Goal: Task Accomplishment & Management: Use online tool/utility

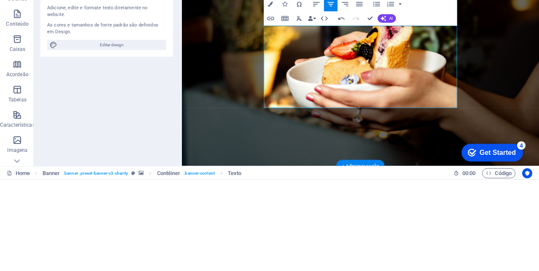
scroll to position [3307, 3]
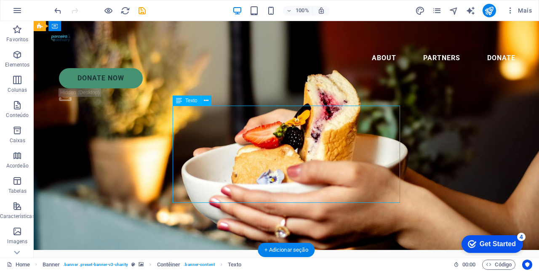
scroll to position [7, 0]
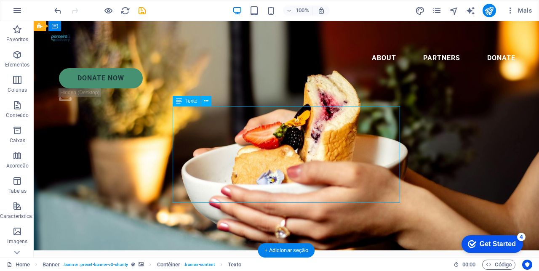
click at [177, 103] on icon at bounding box center [179, 101] width 6 height 10
click at [177, 99] on icon at bounding box center [179, 101] width 6 height 10
click at [179, 100] on icon at bounding box center [179, 101] width 6 height 10
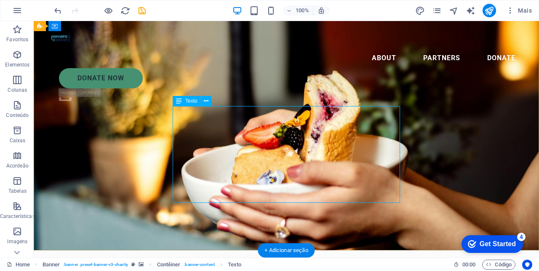
click at [176, 102] on icon at bounding box center [179, 101] width 6 height 10
click at [176, 98] on icon at bounding box center [179, 101] width 6 height 10
click at [204, 101] on button at bounding box center [206, 101] width 10 height 10
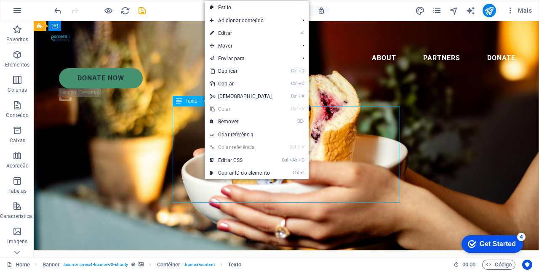
click at [229, 34] on link "⏎ Editar" at bounding box center [241, 33] width 72 height 13
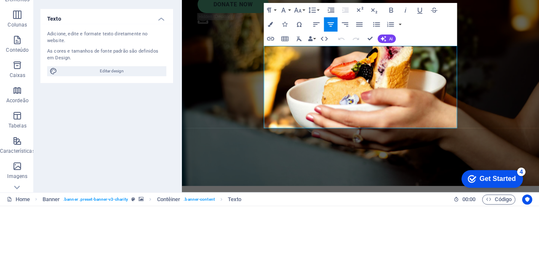
click at [318, 91] on icon "button" at bounding box center [316, 90] width 8 height 8
click at [360, 90] on icon "button" at bounding box center [360, 90] width 6 height 4
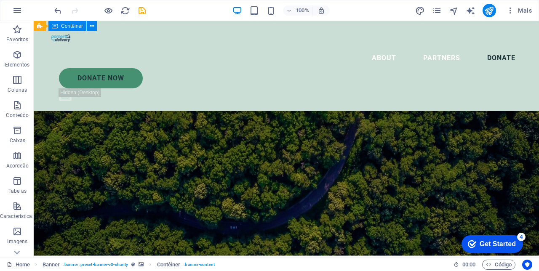
scroll to position [1311, 0]
click at [466, 176] on figure at bounding box center [287, 144] width 506 height 224
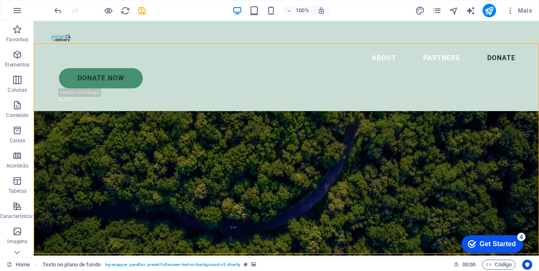
click at [139, 15] on icon "save" at bounding box center [142, 11] width 10 height 10
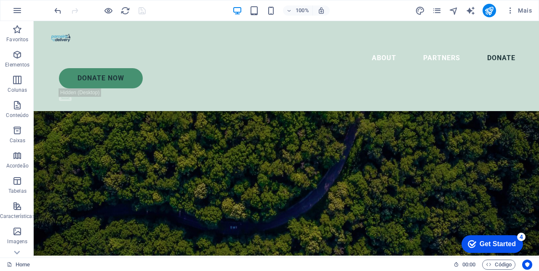
click at [491, 142] on figure at bounding box center [287, 144] width 506 height 224
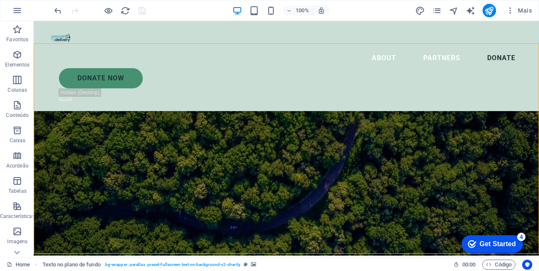
click at [118, 147] on figure at bounding box center [287, 144] width 506 height 224
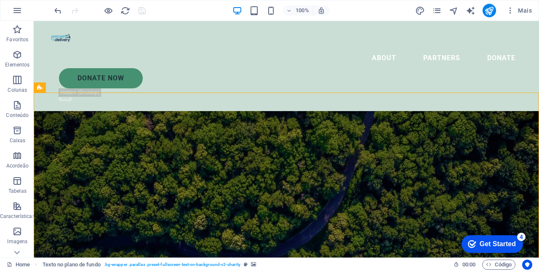
scroll to position [1248, 0]
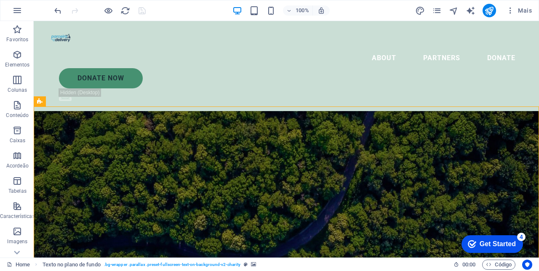
click at [111, 152] on figure at bounding box center [287, 176] width 506 height 224
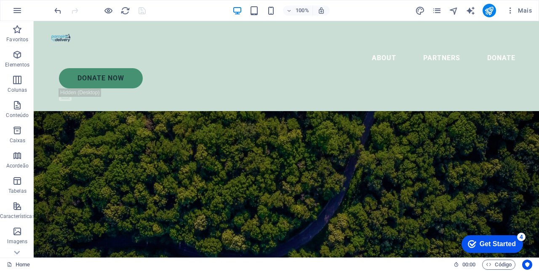
click at [95, 163] on figure at bounding box center [287, 176] width 506 height 224
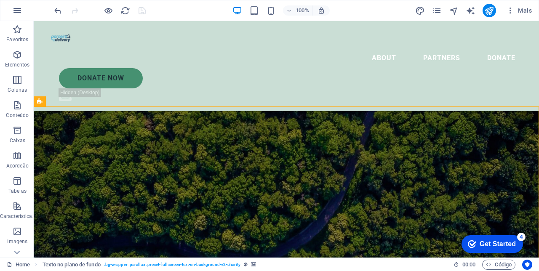
click at [94, 182] on figure at bounding box center [287, 176] width 506 height 224
click at [94, 181] on figure at bounding box center [287, 176] width 506 height 224
select select "px"
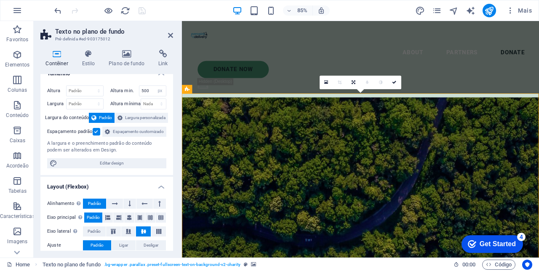
scroll to position [9, 0]
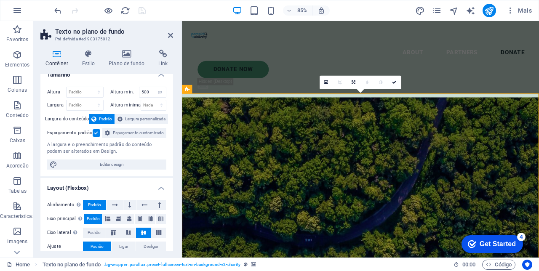
click at [129, 57] on icon at bounding box center [127, 54] width 46 height 8
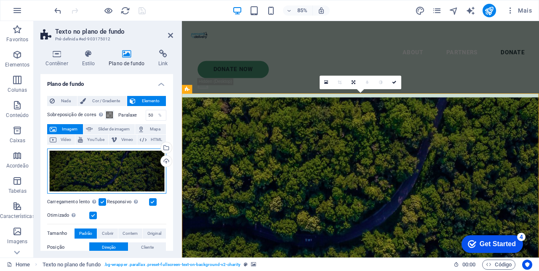
click at [116, 169] on div "Arraste os arquivos aqui, clique para escolher os arquivos ou selecione os arqu…" at bounding box center [106, 171] width 119 height 45
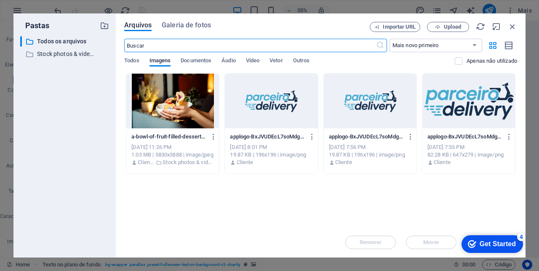
scroll to position [1545, 0]
click at [190, 28] on span "Galeria de fotos" at bounding box center [186, 25] width 49 height 10
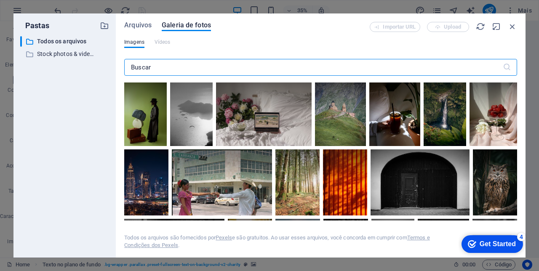
click at [172, 69] on input "text" at bounding box center [313, 67] width 379 height 17
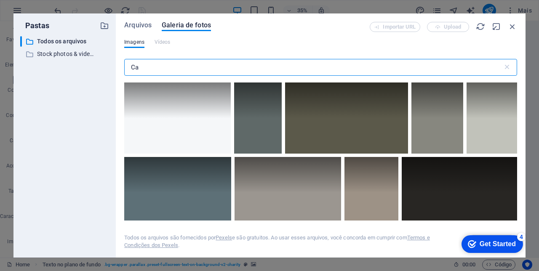
type input "C"
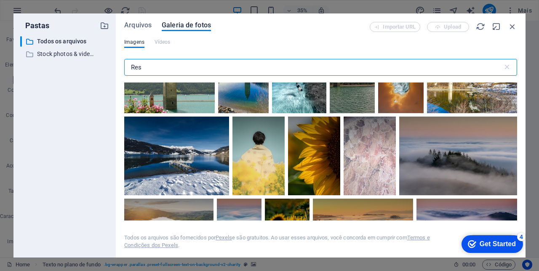
scroll to position [716, 0]
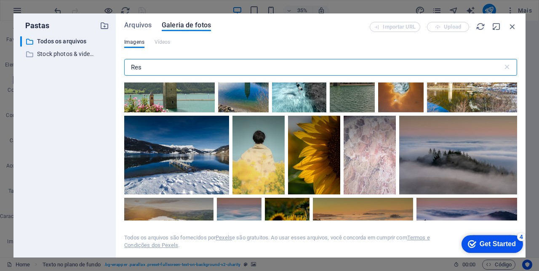
click at [155, 69] on input "Res" at bounding box center [313, 67] width 379 height 17
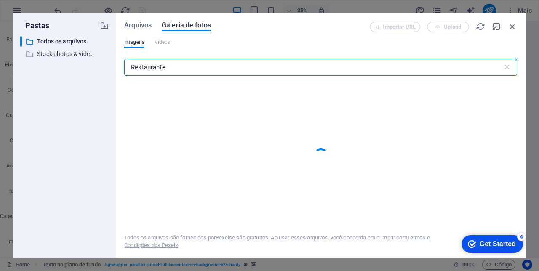
type input "Restaurante"
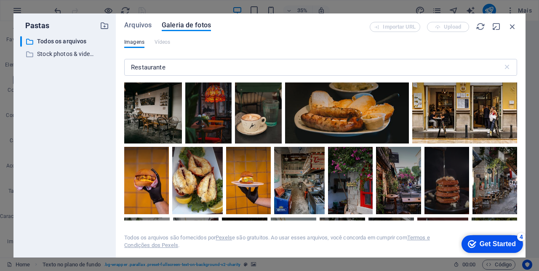
scroll to position [158, 0]
click at [150, 187] on div at bounding box center [146, 180] width 45 height 67
click at [447, 171] on div at bounding box center [447, 164] width 45 height 34
click at [439, 158] on icon at bounding box center [441, 157] width 14 height 14
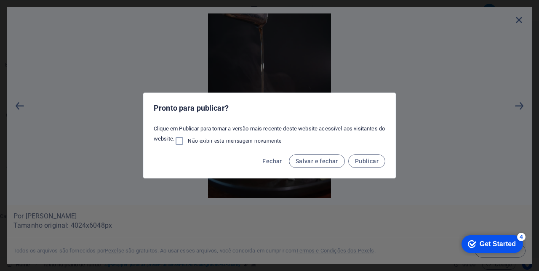
click at [18, 106] on div "Pronto para publicar? Clique em Publicar para tornar a versão mais recente dest…" at bounding box center [269, 135] width 539 height 271
click at [320, 162] on span "Salvar e fechar" at bounding box center [317, 161] width 43 height 7
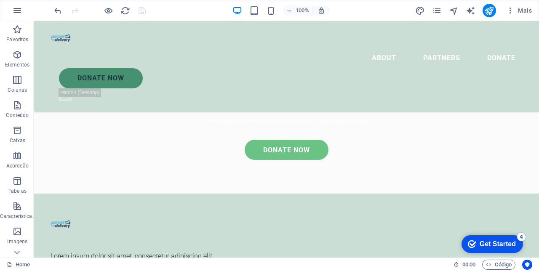
scroll to position [1248, 0]
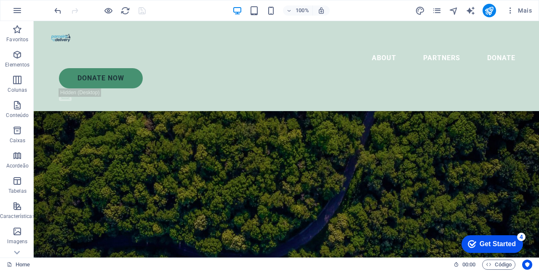
click at [128, 143] on figure at bounding box center [287, 176] width 506 height 224
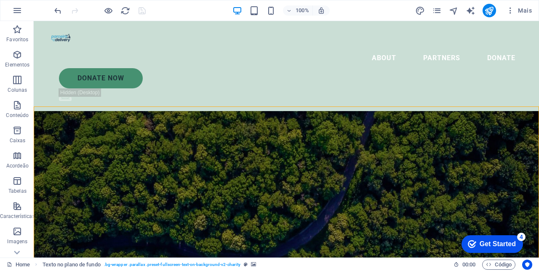
click at [130, 138] on figure at bounding box center [287, 176] width 506 height 224
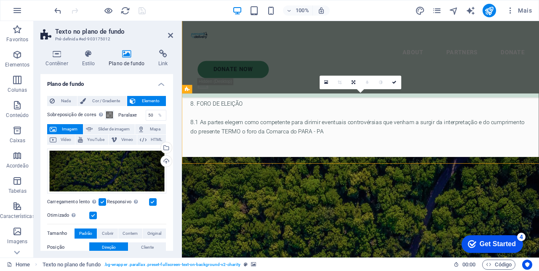
scroll to position [1376, 0]
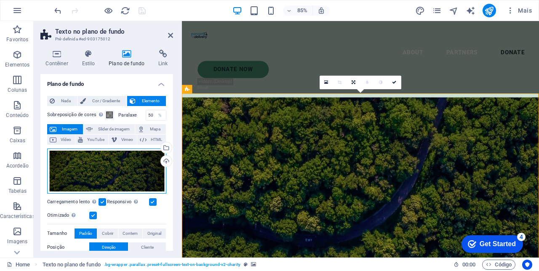
click at [114, 172] on div "Arraste os arquivos aqui, clique para escolher os arquivos ou selecione os arqu…" at bounding box center [106, 171] width 119 height 45
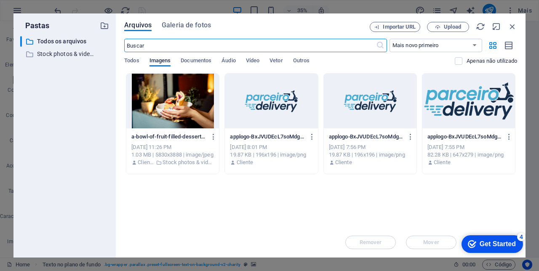
scroll to position [1545, 0]
click at [191, 26] on span "Galeria de fotos" at bounding box center [186, 25] width 49 height 10
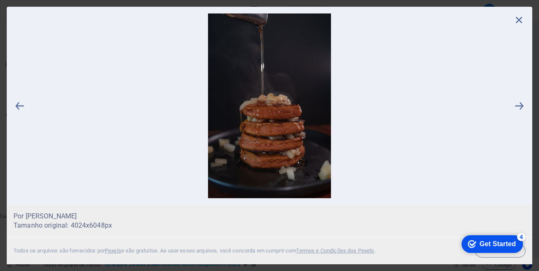
click at [521, 24] on icon at bounding box center [519, 19] width 13 height 13
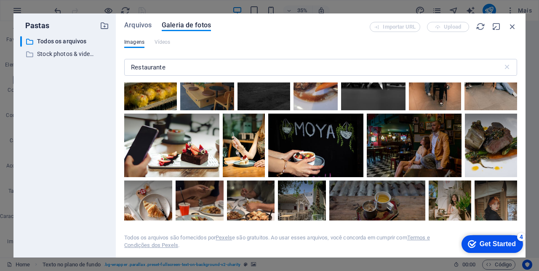
scroll to position [487, 0]
click at [200, 158] on div at bounding box center [171, 144] width 95 height 63
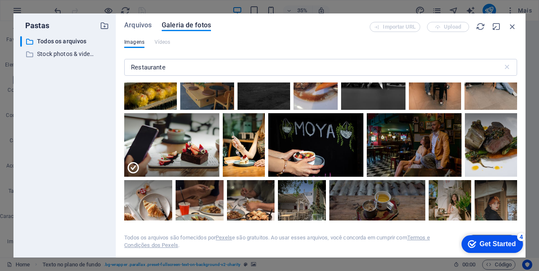
click at [204, 159] on div at bounding box center [171, 161] width 95 height 32
click at [207, 159] on div at bounding box center [171, 144] width 95 height 63
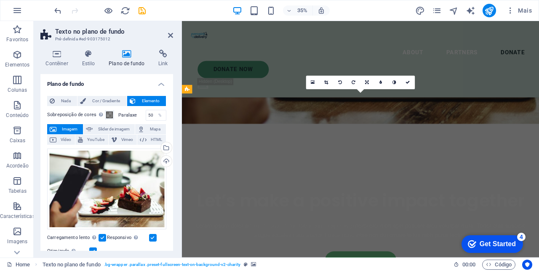
click at [205, 143] on figure at bounding box center [392, 13] width 421 height 259
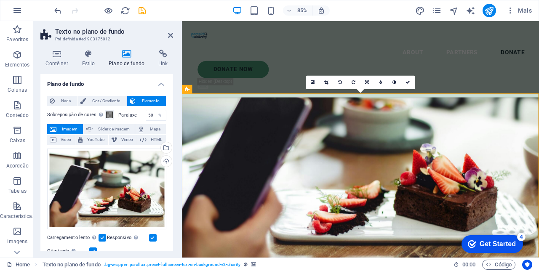
click at [529, 174] on figure at bounding box center [392, 182] width 421 height 259
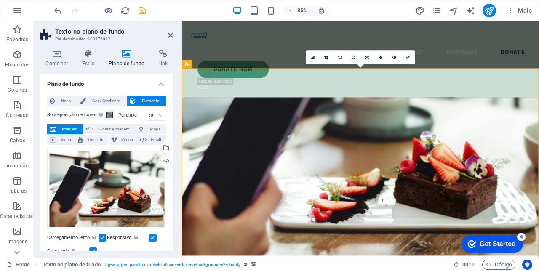
scroll to position [1405, 0]
click at [170, 38] on icon at bounding box center [170, 35] width 5 height 7
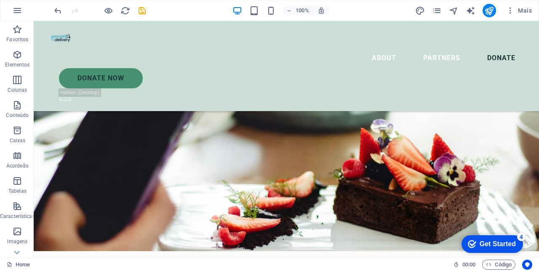
scroll to position [1318, 0]
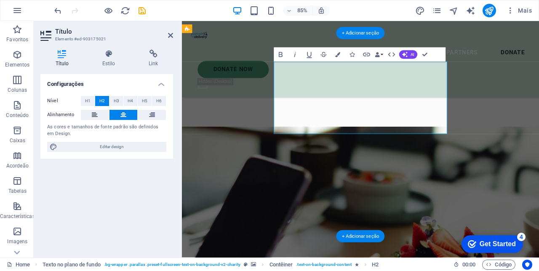
scroll to position [1446, 0]
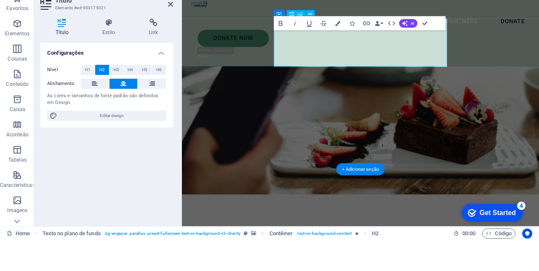
scroll to position [1461, 0]
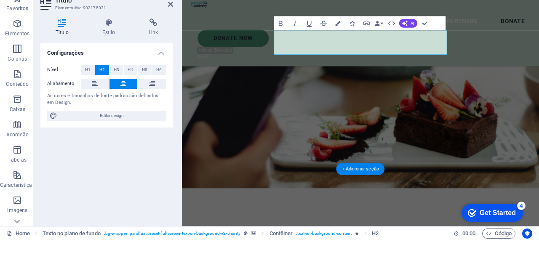
click at [393, 258] on span "LC" at bounding box center [392, 272] width 25 height 28
click at [421, 258] on h2 "C" at bounding box center [392, 272] width 400 height 28
click at [539, 105] on figure at bounding box center [392, 102] width 421 height 245
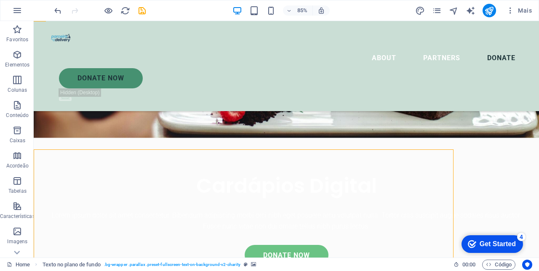
scroll to position [1333, 0]
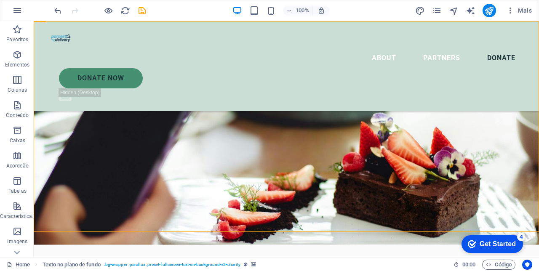
click at [453, 148] on figure at bounding box center [287, 133] width 506 height 224
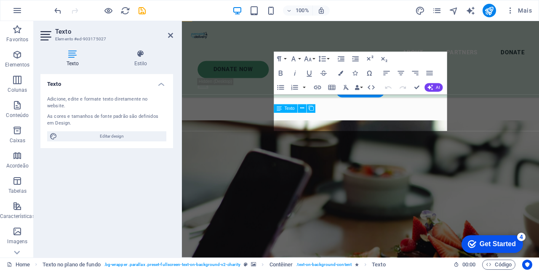
scroll to position [1461, 0]
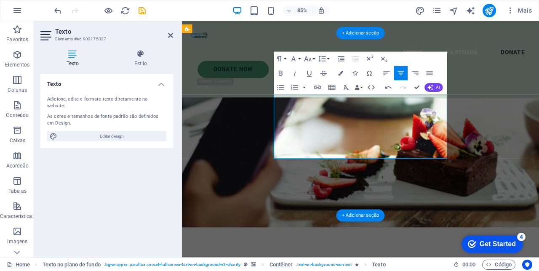
scroll to position [2695, 3]
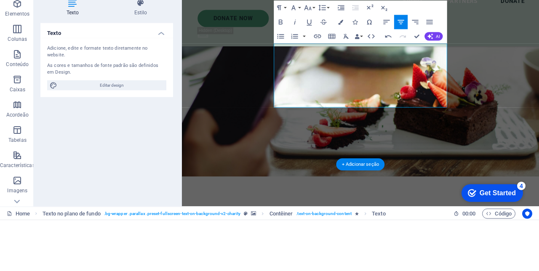
click at [388, 76] on icon "button" at bounding box center [387, 73] width 8 height 8
click at [401, 76] on icon "button" at bounding box center [401, 73] width 8 height 8
click at [539, 83] on figure at bounding box center [392, 90] width 421 height 247
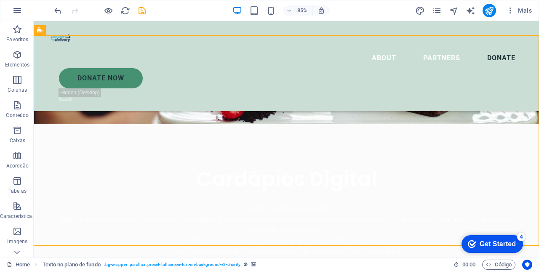
scroll to position [1318, 0]
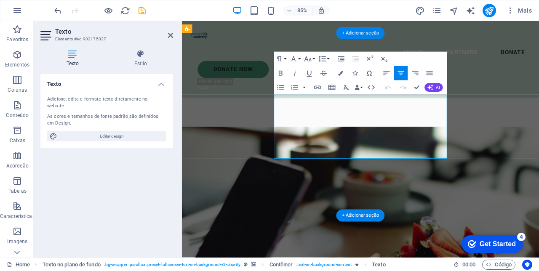
scroll to position [1446, 0]
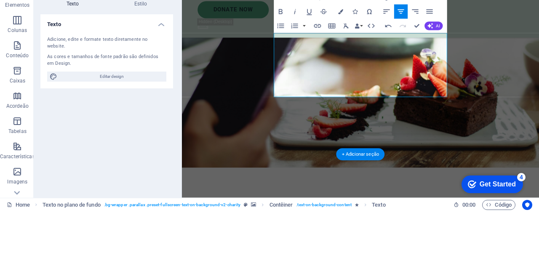
scroll to position [1449, 0]
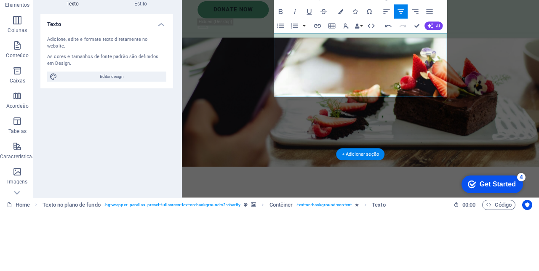
click at [539, 107] on figure at bounding box center [392, 80] width 421 height 247
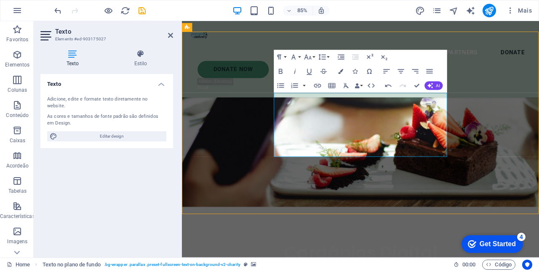
scroll to position [1320, 0]
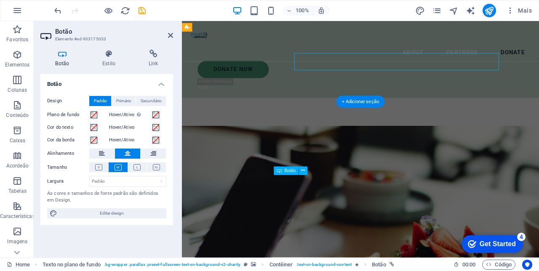
scroll to position [1449, 0]
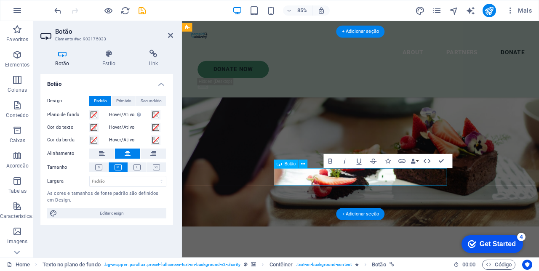
click at [152, 61] on h4 "Link" at bounding box center [154, 59] width 40 height 18
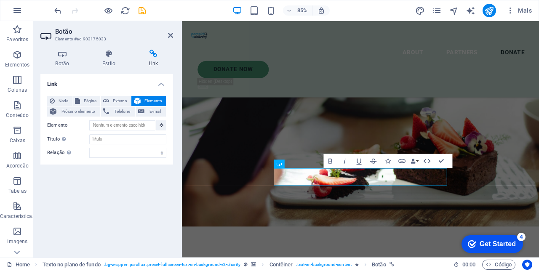
click at [90, 104] on span "Página" at bounding box center [90, 101] width 15 height 10
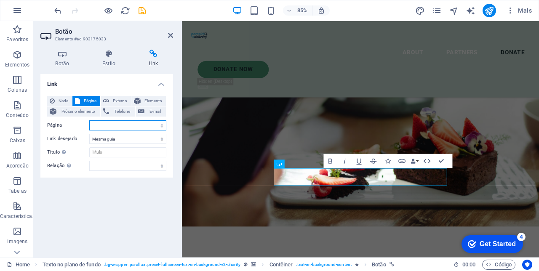
click at [111, 125] on select "Home Legal Notice Privacy Subpage" at bounding box center [127, 126] width 77 height 10
select select "3"
click at [143, 142] on select "Nova guia Mesma guia Sobreposição" at bounding box center [127, 139] width 77 height 10
click at [122, 150] on input "Título A descrição adicional do link não deve ser igual ao texto do link. O tít…" at bounding box center [127, 153] width 77 height 10
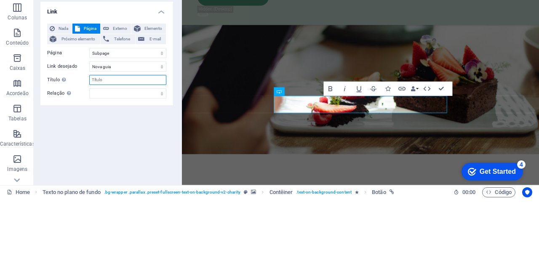
click at [404, 162] on icon "button" at bounding box center [402, 161] width 8 height 8
click at [404, 160] on icon "button" at bounding box center [402, 162] width 7 height 4
click at [282, 164] on div "Botão" at bounding box center [279, 164] width 11 height 8
click at [306, 161] on button at bounding box center [303, 164] width 8 height 8
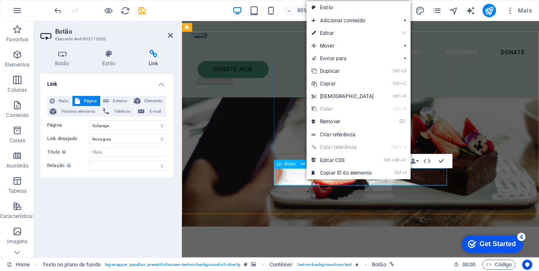
click at [339, 36] on link "⏎ Editar" at bounding box center [343, 33] width 72 height 13
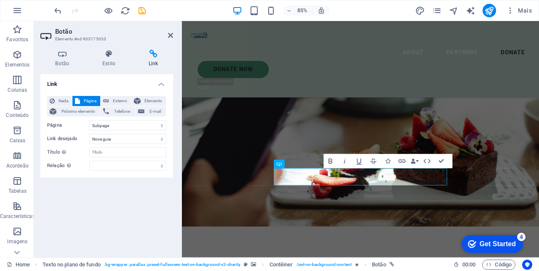
click at [80, 116] on span "Próximo elemento" at bounding box center [78, 112] width 39 height 10
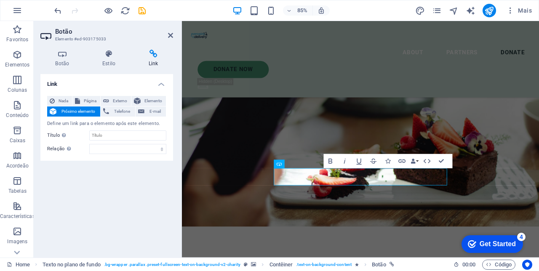
click at [121, 99] on span "Externo" at bounding box center [120, 101] width 17 height 10
select select "blank"
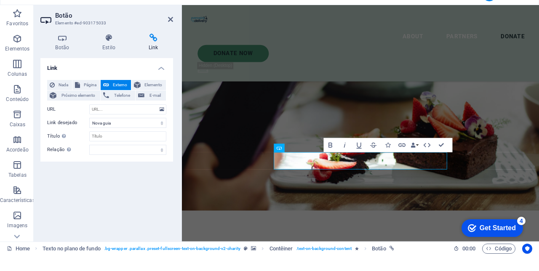
click at [85, 101] on span "Página" at bounding box center [90, 101] width 15 height 10
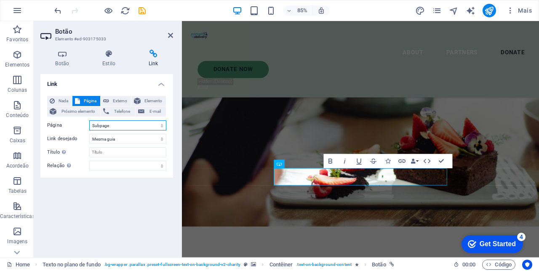
click at [157, 126] on select "Home Legal Notice Privacy Subpage" at bounding box center [127, 126] width 77 height 10
click at [134, 125] on select "Home Legal Notice Privacy Subpage" at bounding box center [127, 126] width 77 height 10
click at [134, 136] on select "Nova guia Mesma guia Sobreposição" at bounding box center [127, 139] width 77 height 10
select select "blank"
click at [121, 100] on span "Externo" at bounding box center [120, 101] width 17 height 10
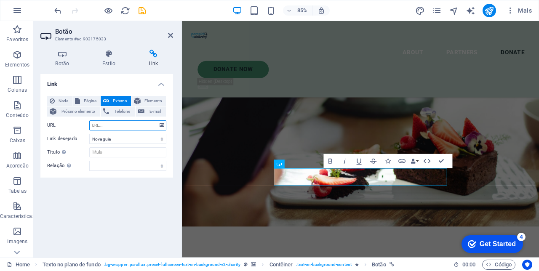
paste input "https://parceirodelivery.com/panel/deliveryman/register"
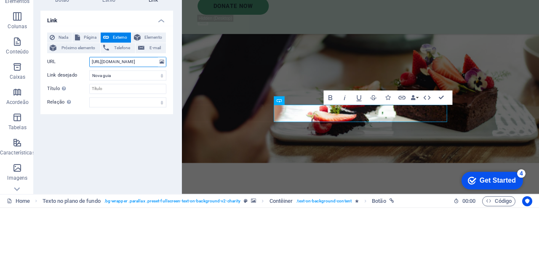
type input "https://parceirodelivery.com/panel/deliveryman/register"
click at [81, 204] on div "Link Nada Página Externo Elemento Próximo elemento Telefone E-mail Página Home …" at bounding box center [106, 162] width 133 height 177
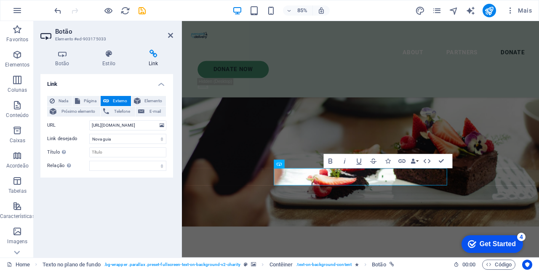
click at [169, 35] on icon at bounding box center [170, 35] width 5 height 7
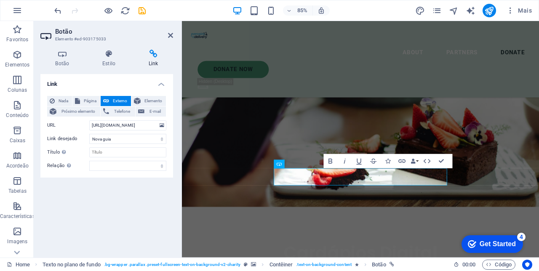
scroll to position [1320, 0]
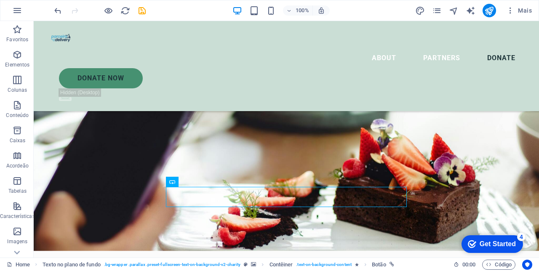
click at [464, 195] on figure at bounding box center [287, 139] width 506 height 224
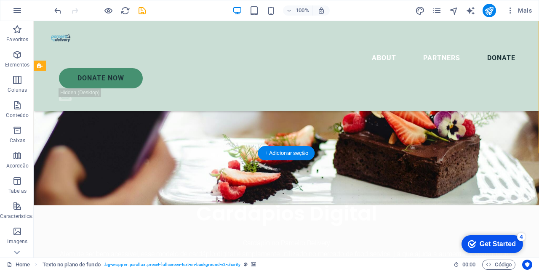
scroll to position [1441, 0]
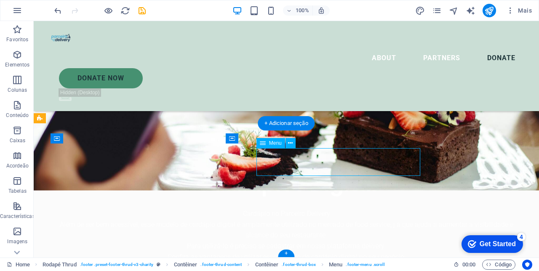
click at [289, 143] on icon at bounding box center [290, 143] width 5 height 9
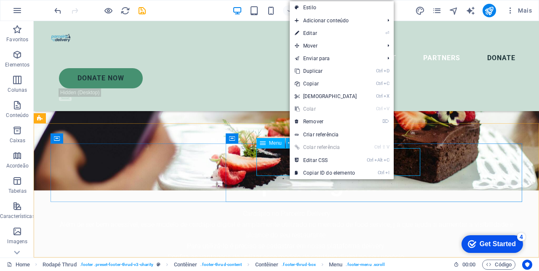
click at [325, 122] on link "⌦ Remover" at bounding box center [326, 121] width 72 height 13
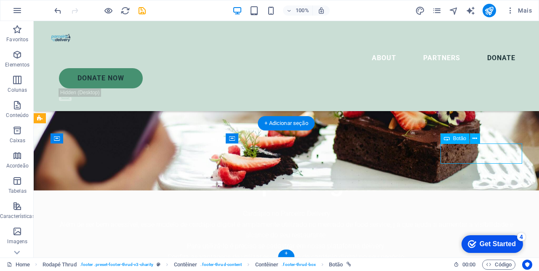
click at [479, 139] on button at bounding box center [475, 139] width 10 height 10
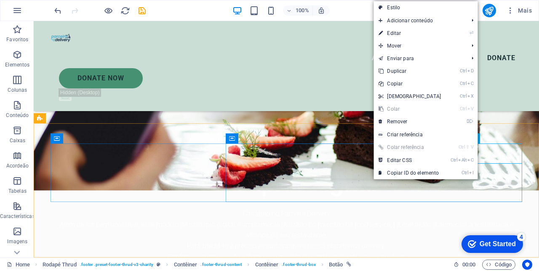
click at [408, 121] on link "⌦ Remover" at bounding box center [410, 121] width 72 height 13
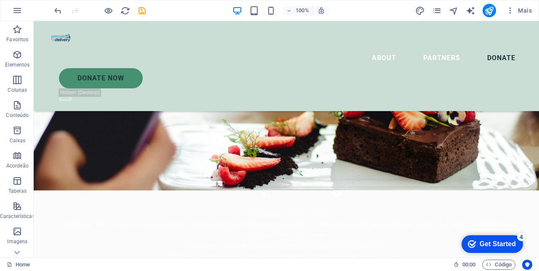
click at [137, 7] on icon "save" at bounding box center [142, 11] width 10 height 10
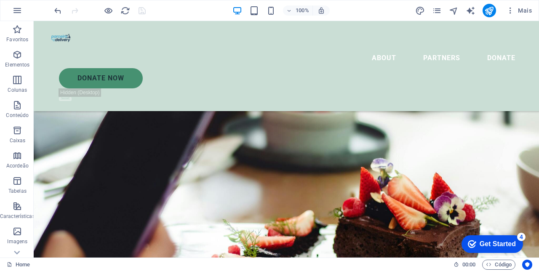
scroll to position [1242, 0]
click at [490, 68] on div "Donate Now" at bounding box center [291, 78] width 464 height 20
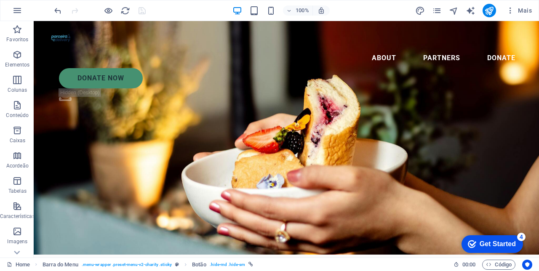
scroll to position [0, 0]
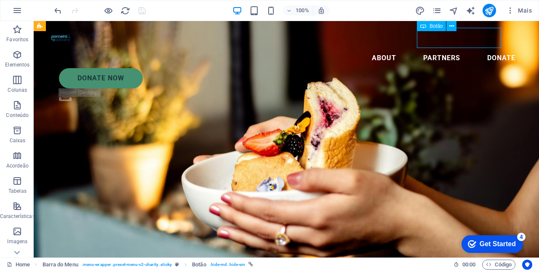
click at [482, 68] on div "Donate Now" at bounding box center [291, 78] width 464 height 20
click at [497, 68] on div "Donate Now" at bounding box center [291, 78] width 464 height 20
click at [483, 68] on div "Donate Now" at bounding box center [291, 78] width 464 height 20
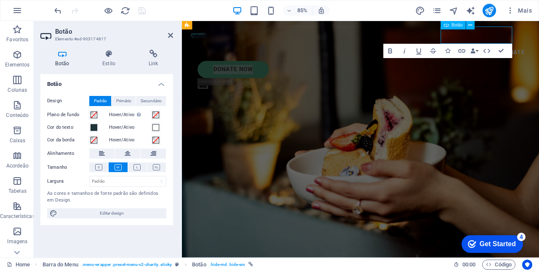
click at [147, 56] on icon at bounding box center [154, 54] width 40 height 8
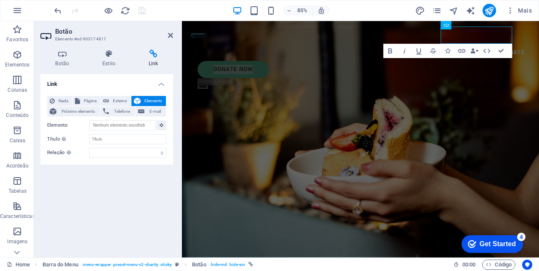
click at [123, 102] on span "Externo" at bounding box center [120, 101] width 17 height 10
select select "blank"
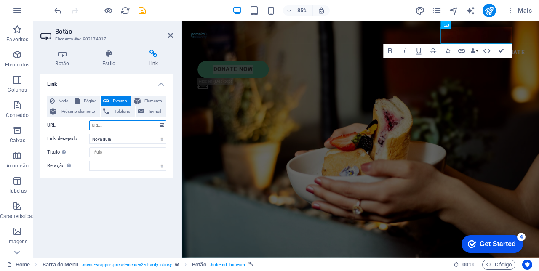
click at [123, 125] on input "URL" at bounding box center [127, 126] width 77 height 10
paste input "https://parceirodelivery.com/panel/deliveryman/register"
type input "https://parceirodelivery.com/pane"
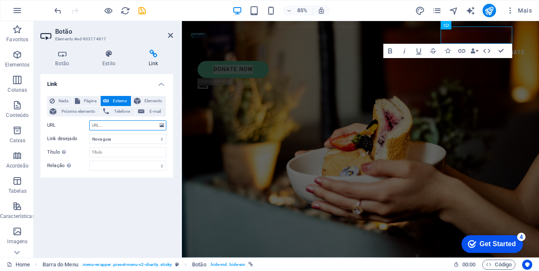
paste input "https://parceirodelivery.com/panel/deliveryman/register"
type input "https://parceirodelivery.com/panel/deliveryman/register"
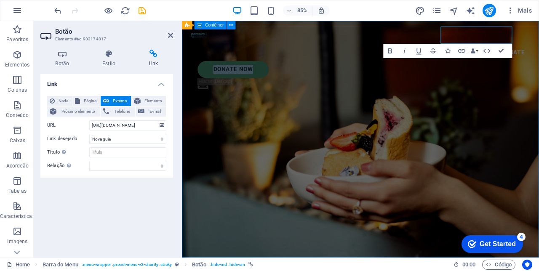
scroll to position [0, 0]
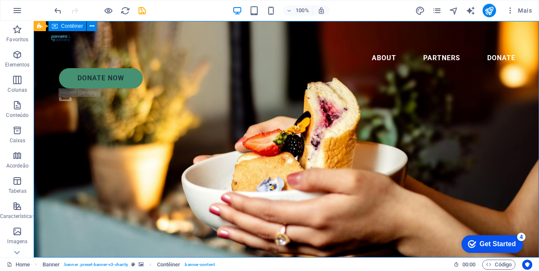
click at [465, 68] on div "Donate Now" at bounding box center [291, 78] width 464 height 20
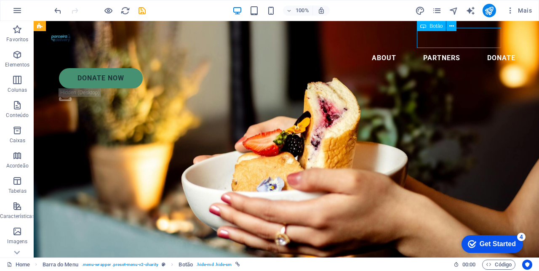
click at [477, 68] on div "Donate Now" at bounding box center [291, 78] width 464 height 20
click at [478, 68] on div "Donate Now" at bounding box center [291, 78] width 464 height 20
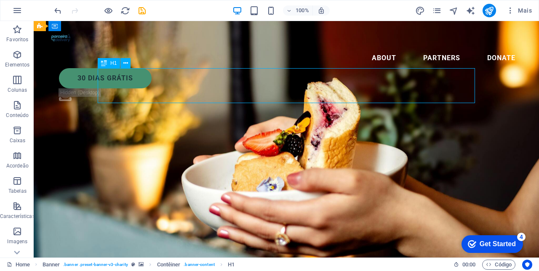
click at [380, 48] on nav "About Partners Donate" at bounding box center [287, 58] width 472 height 20
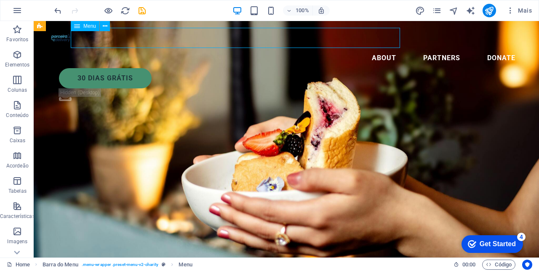
click at [385, 48] on nav "About Partners Donate" at bounding box center [287, 58] width 472 height 20
click at [386, 48] on nav "About Partners Donate" at bounding box center [287, 58] width 472 height 20
select select
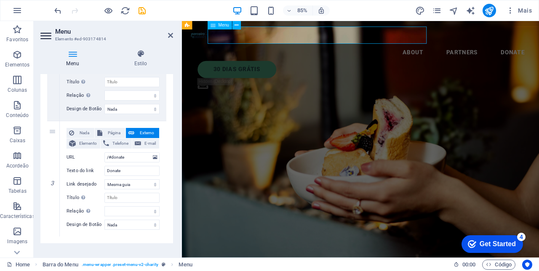
scroll to position [266, 0]
click at [128, 154] on input "/#donate" at bounding box center [132, 157] width 55 height 10
type input "/#"
select select
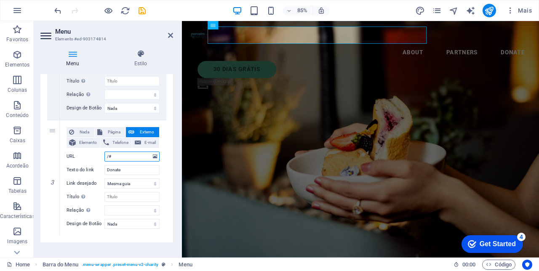
select select
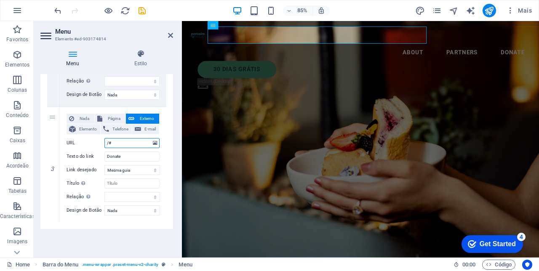
scroll to position [279, 0]
click at [104, 116] on button "Página" at bounding box center [110, 118] width 31 height 10
select select
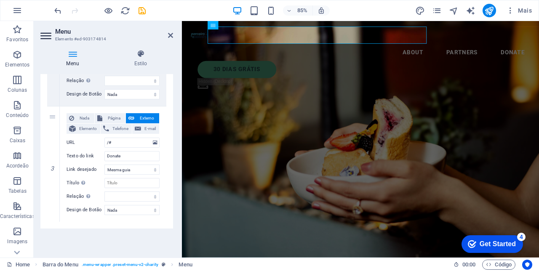
select select
click at [133, 114] on icon at bounding box center [132, 118] width 6 height 10
select select
select select "blank"
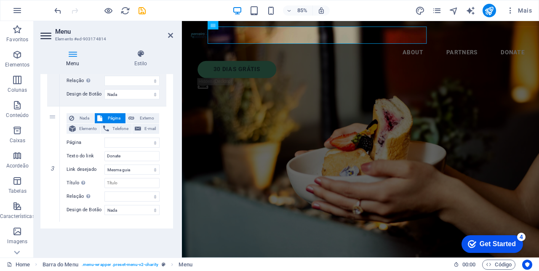
select select
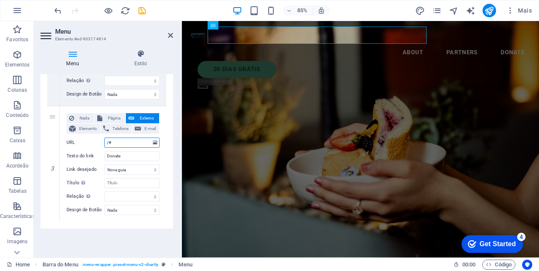
type input "/"
select select
paste input "https://parceirodelivery.com/panel/deliveryman/register"
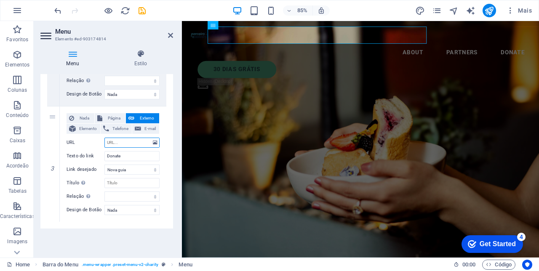
type input "https://parceirodelivery.com/panel/deliveryman/register"
select select
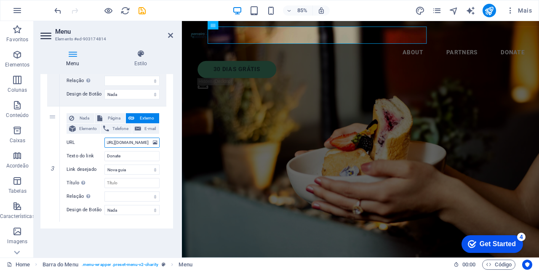
type input "https://parceirodelivery.com/panel/deliverym"
select select
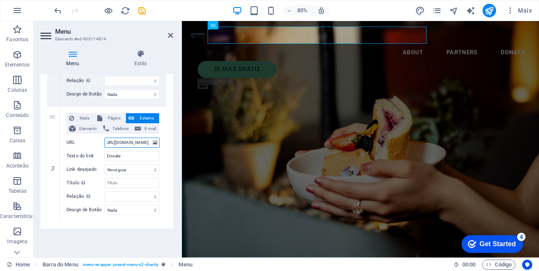
type input "[URL][DOMAIN_NAME]"
select select
type input "[URL][DOMAIN_NAME]"
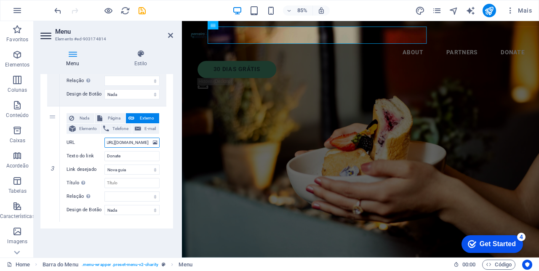
scroll to position [0, 12]
select select
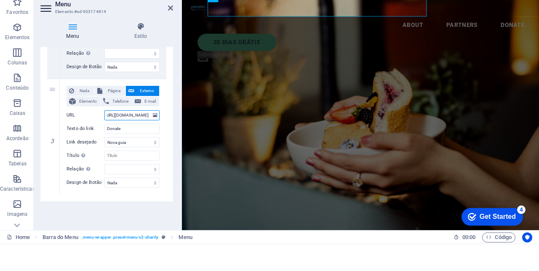
type input "[URL][DOMAIN_NAME]"
click at [131, 156] on input "Donate" at bounding box center [132, 156] width 55 height 10
type input "D"
select select
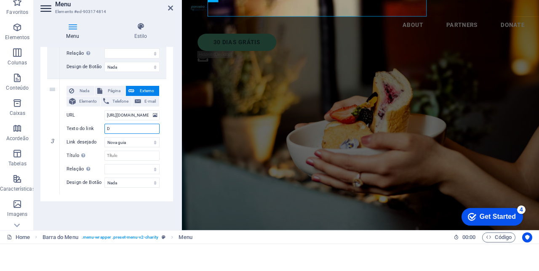
select select
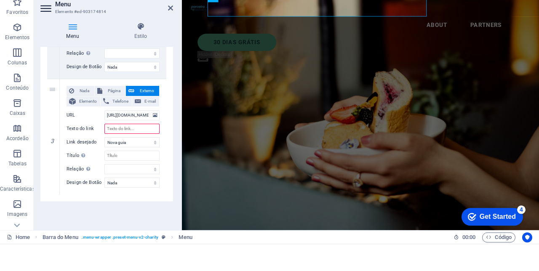
type input "H"
select select
type input "Hom"
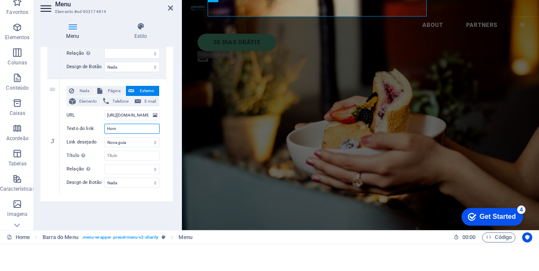
select select
type input "Home"
select select
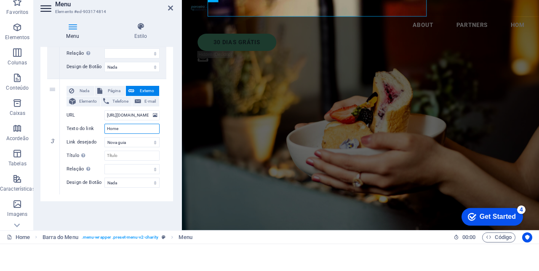
select select
type input "Home"
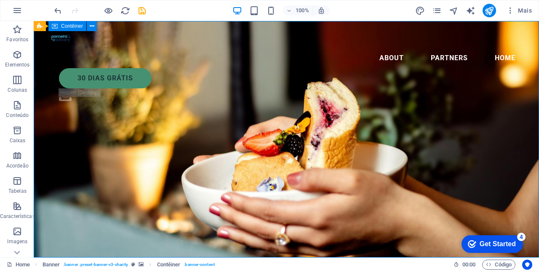
click at [334, 48] on nav "About Partners Home" at bounding box center [287, 58] width 472 height 20
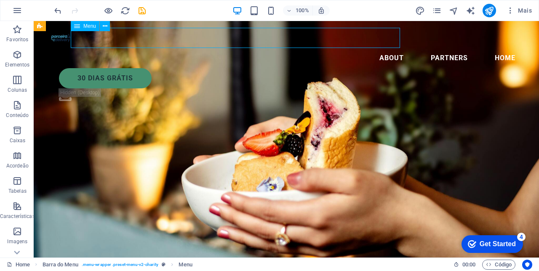
click at [106, 24] on icon at bounding box center [105, 26] width 5 height 9
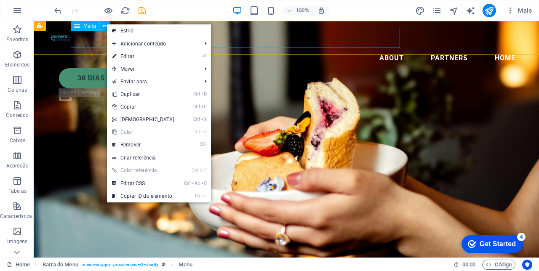
click at [134, 56] on link "⏎ Editar" at bounding box center [143, 56] width 72 height 13
select select
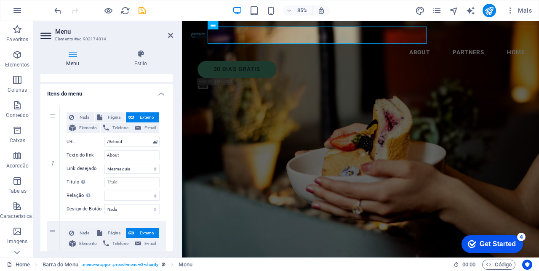
scroll to position [48, 0]
click at [56, 123] on div "1" at bounding box center [53, 163] width 13 height 115
click at [0, 0] on icon at bounding box center [0, 0] width 0 height 0
type input "/#partners"
type input "Partners"
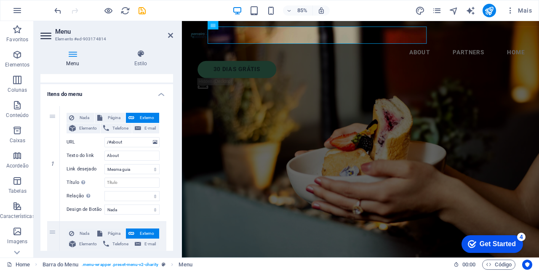
select select
type input "[URL][DOMAIN_NAME]"
type input "Home"
select select "blank"
select select
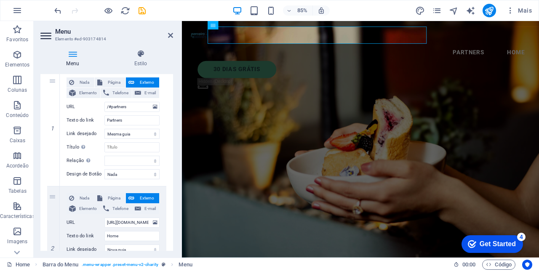
scroll to position [84, 0]
click at [0, 0] on link at bounding box center [0, 0] width 0 height 0
type input "[URL][DOMAIN_NAME]"
type input "Home"
select select "blank"
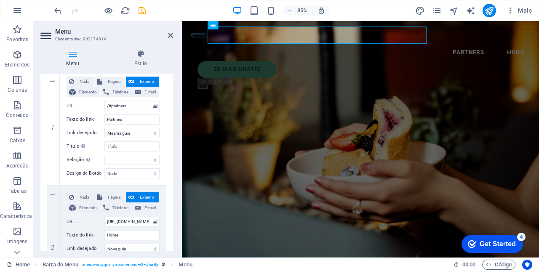
select select
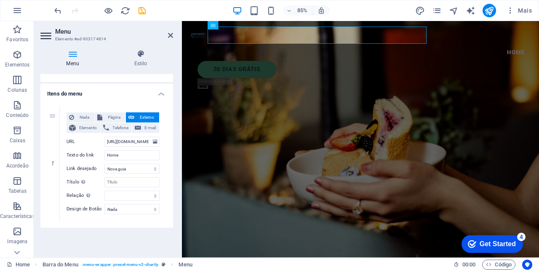
scroll to position [48, 0]
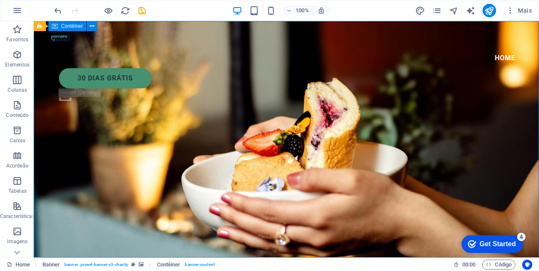
click at [520, 89] on figure ".fa-secondary{opacity:.4}" at bounding box center [291, 97] width 464 height 16
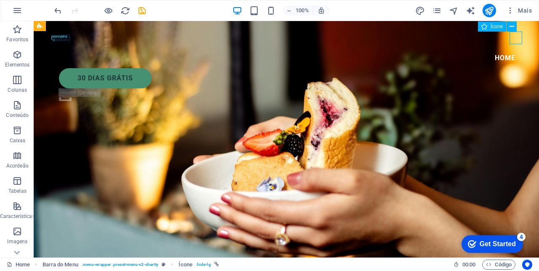
click at [514, 28] on icon at bounding box center [512, 26] width 5 height 9
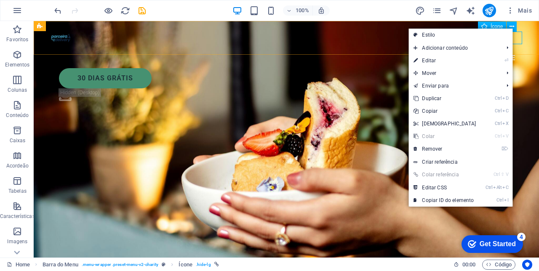
click at [437, 61] on link "⏎ Editar" at bounding box center [445, 60] width 72 height 13
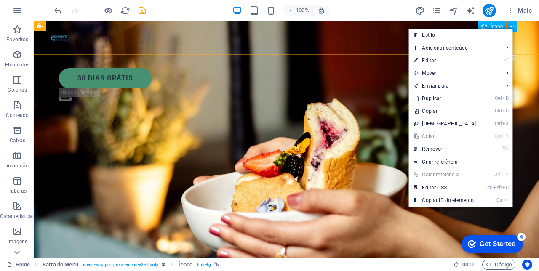
select select "xMidYMid"
select select "px"
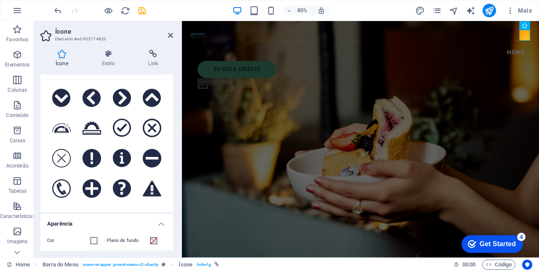
scroll to position [45, 0]
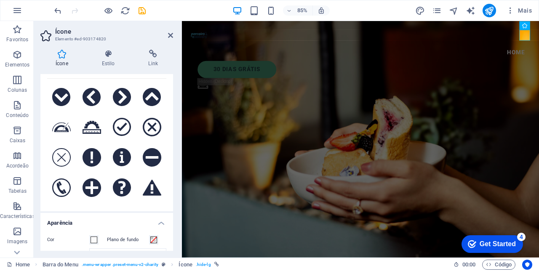
click at [59, 59] on h4 "Ícone" at bounding box center [63, 59] width 46 height 18
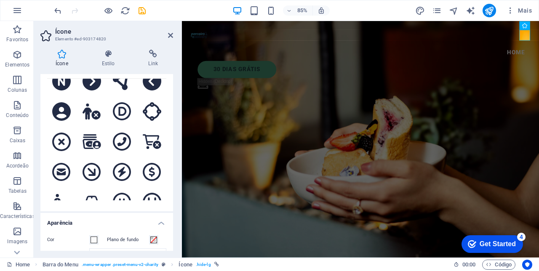
scroll to position [3590, 0]
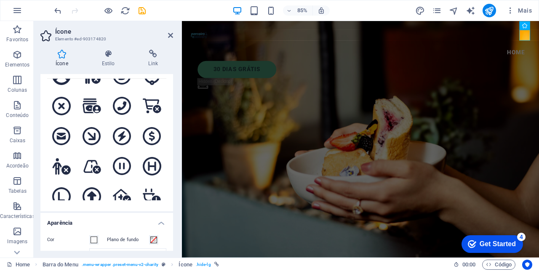
click at [112, 59] on h4 "Estilo" at bounding box center [110, 59] width 47 height 18
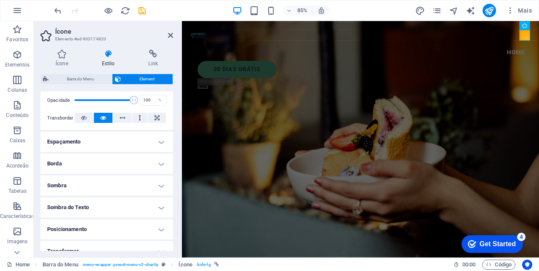
scroll to position [0, 0]
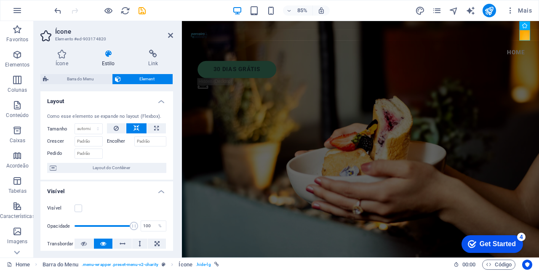
click at [156, 60] on h4 "Link" at bounding box center [153, 59] width 40 height 18
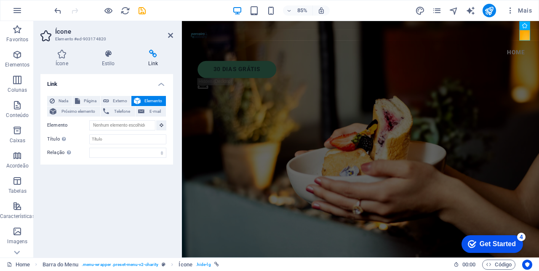
click at [116, 101] on span "Externo" at bounding box center [120, 101] width 17 height 10
select select "blank"
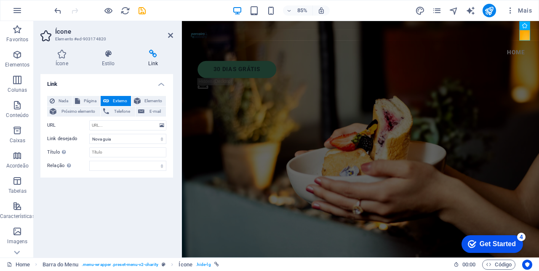
click at [170, 37] on icon at bounding box center [170, 35] width 5 height 7
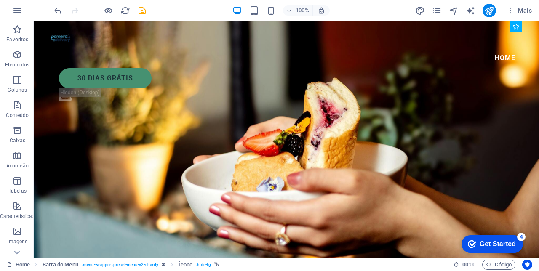
click at [534, 38] on div "Home 30 dias grátis .fa-secondary{opacity:.4}" at bounding box center [287, 66] width 506 height 90
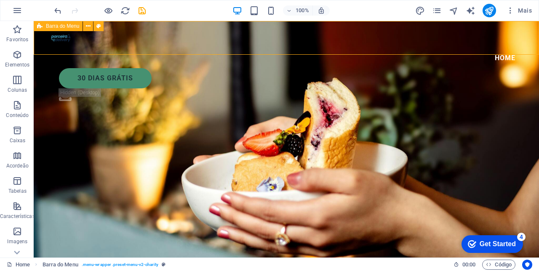
click at [520, 89] on figure ".fa-secondary{opacity:.4}" at bounding box center [291, 97] width 464 height 16
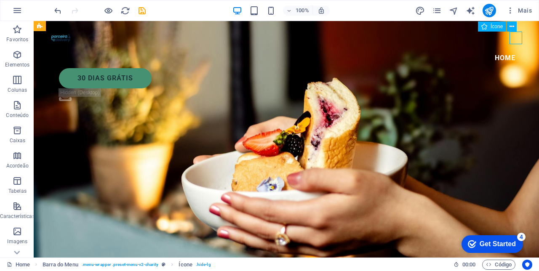
click at [516, 26] on button at bounding box center [512, 26] width 10 height 10
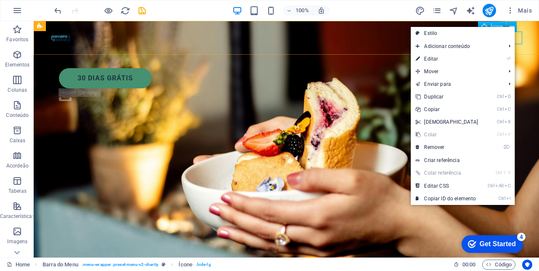
click at [447, 150] on link "⌦ Remover" at bounding box center [447, 147] width 72 height 13
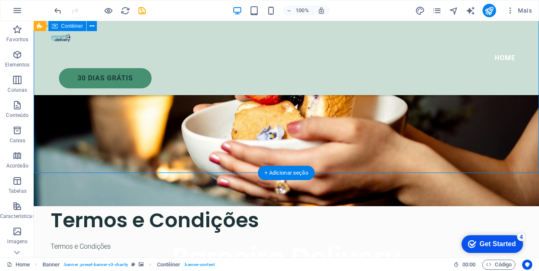
scroll to position [91, 0]
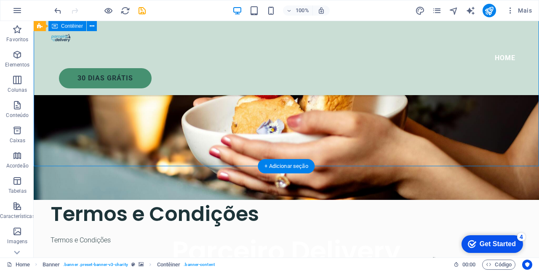
click at [477, 215] on div "Termos e Condições" at bounding box center [287, 214] width 472 height 28
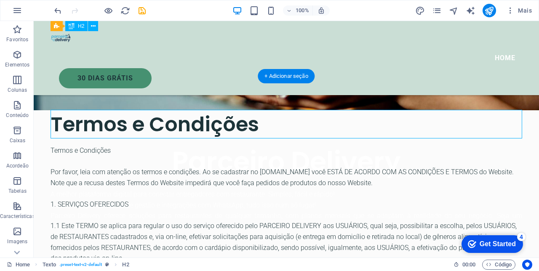
scroll to position [181, 0]
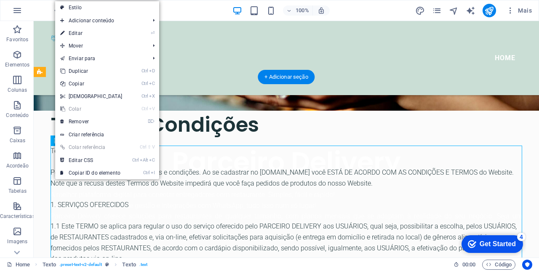
click at [70, 34] on link "⏎ Editar" at bounding box center [91, 33] width 72 height 13
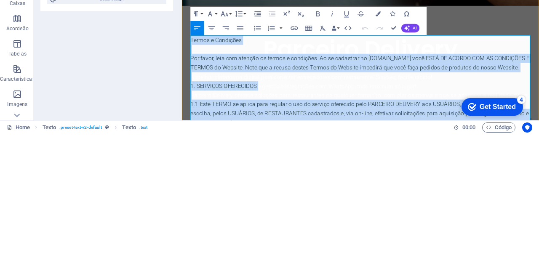
scroll to position [169, 0]
click at [321, 149] on icon "button" at bounding box center [318, 151] width 8 height 8
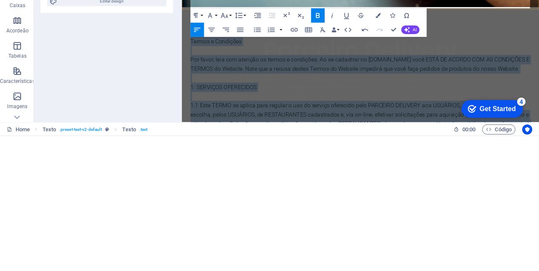
scroll to position [1281, 0]
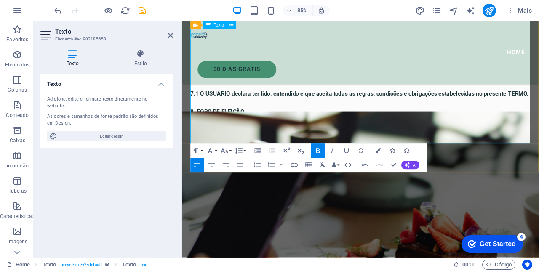
click at [522, 237] on figure at bounding box center [392, 250] width 421 height 247
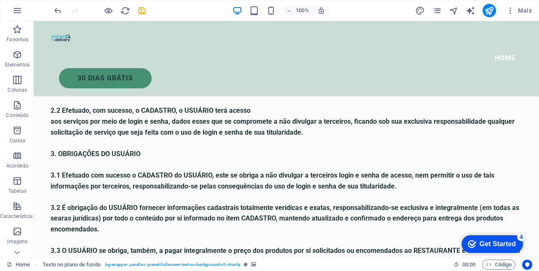
scroll to position [580, 0]
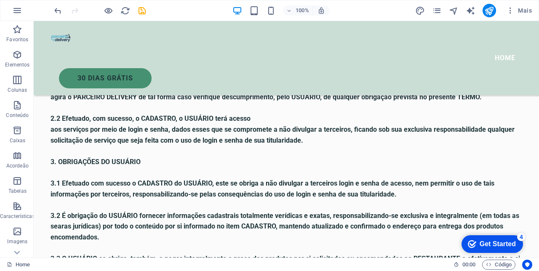
click at [139, 13] on icon "save" at bounding box center [142, 11] width 10 height 10
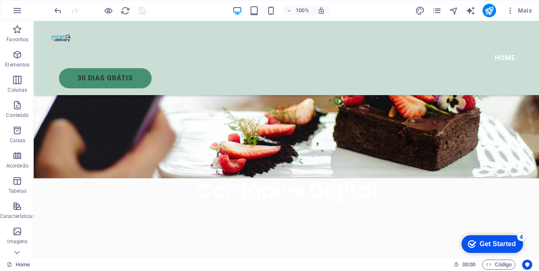
scroll to position [1452, 0]
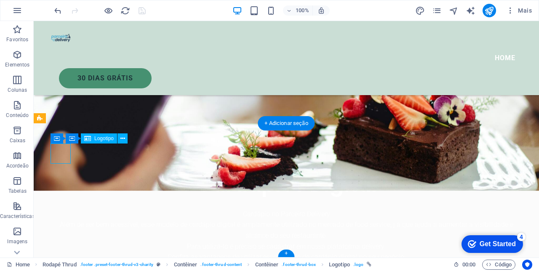
click at [122, 141] on icon at bounding box center [123, 138] width 5 height 9
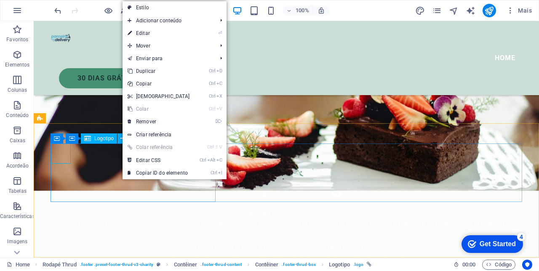
click at [155, 25] on span "Adicionar conteúdo" at bounding box center [168, 20] width 91 height 13
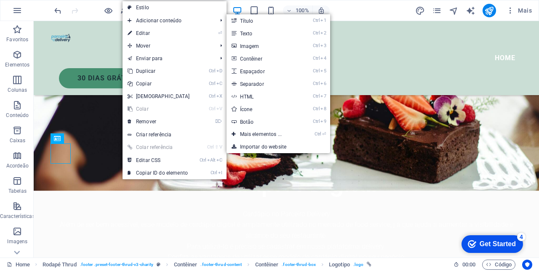
click at [152, 40] on span "Mover" at bounding box center [168, 46] width 91 height 13
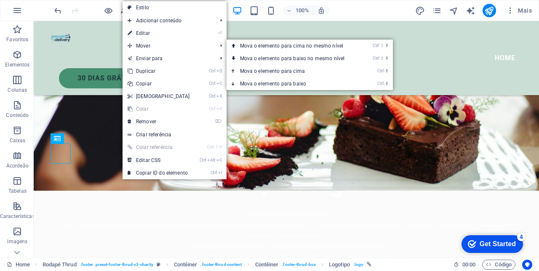
click at [147, 35] on link "⏎ Editar" at bounding box center [159, 33] width 72 height 13
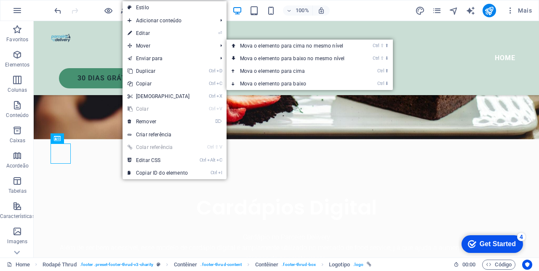
select select "px"
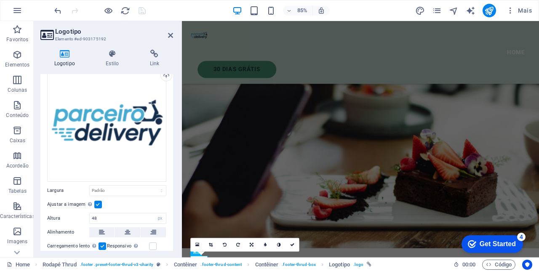
scroll to position [0, 0]
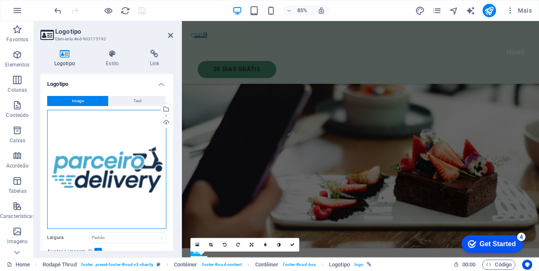
click at [136, 174] on div "Arraste os arquivos aqui, clique para escolher os arquivos ou selecione os arqu…" at bounding box center [106, 169] width 119 height 119
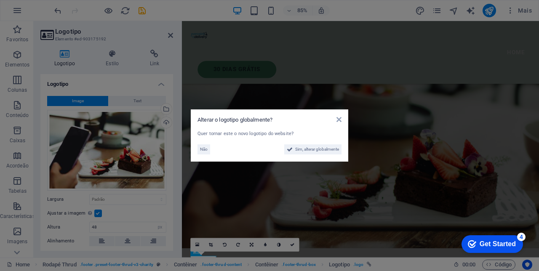
click at [341, 123] on icon at bounding box center [339, 119] width 5 height 7
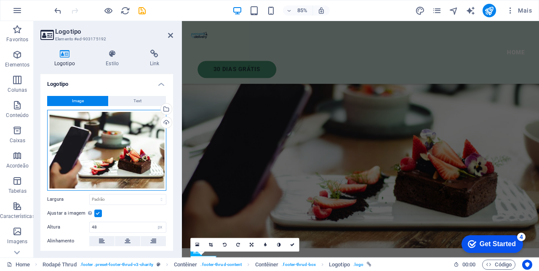
click at [126, 153] on div "Arraste os arquivos aqui, clique para escolher os arquivos ou selecione os arqu…" at bounding box center [106, 150] width 119 height 81
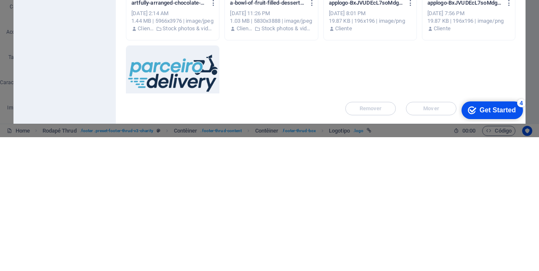
click at [185, 205] on div at bounding box center [172, 207] width 93 height 55
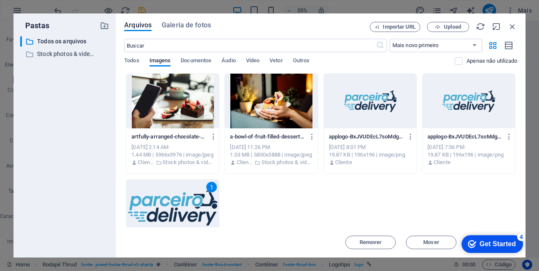
click at [190, 217] on div "1" at bounding box center [172, 207] width 93 height 55
click at [187, 216] on div at bounding box center [172, 207] width 93 height 55
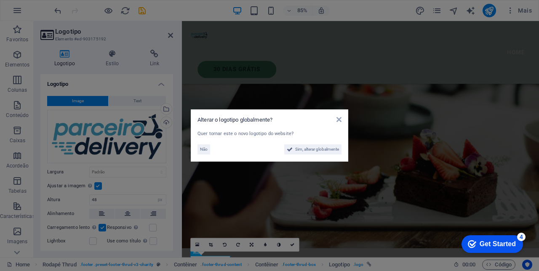
click at [320, 153] on span "Sim, alterar globalmente" at bounding box center [317, 150] width 44 height 10
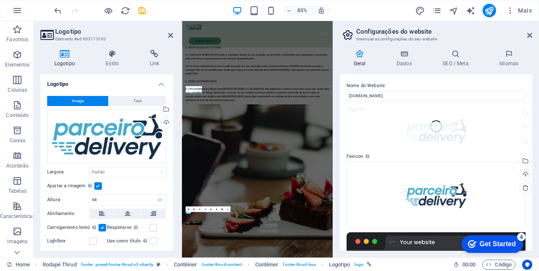
scroll to position [1543, 0]
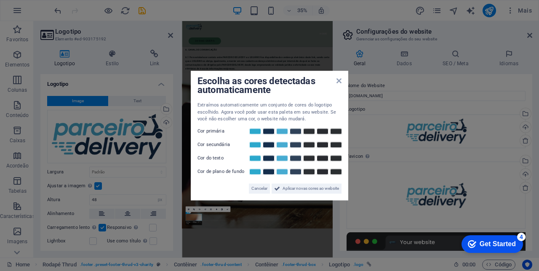
click at [341, 81] on icon at bounding box center [339, 81] width 5 height 7
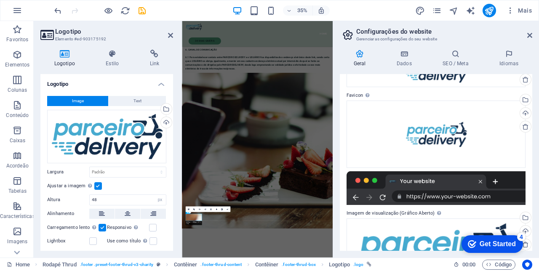
scroll to position [0, 0]
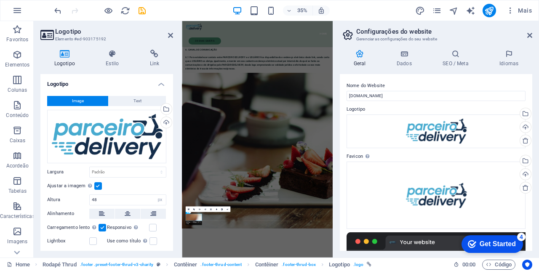
click at [528, 37] on icon at bounding box center [530, 35] width 5 height 7
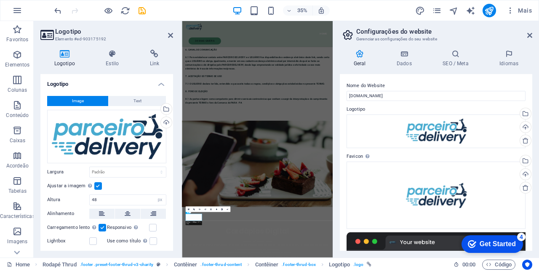
scroll to position [1452, 0]
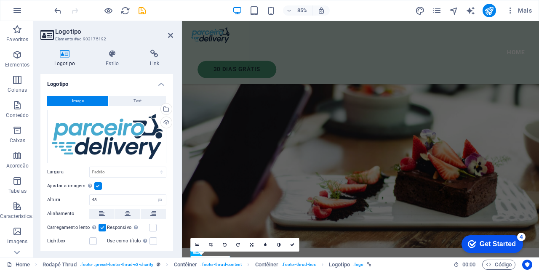
click at [169, 36] on icon at bounding box center [170, 35] width 5 height 7
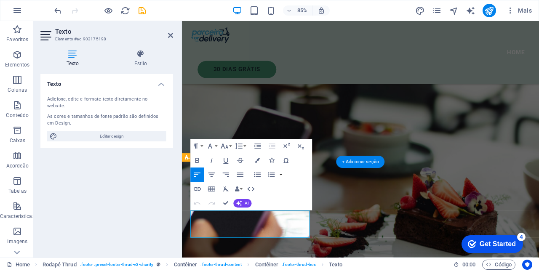
scroll to position [1543, 0]
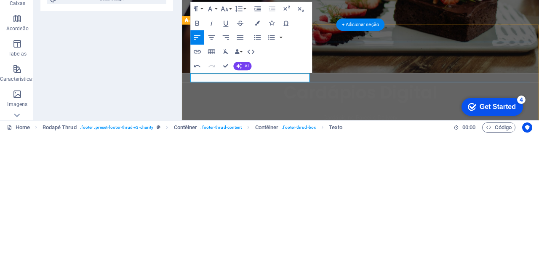
scroll to position [2, 3]
click at [202, 161] on button "Bold" at bounding box center [196, 160] width 13 height 14
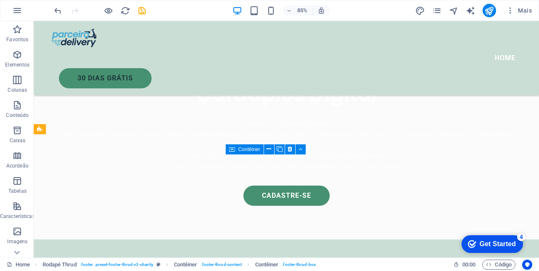
scroll to position [1441, 0]
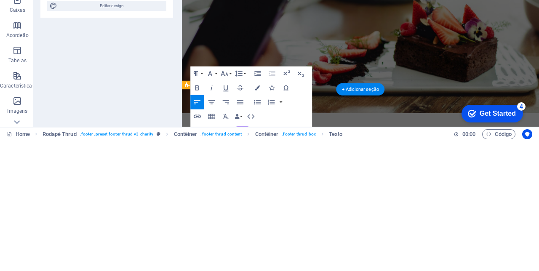
scroll to position [1487, 0]
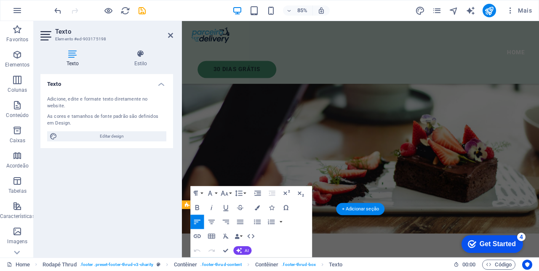
click at [499, 148] on figure at bounding box center [392, 147] width 421 height 247
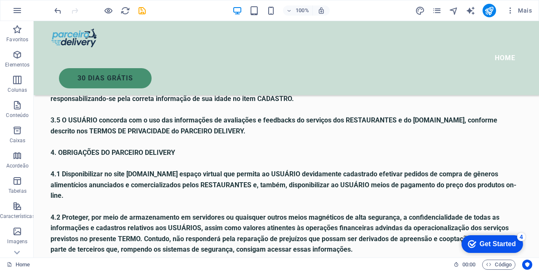
scroll to position [795, 0]
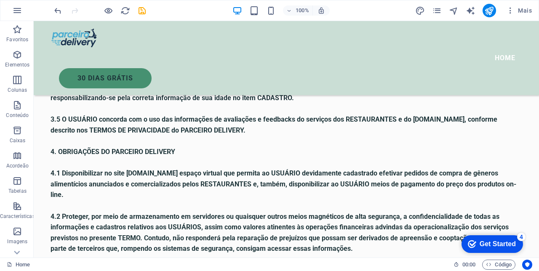
click at [497, 241] on div "Get Started" at bounding box center [498, 245] width 36 height 8
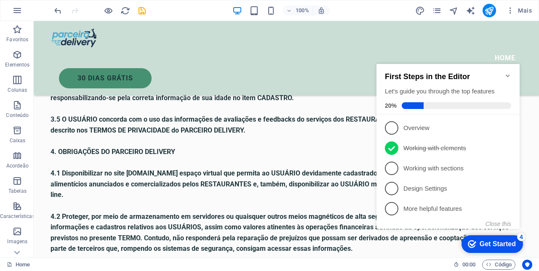
click at [400, 123] on link "1 Overview - incomplete" at bounding box center [448, 127] width 126 height 13
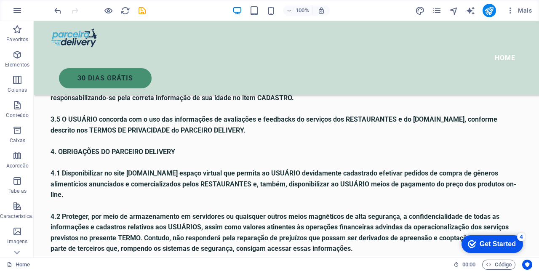
scroll to position [0, 0]
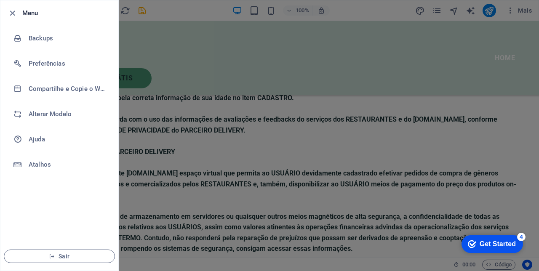
click at [490, 161] on div at bounding box center [269, 135] width 539 height 271
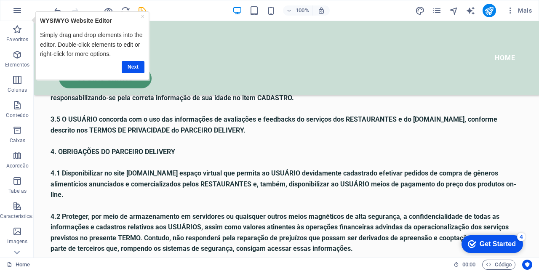
click at [491, 241] on div "Get Started" at bounding box center [498, 245] width 36 height 8
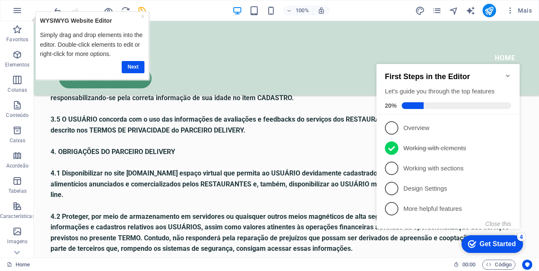
click at [393, 168] on span "3" at bounding box center [391, 168] width 13 height 13
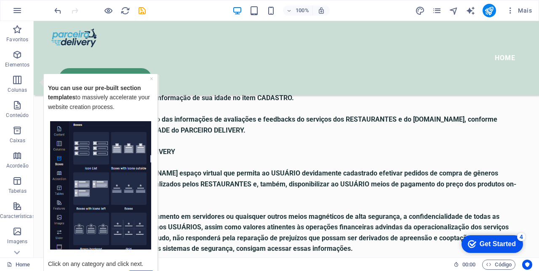
click at [13, 83] on icon "button" at bounding box center [17, 80] width 10 height 10
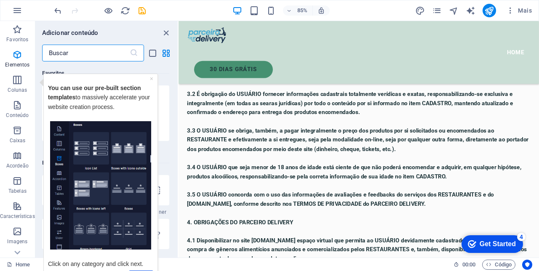
scroll to position [417, 0]
click at [163, 36] on icon "close panel" at bounding box center [166, 33] width 10 height 10
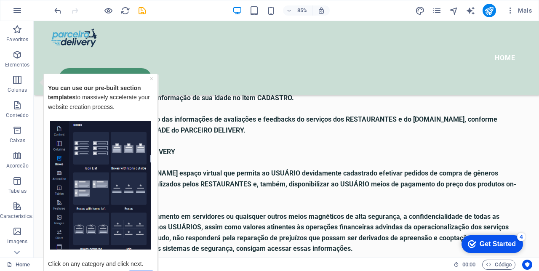
scroll to position [688, 0]
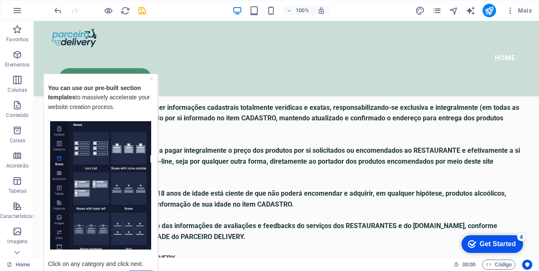
click at [150, 78] on link "×" at bounding box center [151, 78] width 3 height 7
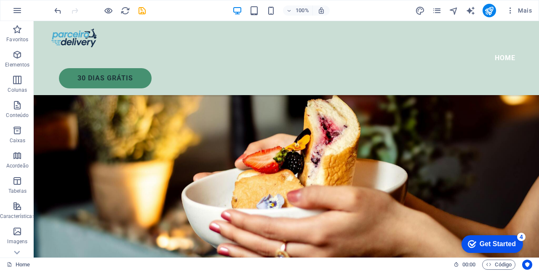
scroll to position [0, 0]
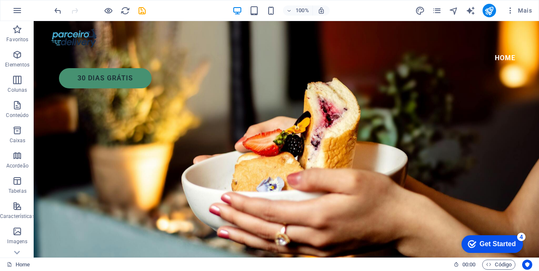
click at [141, 8] on icon "save" at bounding box center [142, 11] width 10 height 10
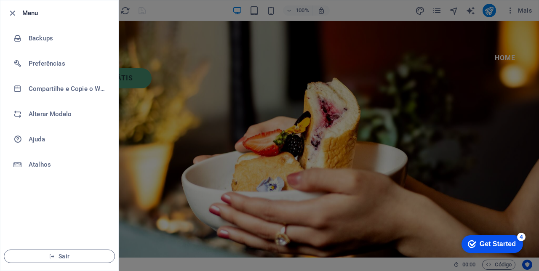
click at [498, 177] on div at bounding box center [269, 135] width 539 height 271
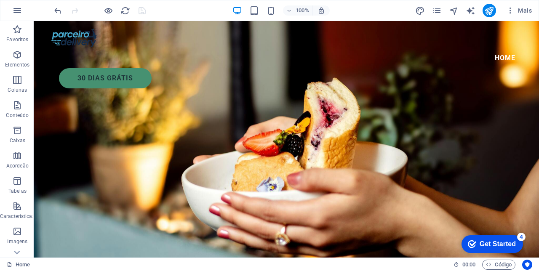
click at [515, 11] on icon "button" at bounding box center [511, 10] width 8 height 8
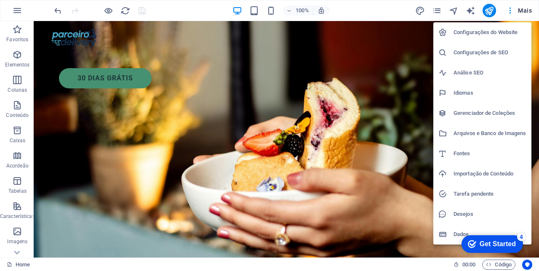
click at [512, 53] on h6 "Configurações de SEO" at bounding box center [490, 53] width 73 height 10
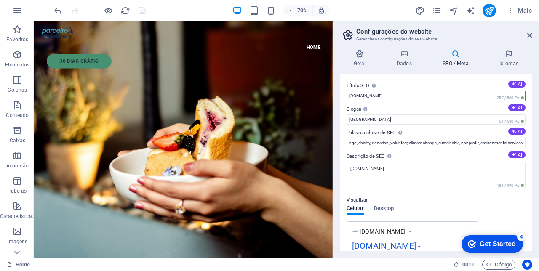
click at [367, 97] on input "termos.parceirodelivery.com" at bounding box center [436, 96] width 179 height 10
click at [362, 95] on input "termos.parceirodelivery.com" at bounding box center [436, 96] width 179 height 10
click at [360, 97] on input "ter.parceirodelivery.com" at bounding box center [436, 96] width 179 height 10
click at [356, 95] on input "ter.parceirodelivery.com" at bounding box center [436, 96] width 179 height 10
click at [357, 96] on input "ter.parceirodelivery.com" at bounding box center [436, 96] width 179 height 10
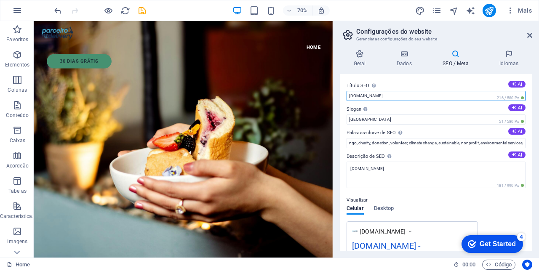
click at [354, 94] on input "ter.parceirodelivery.com" at bounding box center [436, 96] width 179 height 10
click at [358, 95] on input "ter.parceirodelivery.com" at bounding box center [436, 96] width 179 height 10
click at [355, 96] on input "ter.parceirodelivery.com" at bounding box center [436, 96] width 179 height 10
click at [405, 96] on input "tparceirodelivery.com" at bounding box center [436, 96] width 179 height 10
type input "tparce"
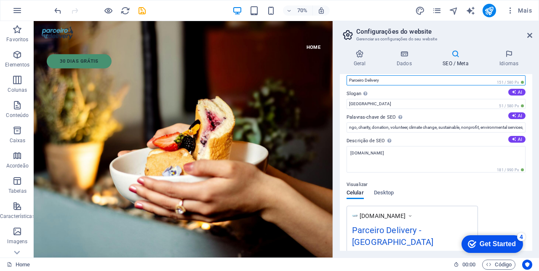
scroll to position [17, 0]
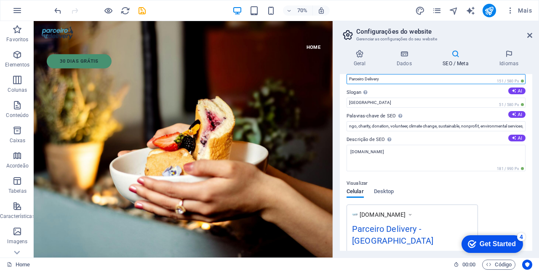
type input "Parceiro Delivery"
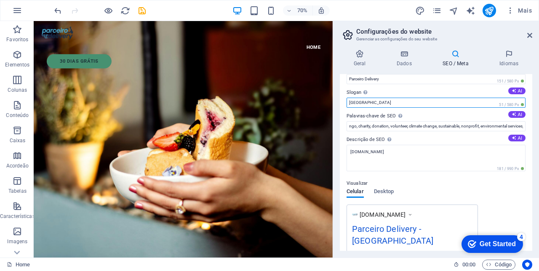
click at [373, 101] on input "Berlin" at bounding box center [436, 103] width 179 height 10
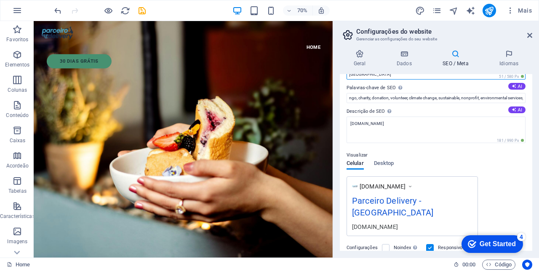
scroll to position [42, 0]
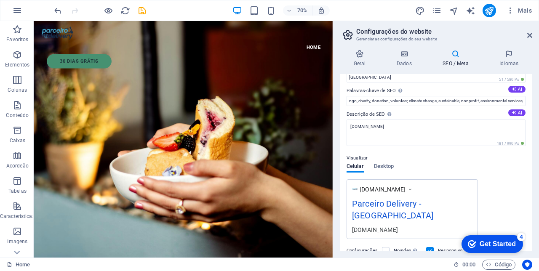
click at [517, 91] on button "AI" at bounding box center [517, 89] width 17 height 7
type input "plataforma delivery, cardápio digital, gerenciamento de restaurantes, entrega d…"
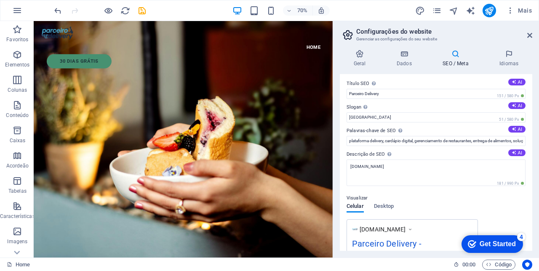
scroll to position [0, 0]
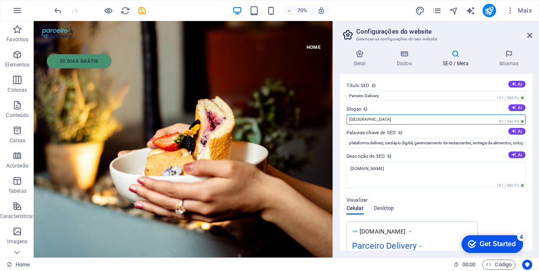
click at [375, 118] on input "Berlin" at bounding box center [436, 120] width 179 height 10
type input "B"
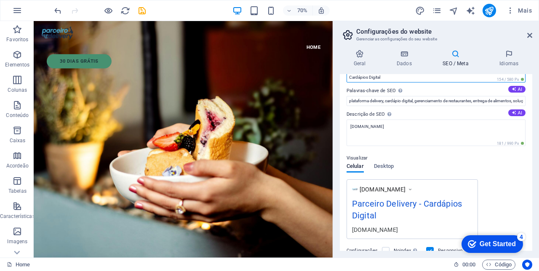
scroll to position [45, 0]
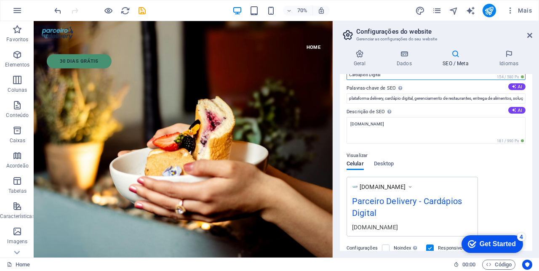
type input "Cardápios Digital"
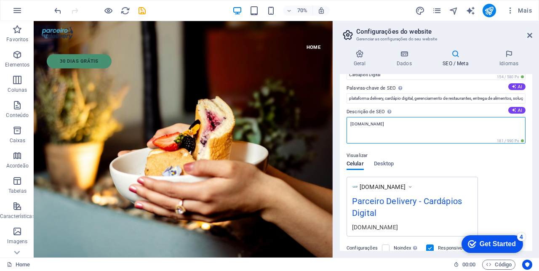
click at [368, 123] on textarea "termos.parceirodelivery.com" at bounding box center [436, 130] width 179 height 27
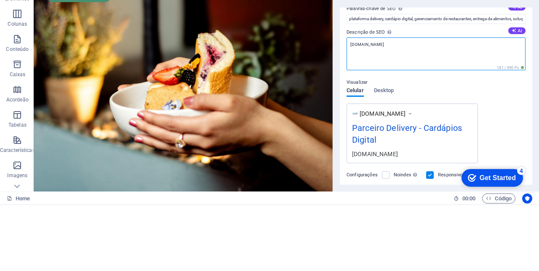
scroll to position [59, 0]
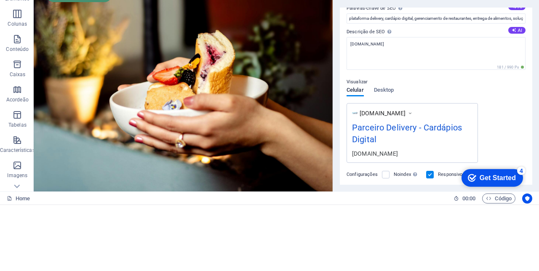
click at [516, 99] on button "AI" at bounding box center [517, 96] width 17 height 7
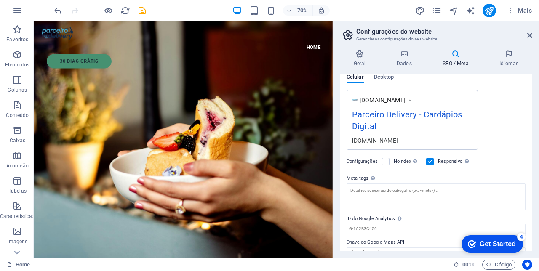
type textarea "Conecte entregadores e restaurantes com o Parceiro Delivery. Mantenha seu negóc…"
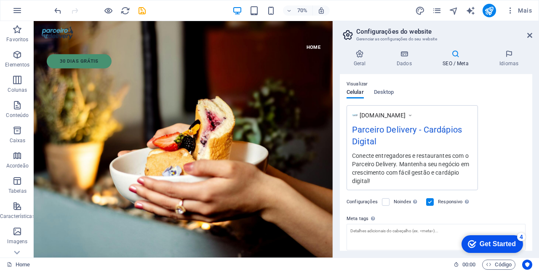
scroll to position [115, 0]
click at [511, 60] on h4 "Idiomas" at bounding box center [509, 59] width 47 height 18
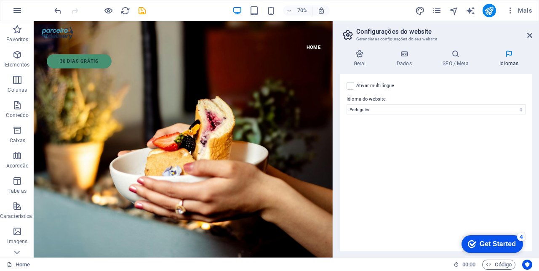
click at [457, 61] on h4 "SEO / Meta" at bounding box center [457, 59] width 57 height 18
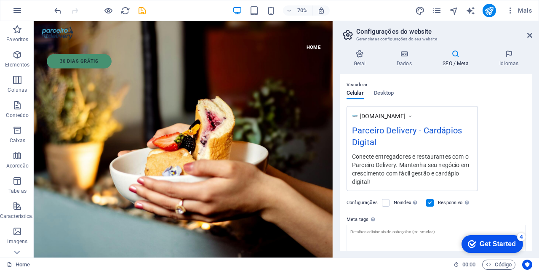
click at [410, 59] on h4 "Dados" at bounding box center [406, 59] width 46 height 18
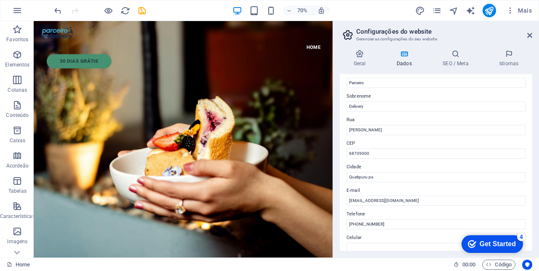
scroll to position [0, 0]
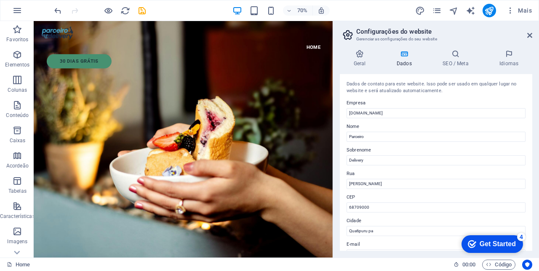
click at [368, 57] on icon at bounding box center [360, 54] width 40 height 8
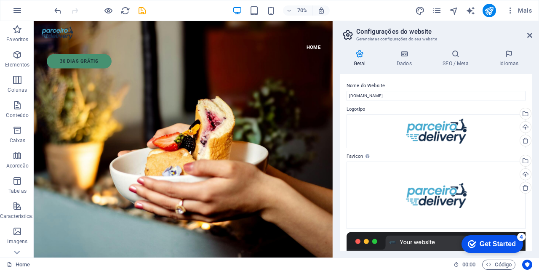
click at [530, 39] on link at bounding box center [530, 35] width 5 height 7
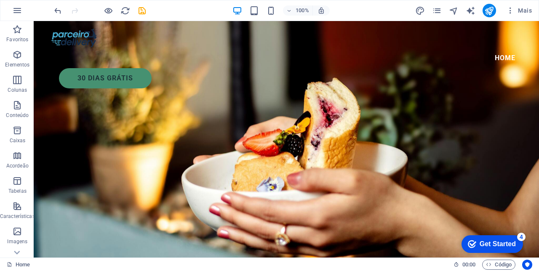
click at [513, 14] on icon "button" at bounding box center [511, 10] width 8 height 8
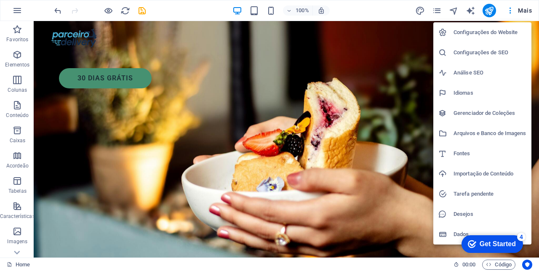
click at [516, 36] on h6 "Configurações do Website" at bounding box center [490, 32] width 73 height 10
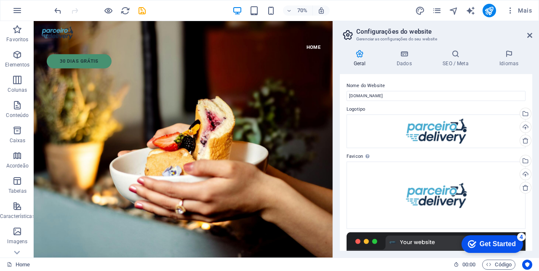
click at [526, 12] on span "Mais" at bounding box center [520, 10] width 26 height 8
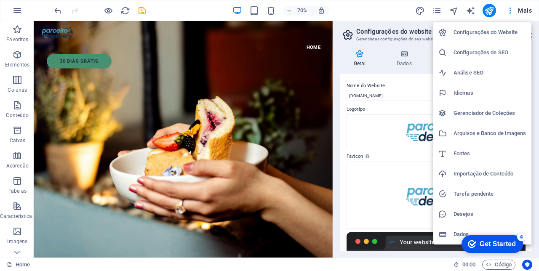
click at [466, 96] on h6 "Idiomas" at bounding box center [490, 93] width 73 height 10
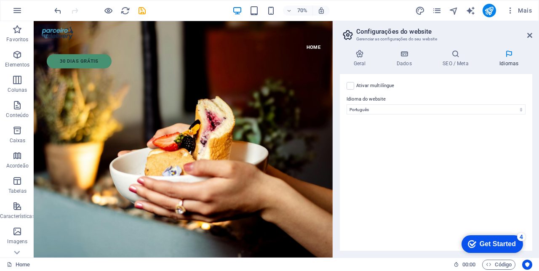
click at [523, 11] on span "Mais" at bounding box center [520, 10] width 26 height 8
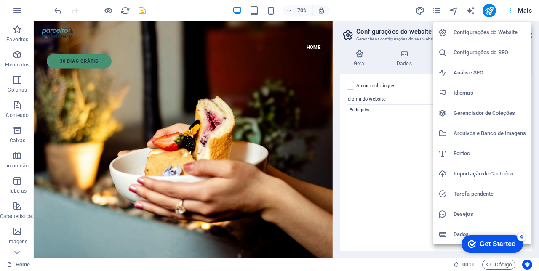
click at [514, 10] on div at bounding box center [269, 135] width 539 height 271
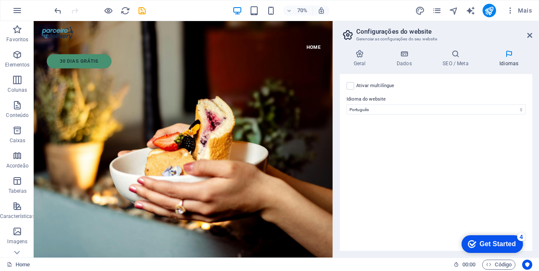
click at [139, 15] on icon "save" at bounding box center [142, 11] width 10 height 10
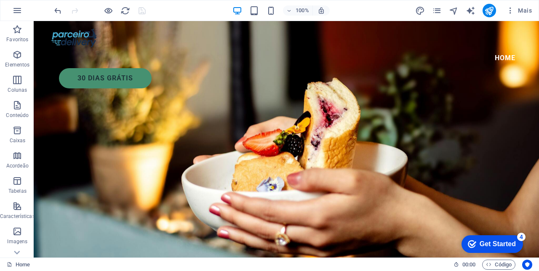
click at [258, 10] on icon "button" at bounding box center [255, 11] width 10 height 10
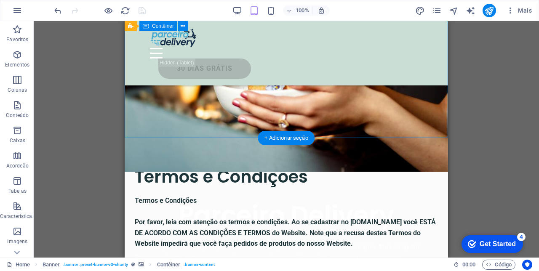
scroll to position [120, 0]
click at [457, 13] on icon "navigator" at bounding box center [454, 11] width 10 height 10
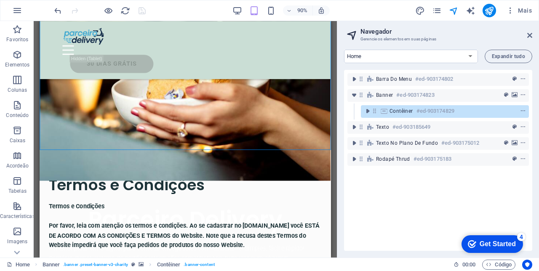
click at [441, 12] on icon "pages" at bounding box center [437, 11] width 10 height 10
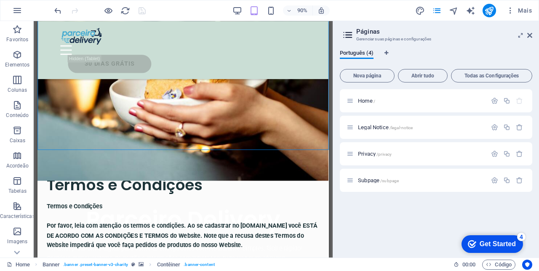
click at [520, 181] on icon "button" at bounding box center [519, 180] width 7 height 7
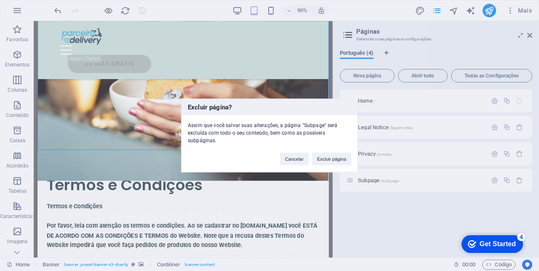
click at [341, 158] on button "Excluir página" at bounding box center [331, 159] width 39 height 13
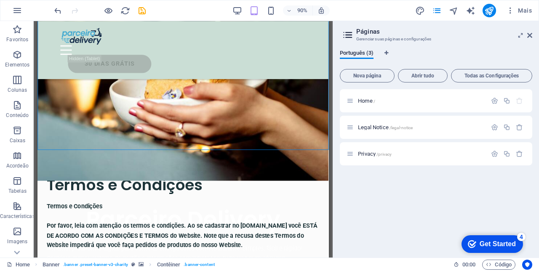
click at [520, 156] on icon "button" at bounding box center [519, 153] width 7 height 7
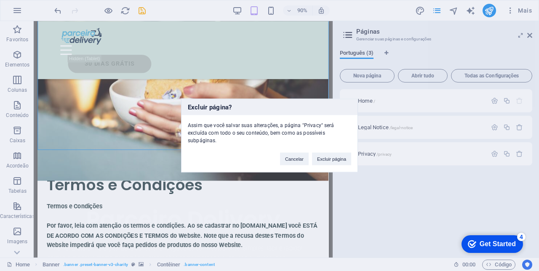
click at [339, 159] on button "Excluir página" at bounding box center [331, 159] width 39 height 13
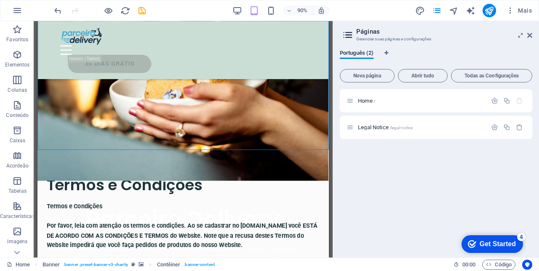
click at [522, 127] on icon "button" at bounding box center [519, 127] width 7 height 7
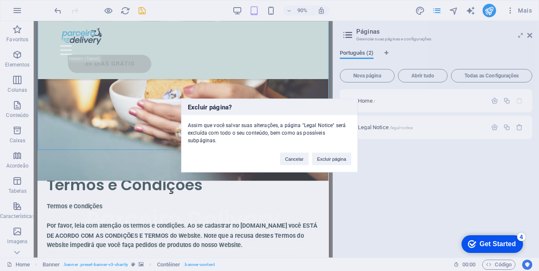
click at [341, 159] on button "Excluir página" at bounding box center [331, 159] width 39 height 13
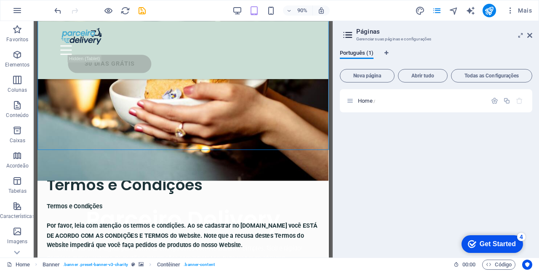
click at [531, 34] on icon at bounding box center [530, 35] width 5 height 7
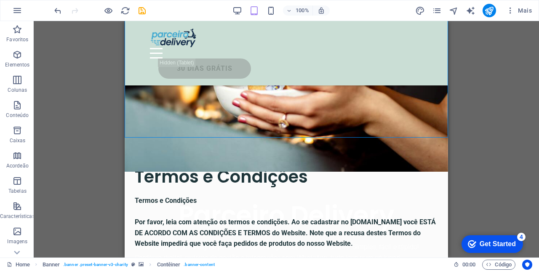
click at [500, 181] on div "H1 Banner Banner Contêiner Texto Espaçador Texto no plano de fundo Contêiner H2…" at bounding box center [287, 139] width 506 height 237
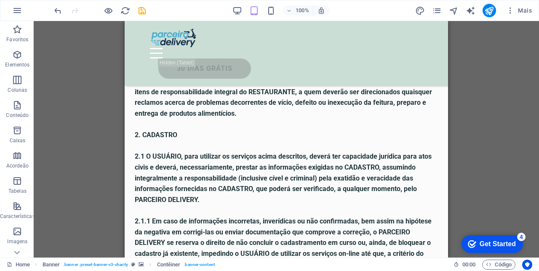
scroll to position [508, 0]
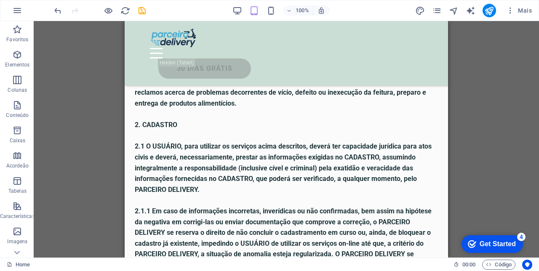
click at [236, 13] on icon "button" at bounding box center [238, 11] width 10 height 10
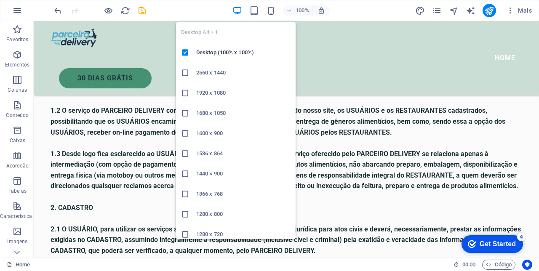
scroll to position [347, 0]
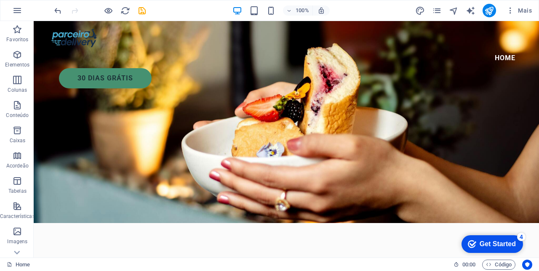
scroll to position [0, 0]
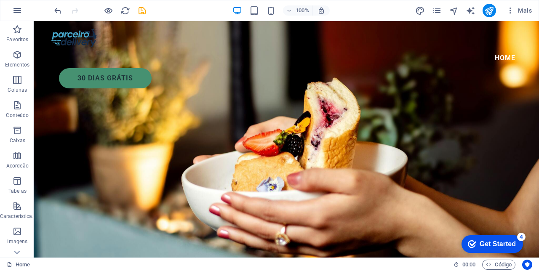
click at [139, 15] on icon "save" at bounding box center [142, 11] width 10 height 10
click at [512, 11] on icon "button" at bounding box center [511, 10] width 8 height 8
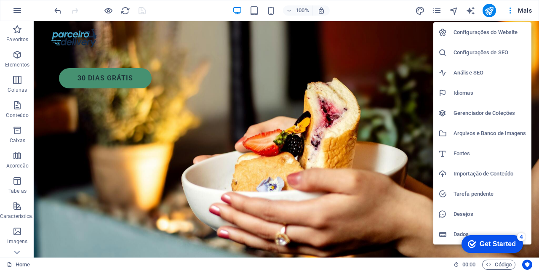
click at [398, 140] on div at bounding box center [269, 135] width 539 height 271
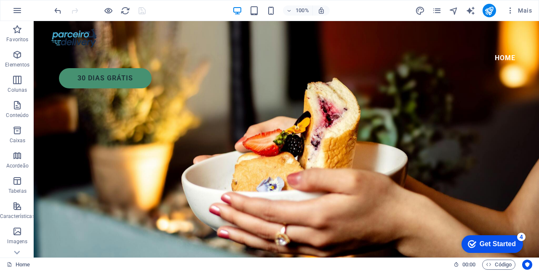
click at [510, 13] on icon "button" at bounding box center [511, 10] width 8 height 8
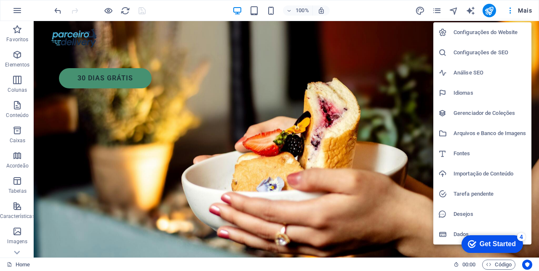
click at [410, 121] on div at bounding box center [269, 135] width 539 height 271
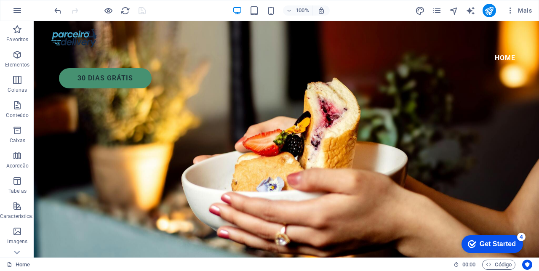
click at [492, 13] on icon "publish" at bounding box center [490, 11] width 10 height 10
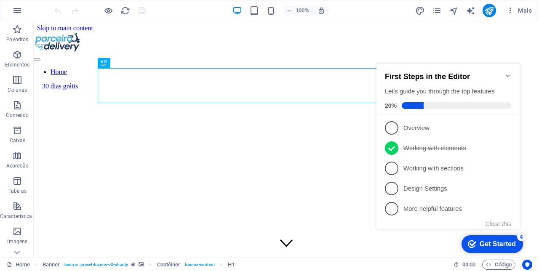
click at [509, 75] on icon "Minimize checklist" at bounding box center [508, 76] width 4 height 3
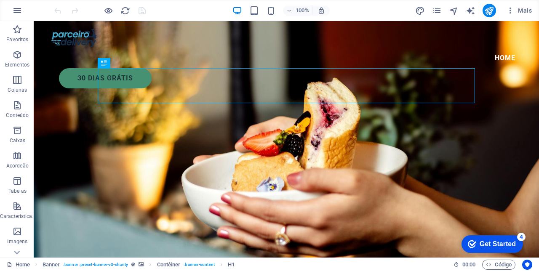
click at [405, 48] on nav "Home" at bounding box center [287, 58] width 472 height 20
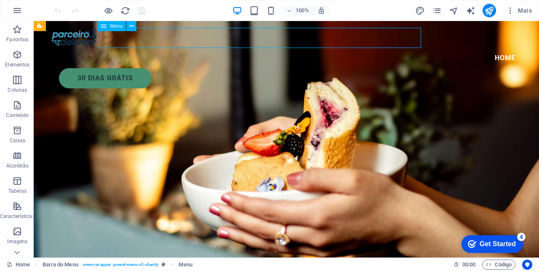
click at [131, 30] on icon at bounding box center [131, 26] width 5 height 9
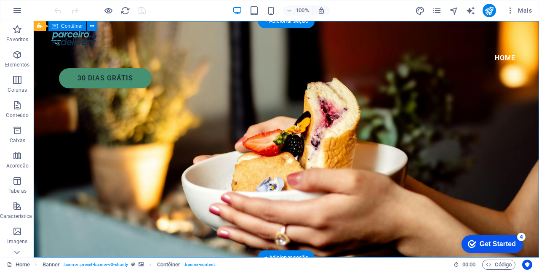
click at [512, 68] on div "30 dias grátis" at bounding box center [291, 78] width 464 height 20
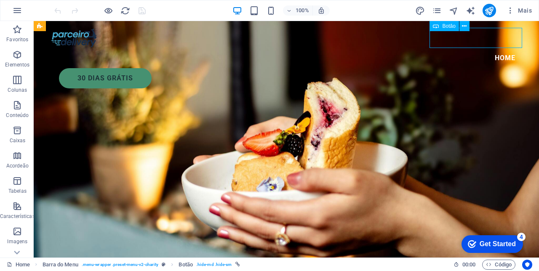
click at [467, 31] on div "Botão" at bounding box center [452, 26] width 45 height 11
click at [467, 28] on icon at bounding box center [464, 26] width 5 height 9
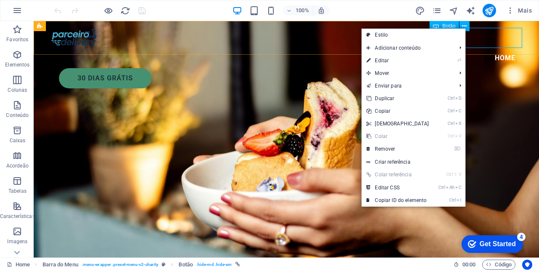
click at [398, 115] on link "Ctrl C Copiar" at bounding box center [398, 111] width 72 height 13
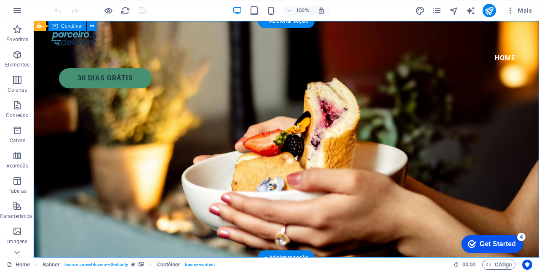
click at [502, 49] on div "Home 30 dias grátis" at bounding box center [287, 58] width 506 height 74
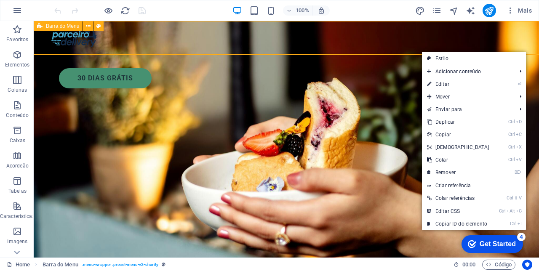
click at [445, 162] on link "Ctrl V Colar" at bounding box center [458, 160] width 72 height 13
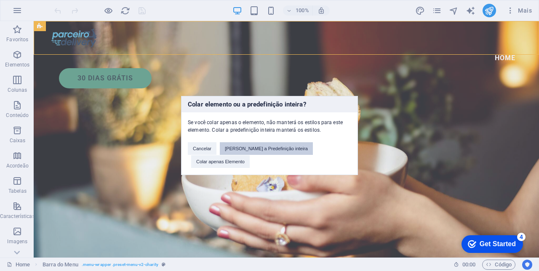
click at [278, 153] on button "Cole a Predefinição inteira" at bounding box center [266, 148] width 93 height 13
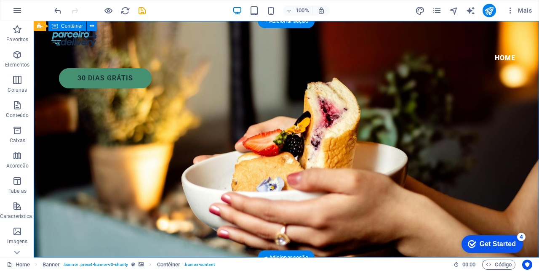
click at [516, 68] on div "30 dias grátis" at bounding box center [291, 78] width 464 height 20
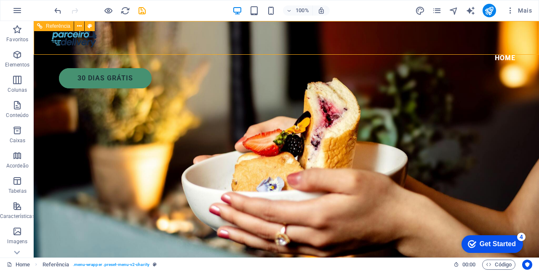
click at [514, 68] on div "30 dias grátis" at bounding box center [291, 78] width 464 height 20
click at [516, 68] on div "30 dias grátis" at bounding box center [291, 78] width 464 height 20
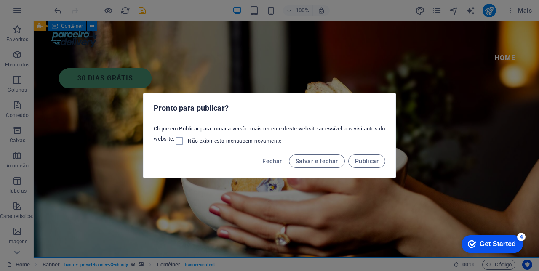
click at [282, 163] on span "Fechar" at bounding box center [272, 161] width 19 height 7
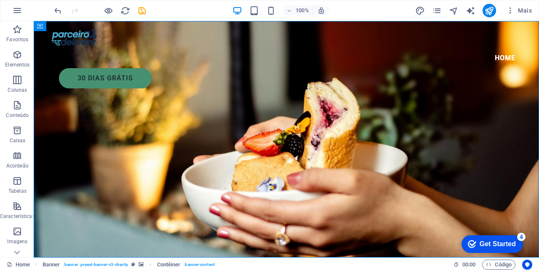
click at [499, 68] on div "30 dias grátis" at bounding box center [291, 78] width 464 height 20
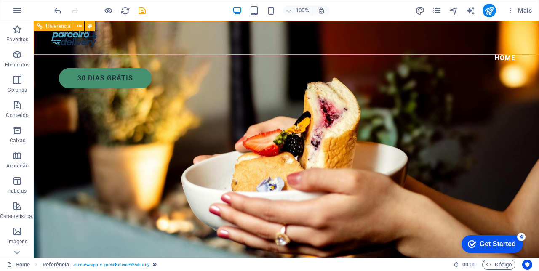
click at [498, 68] on div "30 dias grátis" at bounding box center [291, 78] width 464 height 20
click at [511, 68] on div "30 dias grátis" at bounding box center [291, 78] width 464 height 20
click at [512, 68] on div "30 dias grátis" at bounding box center [291, 78] width 464 height 20
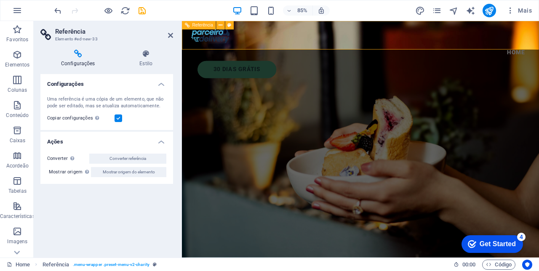
click at [170, 38] on icon at bounding box center [170, 35] width 5 height 7
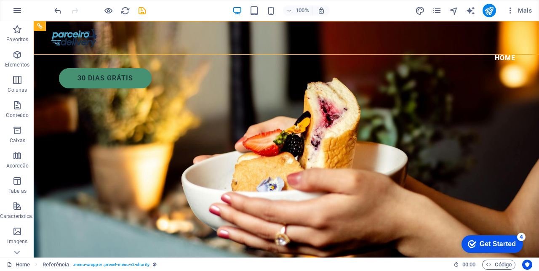
click at [408, 48] on nav "Home" at bounding box center [287, 58] width 472 height 20
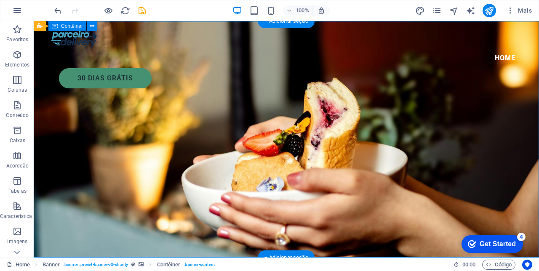
click at [400, 48] on nav "Home" at bounding box center [287, 58] width 472 height 20
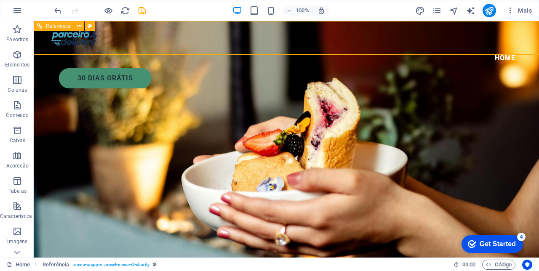
click at [401, 48] on nav "Home" at bounding box center [287, 58] width 472 height 20
click at [406, 48] on div "Home 30 dias grátis" at bounding box center [287, 58] width 506 height 74
click at [411, 48] on nav "Home" at bounding box center [287, 58] width 472 height 20
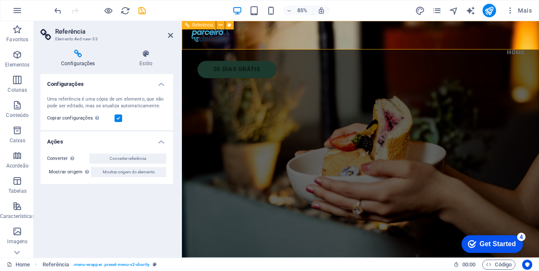
click at [222, 23] on icon at bounding box center [221, 25] width 4 height 8
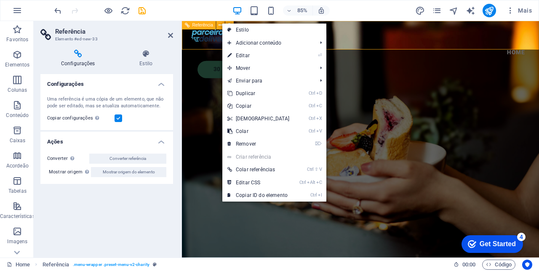
click at [250, 56] on link "⏎ Editar" at bounding box center [259, 55] width 72 height 13
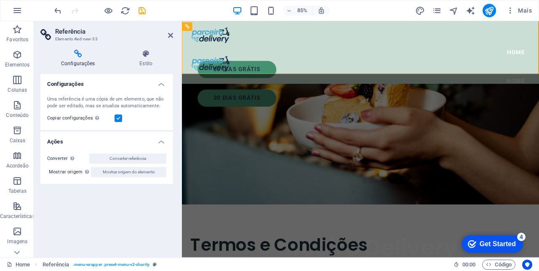
scroll to position [62, 0]
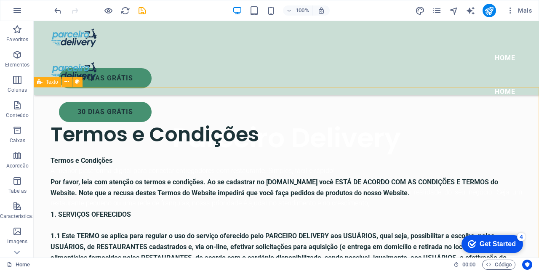
scroll to position [172, 0]
click at [53, 10] on icon "undo" at bounding box center [58, 11] width 10 height 10
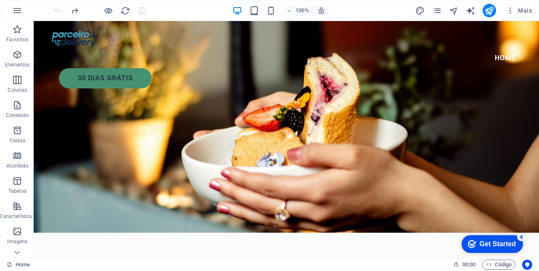
scroll to position [0, 0]
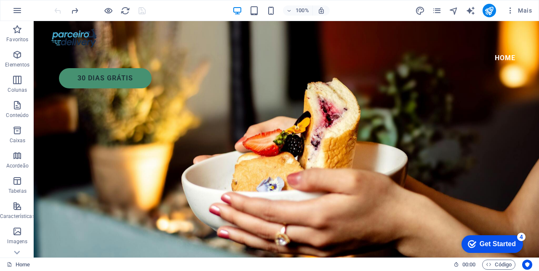
click at [493, 10] on icon "publish" at bounding box center [490, 11] width 10 height 10
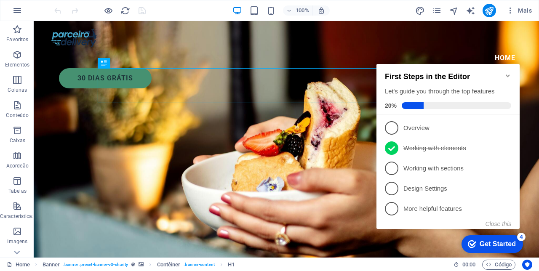
click at [394, 169] on span "3" at bounding box center [391, 168] width 13 height 13
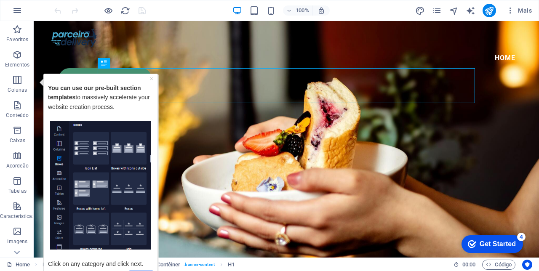
click at [19, 81] on icon "button" at bounding box center [17, 80] width 10 height 10
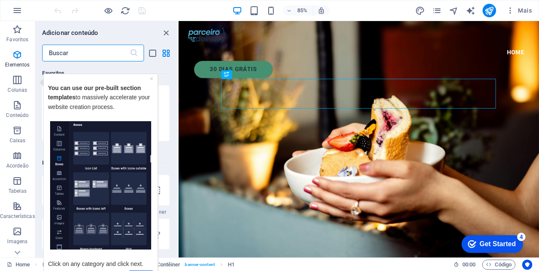
scroll to position [417, 0]
click at [163, 34] on icon "close panel" at bounding box center [166, 33] width 10 height 10
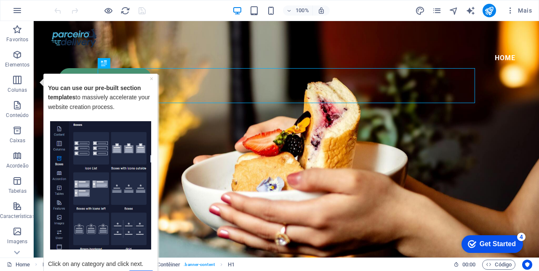
click at [147, 77] on div "× You can use our pre-built section templates to massively accelerate your webs…" at bounding box center [101, 181] width 110 height 211
click at [150, 80] on link "×" at bounding box center [151, 78] width 3 height 7
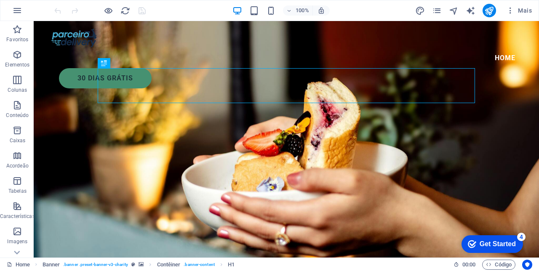
click at [447, 68] on div "30 dias grátis" at bounding box center [291, 78] width 464 height 20
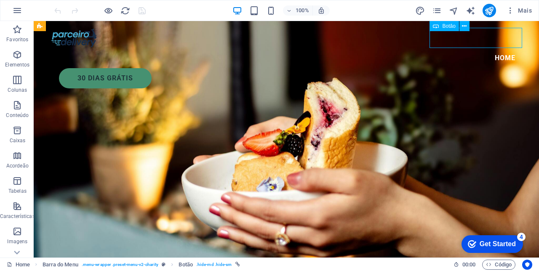
click at [442, 68] on div "30 dias grátis" at bounding box center [291, 78] width 464 height 20
click at [445, 68] on div "30 dias grátis" at bounding box center [291, 78] width 464 height 20
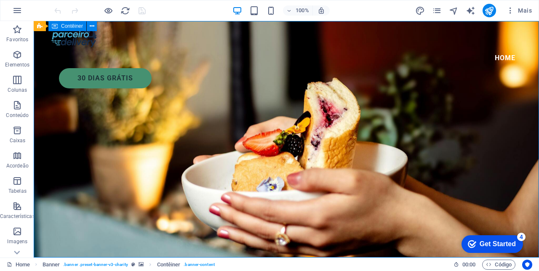
click at [247, 48] on nav "Home" at bounding box center [287, 58] width 472 height 20
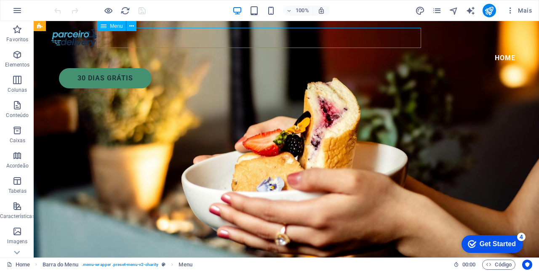
click at [126, 27] on button at bounding box center [131, 26] width 10 height 10
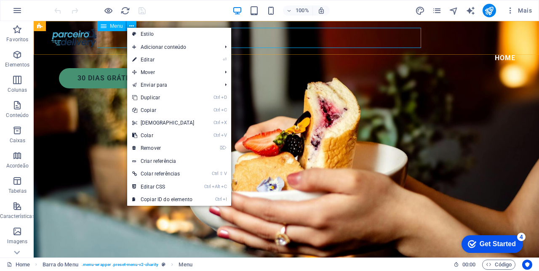
click at [161, 148] on link "⌦ Remover" at bounding box center [163, 148] width 72 height 13
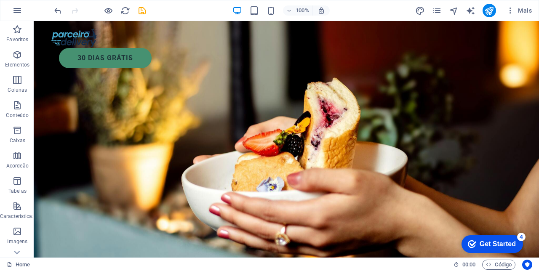
click at [481, 48] on div "30 dias grátis" at bounding box center [291, 58] width 464 height 20
click at [479, 48] on div "30 dias grátis" at bounding box center [291, 58] width 464 height 20
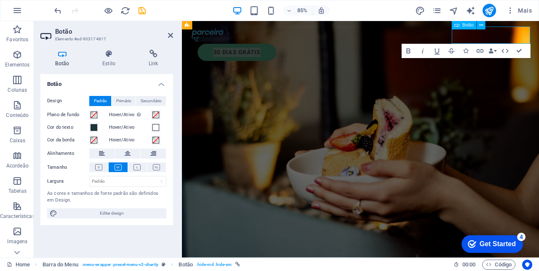
click at [153, 64] on h4 "Link" at bounding box center [154, 59] width 40 height 18
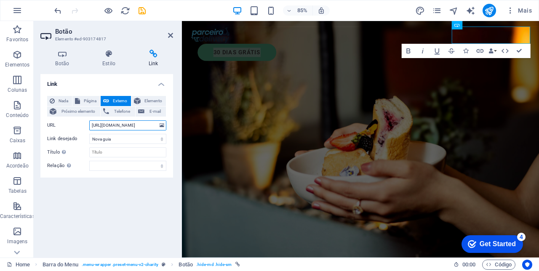
click at [141, 124] on input "https://parceirodelivery.com/panel/deliveryman/register" at bounding box center [127, 126] width 77 height 10
type input "https://parceirodelivery.com"
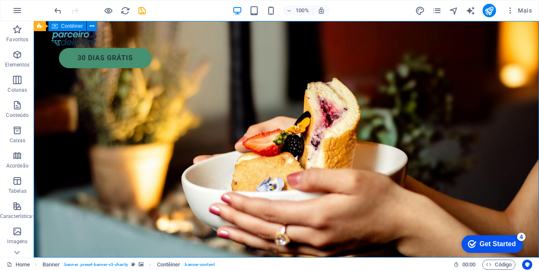
click at [499, 48] on div "30 dias grátis" at bounding box center [291, 58] width 464 height 20
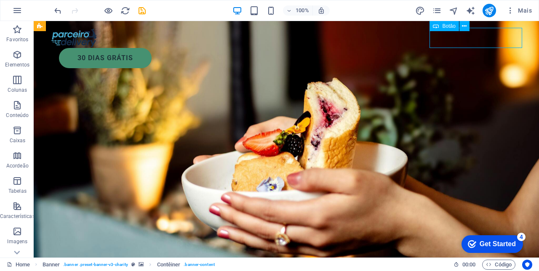
click at [500, 48] on div "30 dias grátis" at bounding box center [291, 58] width 464 height 20
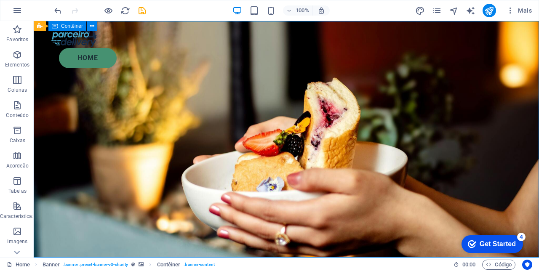
click at [498, 48] on div "HOME" at bounding box center [291, 58] width 464 height 20
click at [499, 48] on div "HOME" at bounding box center [291, 58] width 464 height 20
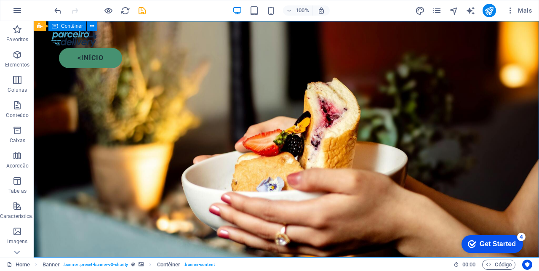
click at [138, 13] on icon "save" at bounding box center [142, 11] width 10 height 10
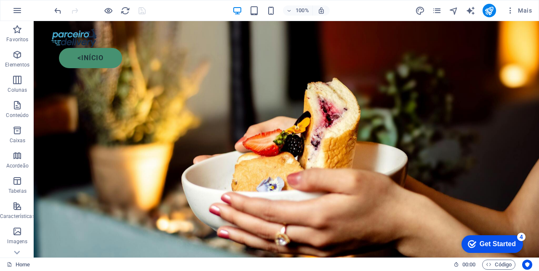
click at [491, 13] on icon "publish" at bounding box center [490, 11] width 10 height 10
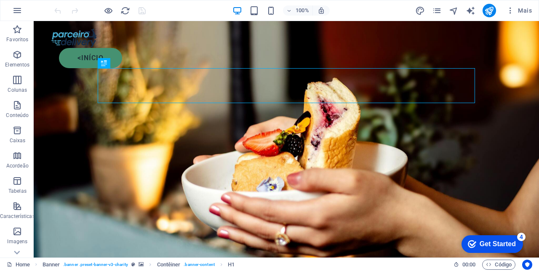
click at [252, 13] on icon "button" at bounding box center [255, 11] width 10 height 10
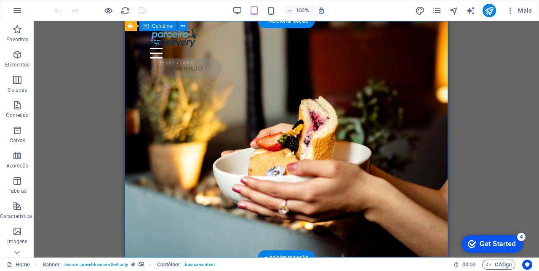
click at [402, 59] on div "<início" at bounding box center [290, 69] width 265 height 20
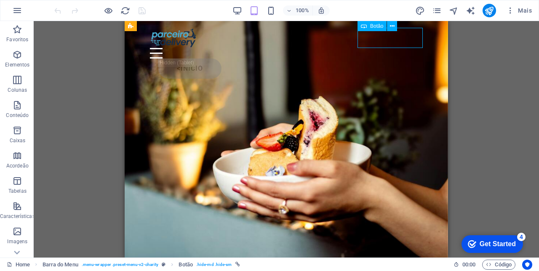
click at [341, 48] on div at bounding box center [286, 53] width 273 height 11
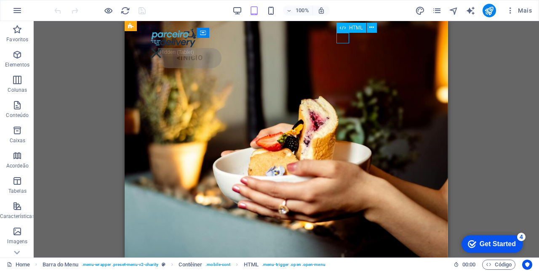
click at [372, 27] on icon at bounding box center [372, 27] width 5 height 9
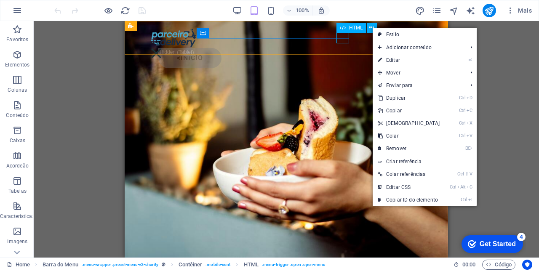
click at [400, 150] on link "⌦ Remover" at bounding box center [409, 148] width 72 height 13
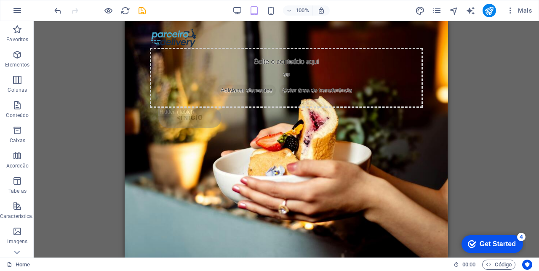
click at [439, 47] on div "Solte o conteúdo aqui ou Adicionar elementos Colar área de transferência <início" at bounding box center [287, 78] width 324 height 114
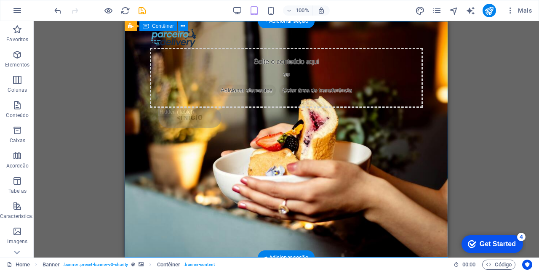
click at [355, 48] on div "Solte o conteúdo aqui ou Adicionar elementos Colar área de transferência" at bounding box center [286, 78] width 273 height 60
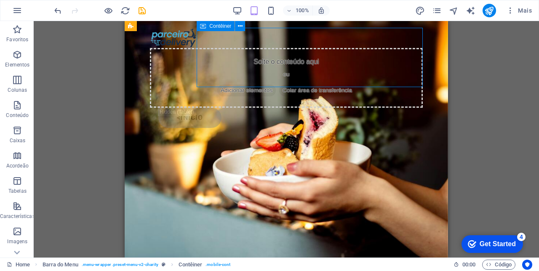
click at [242, 29] on icon at bounding box center [240, 26] width 5 height 9
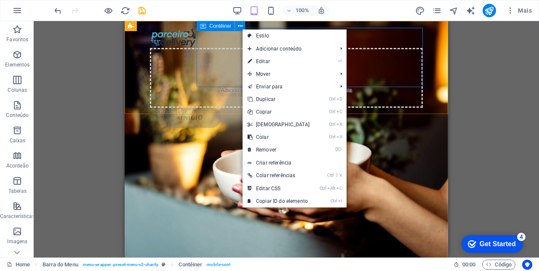
click at [440, 110] on div "Solte o conteúdo aqui ou Adicionar elementos Colar área de transferência <início" at bounding box center [287, 78] width 324 height 114
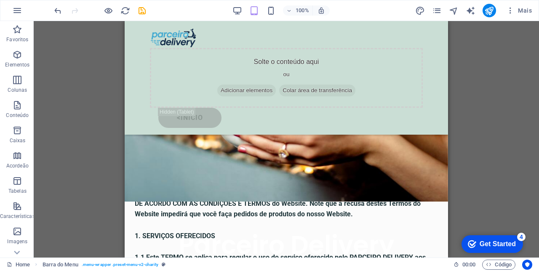
scroll to position [150, 0]
click at [400, 48] on div "Solte o conteúdo aqui ou Adicionar elementos Colar área de transferência" at bounding box center [286, 78] width 273 height 60
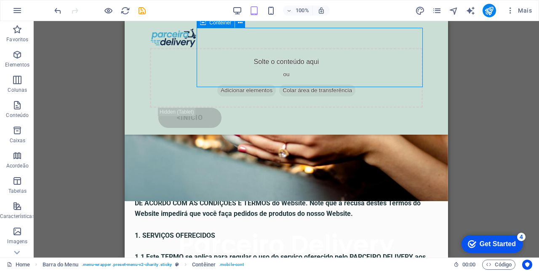
click at [240, 25] on icon at bounding box center [240, 23] width 5 height 9
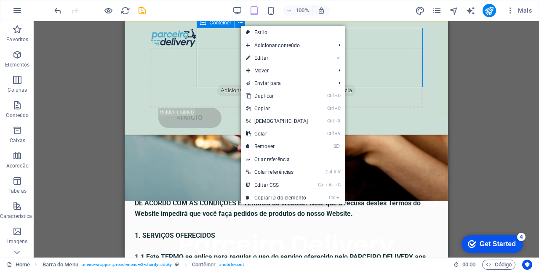
click at [272, 145] on link "⌦ Remover" at bounding box center [277, 146] width 72 height 13
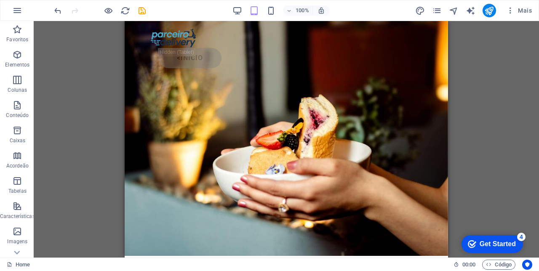
scroll to position [0, 0]
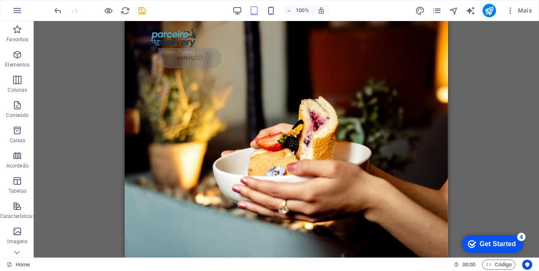
click at [408, 48] on div "<início" at bounding box center [290, 58] width 265 height 20
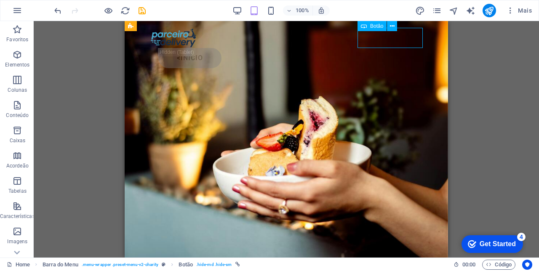
click at [392, 26] on icon at bounding box center [392, 26] width 5 height 9
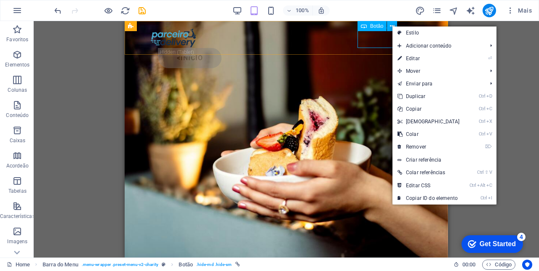
click at [424, 96] on link "Ctrl D Duplicar" at bounding box center [429, 96] width 72 height 13
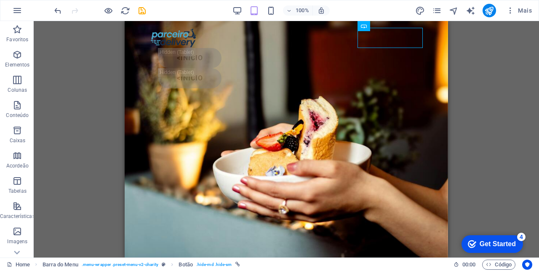
click at [298, 48] on div "<início" at bounding box center [290, 58] width 265 height 20
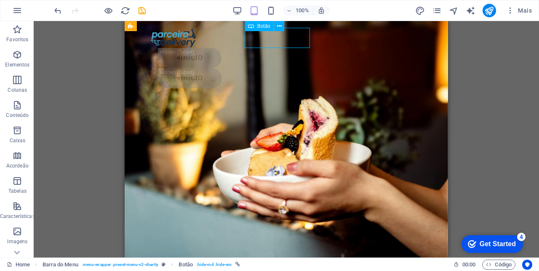
click at [280, 25] on icon at bounding box center [279, 26] width 5 height 9
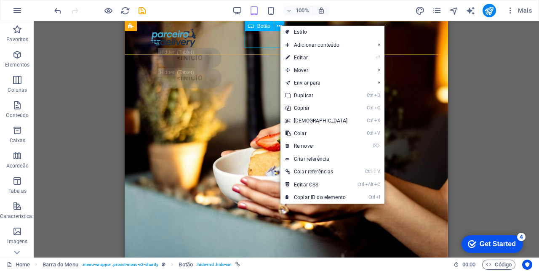
click at [311, 145] on link "⌦ Remover" at bounding box center [317, 146] width 72 height 13
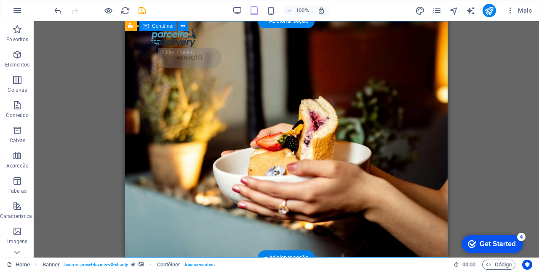
click at [274, 11] on icon "button" at bounding box center [271, 11] width 10 height 10
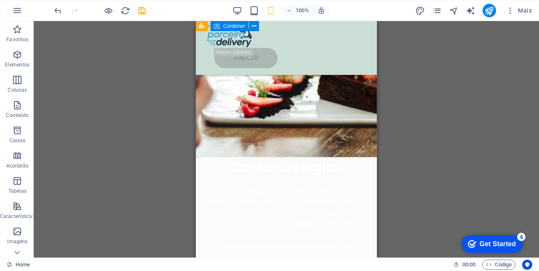
scroll to position [2399, 0]
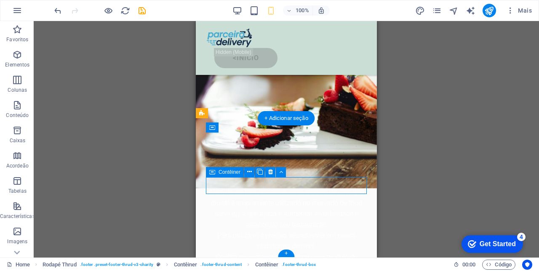
click at [53, 9] on icon "undo" at bounding box center [58, 11] width 10 height 10
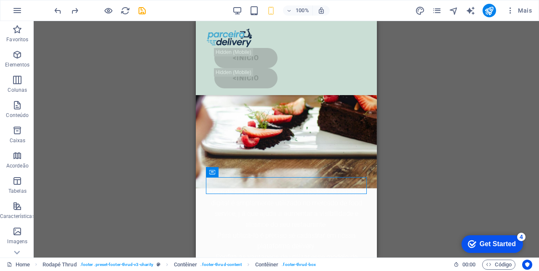
click at [0, 0] on icon "undo" at bounding box center [0, 0] width 0 height 0
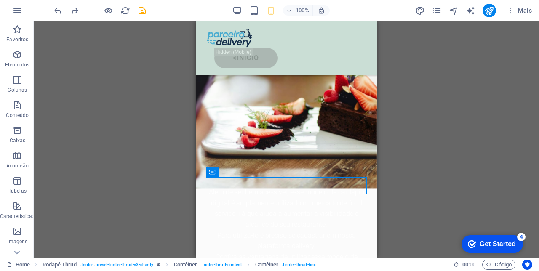
click at [48, 14] on div "100% Mais" at bounding box center [269, 10] width 539 height 20
click at [0, 0] on icon "undo" at bounding box center [0, 0] width 0 height 0
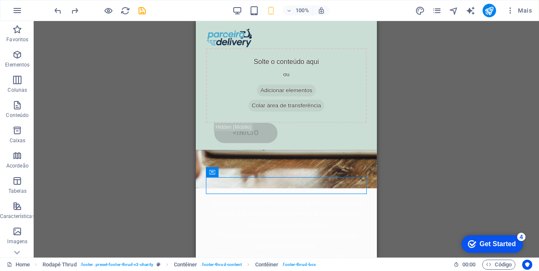
click at [40, 16] on div "100% Mais" at bounding box center [269, 10] width 539 height 20
click at [0, 0] on icon "undo" at bounding box center [0, 0] width 0 height 0
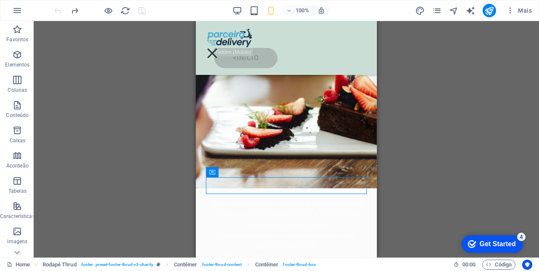
click at [368, 69] on figure at bounding box center [286, 77] width 181 height 224
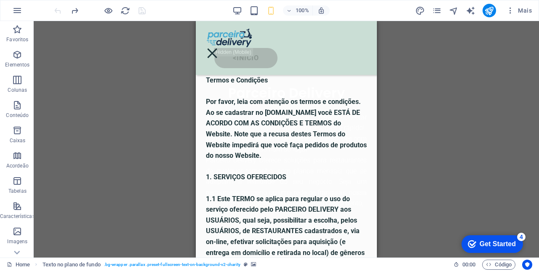
scroll to position [0, 0]
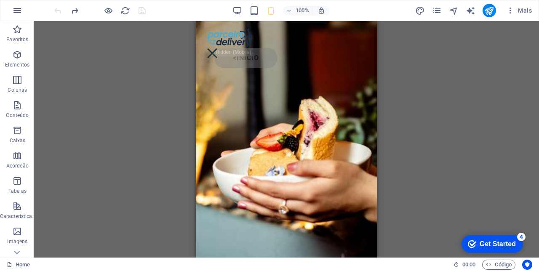
click at [219, 48] on div at bounding box center [212, 53] width 13 height 11
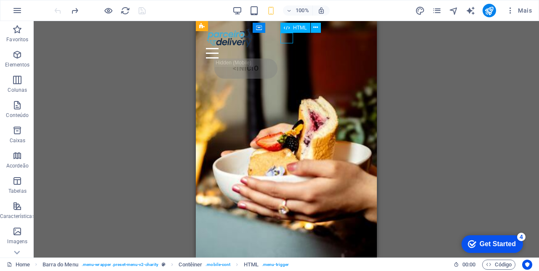
click at [289, 48] on div at bounding box center [286, 53] width 161 height 11
click at [219, 48] on div at bounding box center [212, 53] width 13 height 11
click at [258, 24] on icon at bounding box center [259, 28] width 6 height 10
click at [484, 262] on button "Código" at bounding box center [499, 265] width 33 height 10
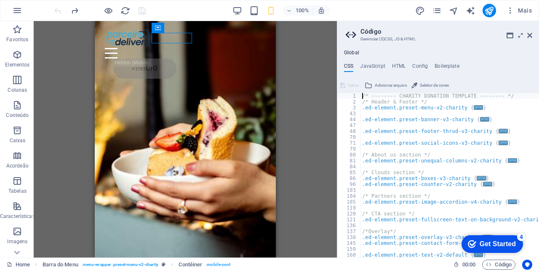
click at [261, 54] on div "<início" at bounding box center [185, 53] width 181 height 64
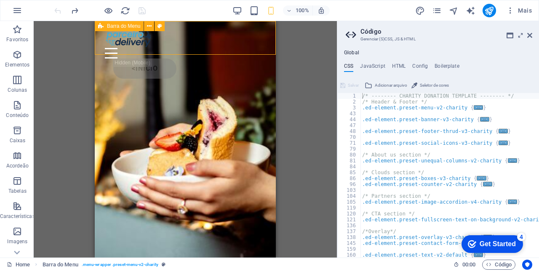
click at [188, 48] on div at bounding box center [185, 53] width 161 height 11
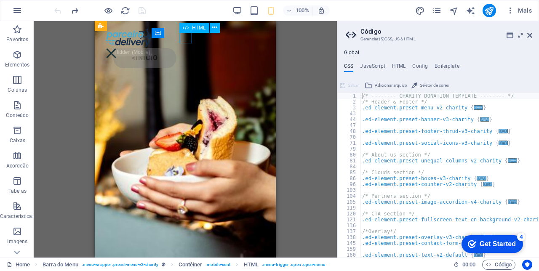
click at [171, 43] on div "<início" at bounding box center [185, 48] width 181 height 54
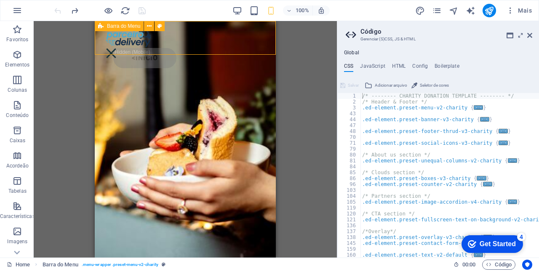
click at [118, 48] on div at bounding box center [111, 53] width 13 height 11
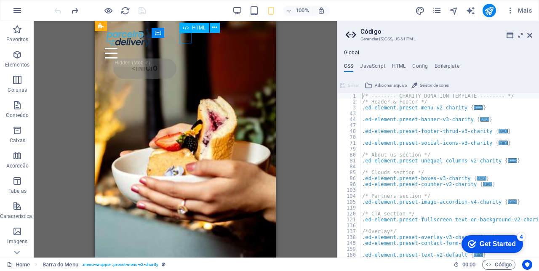
click at [185, 48] on div at bounding box center [185, 53] width 161 height 11
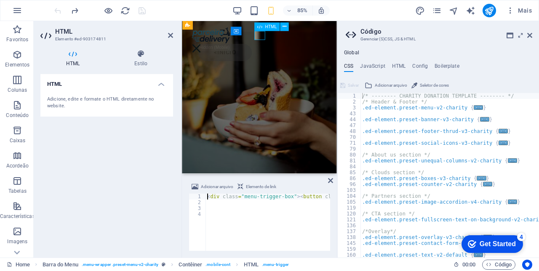
click at [530, 39] on link at bounding box center [530, 35] width 5 height 7
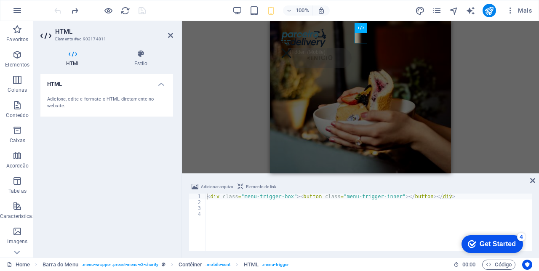
click at [169, 35] on icon at bounding box center [170, 35] width 5 height 7
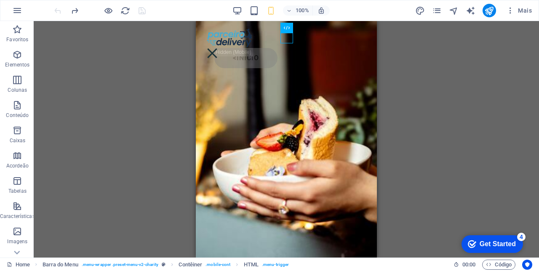
click at [272, 34] on div "<início" at bounding box center [286, 48] width 181 height 54
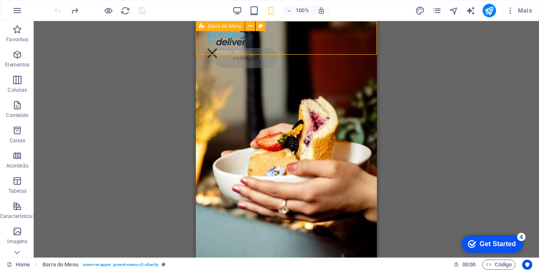
click at [219, 48] on div at bounding box center [212, 53] width 13 height 11
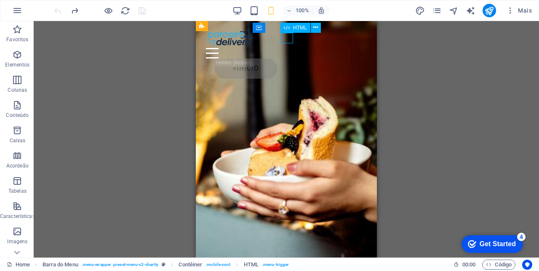
click at [316, 30] on icon at bounding box center [316, 27] width 5 height 9
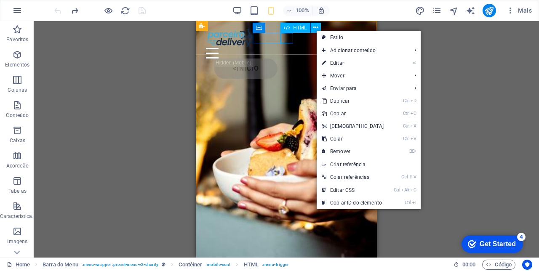
click at [350, 150] on link "⌦ Remover" at bounding box center [353, 151] width 72 height 13
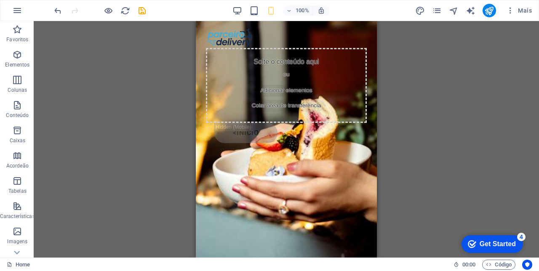
click at [347, 59] on div "Solte o conteúdo aqui ou Adicionar elementos Colar área de transferência" at bounding box center [286, 85] width 161 height 75
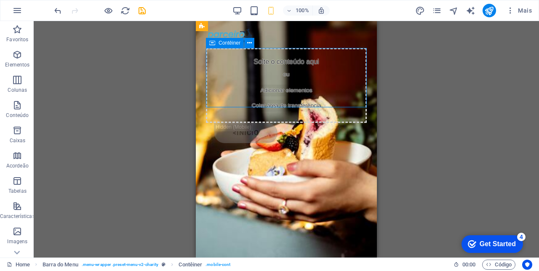
click at [247, 43] on icon at bounding box center [249, 43] width 5 height 9
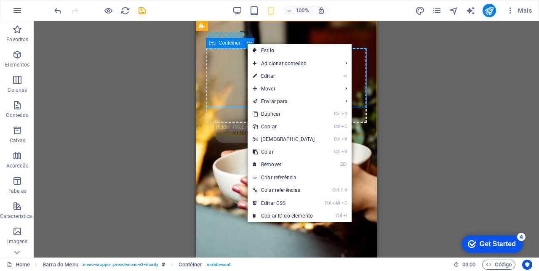
click at [280, 162] on link "⌦ Remover" at bounding box center [284, 164] width 72 height 13
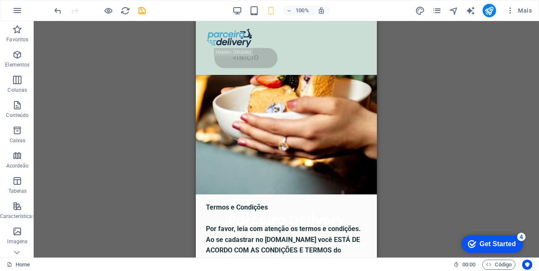
scroll to position [98, 0]
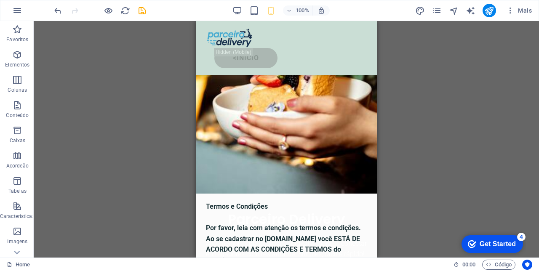
click at [140, 13] on icon "save" at bounding box center [142, 11] width 10 height 10
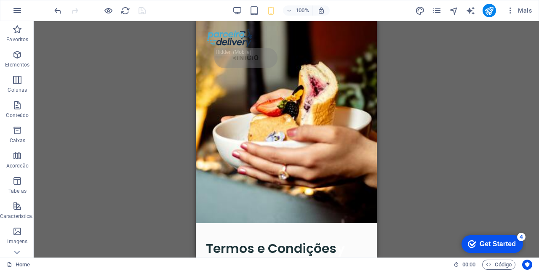
scroll to position [0, 0]
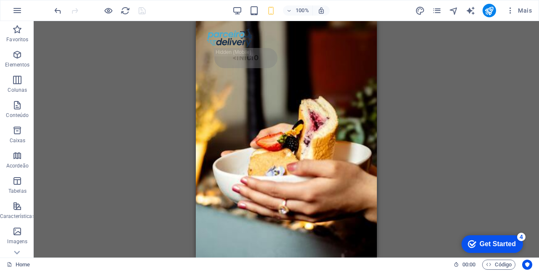
click at [335, 48] on div "<início" at bounding box center [291, 58] width 153 height 20
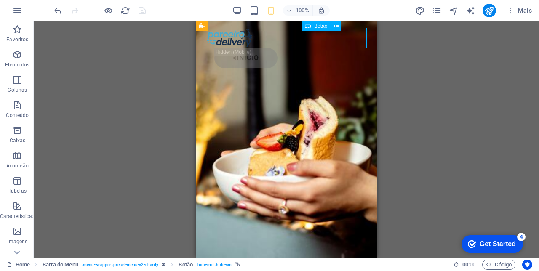
click at [18, 59] on icon "button" at bounding box center [17, 55] width 10 height 10
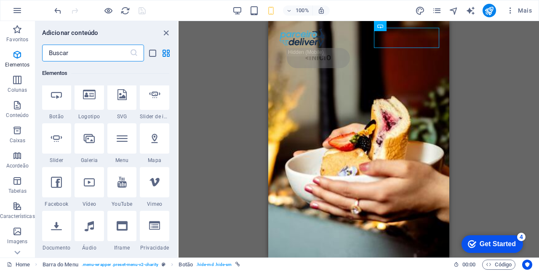
scroll to position [184, 0]
click at [59, 99] on icon at bounding box center [56, 94] width 11 height 11
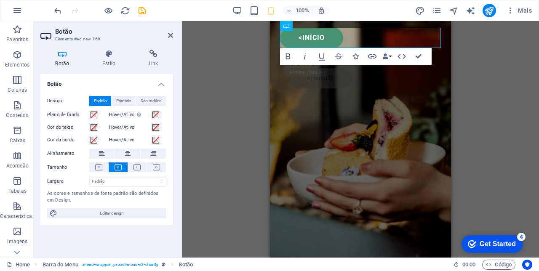
click at [154, 56] on icon at bounding box center [154, 54] width 40 height 8
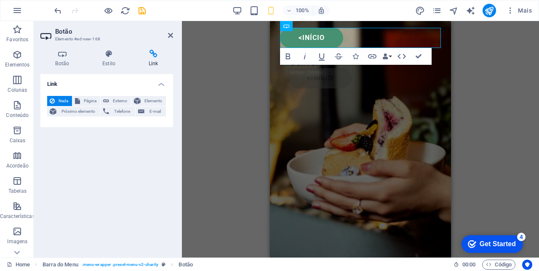
click at [115, 99] on span "Externo" at bounding box center [120, 101] width 17 height 10
select select "blank"
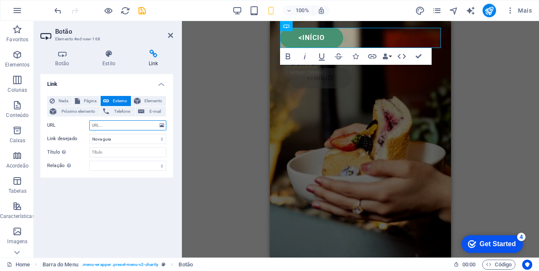
click at [126, 129] on input "URL" at bounding box center [127, 126] width 77 height 10
type input "H"
type input "https://parceirodelivery.com"
click at [498, 70] on div "H1 Banner Banner Contêiner Botão Barra do Menu HTML Contêiner Espaço reservado …" at bounding box center [360, 139] width 357 height 237
click at [512, 93] on div "H1 Banner Banner Contêiner Botão Barra do Menu HTML Contêiner Espaço reservado …" at bounding box center [360, 139] width 357 height 237
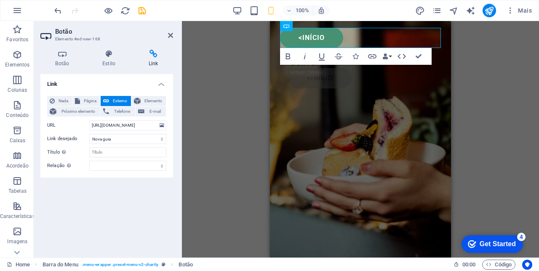
click at [506, 99] on div "H1 Banner Banner Contêiner Botão Barra do Menu HTML Contêiner Espaço reservado …" at bounding box center [360, 139] width 357 height 237
click at [172, 34] on icon at bounding box center [170, 35] width 5 height 7
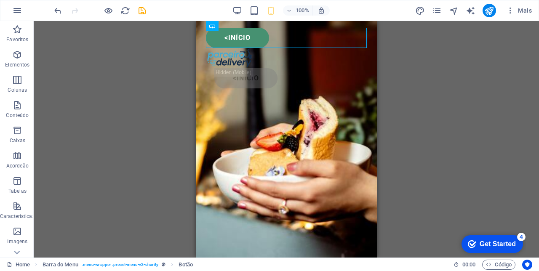
click at [349, 42] on div "<Início" at bounding box center [286, 38] width 161 height 20
click at [0, 0] on span "Barra do Menu" at bounding box center [0, 0] width 0 height 0
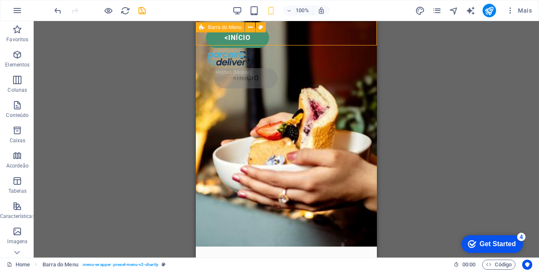
scroll to position [0, 0]
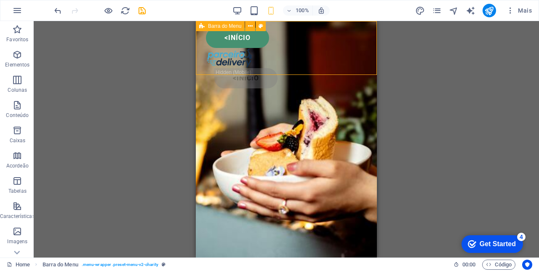
click at [383, 99] on div "H1 Banner Banner Contêiner Botão Barra do Menu HTML Contêiner Espaço reservado …" at bounding box center [287, 139] width 506 height 237
click at [260, 48] on div "<Início <início" at bounding box center [286, 58] width 181 height 74
click at [411, 90] on div "H1 Banner Banner Contêiner Botão Barra do Menu HTML Contêiner Espaço reservado …" at bounding box center [287, 139] width 506 height 237
click at [276, 8] on icon "button" at bounding box center [271, 11] width 10 height 10
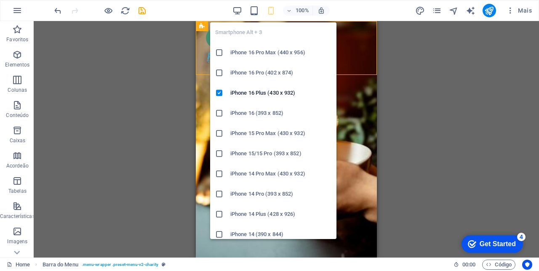
click at [419, 82] on div "H1 Banner Banner Contêiner Botão Barra do Menu HTML Contêiner Espaço reservado …" at bounding box center [287, 139] width 506 height 237
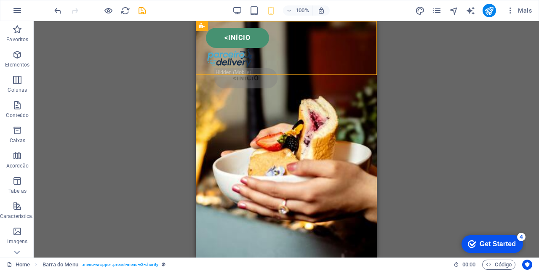
click at [253, 10] on icon "button" at bounding box center [255, 11] width 10 height 10
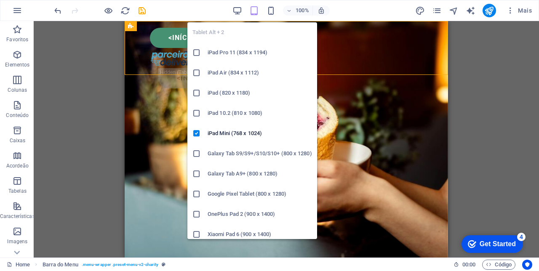
click at [466, 78] on div "H1 Banner Banner Contêiner Botão Barra do Menu HTML Contêiner Espaço reservado …" at bounding box center [287, 139] width 506 height 237
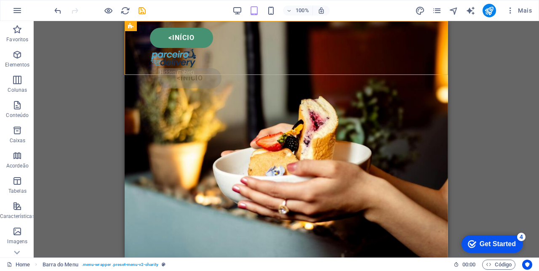
click at [199, 32] on div "<Início" at bounding box center [286, 38] width 273 height 20
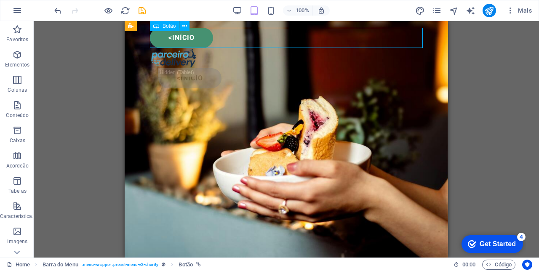
click at [155, 23] on icon at bounding box center [156, 26] width 6 height 10
click at [153, 29] on div "Botão" at bounding box center [164, 26] width 29 height 10
click at [185, 27] on icon at bounding box center [184, 26] width 5 height 9
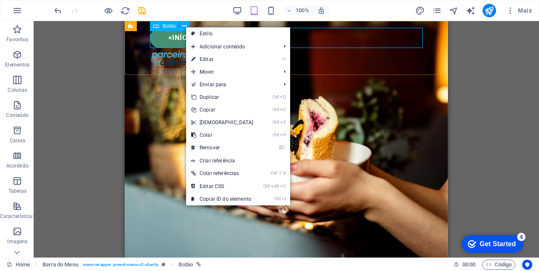
click at [215, 71] on span "Mover" at bounding box center [231, 72] width 91 height 13
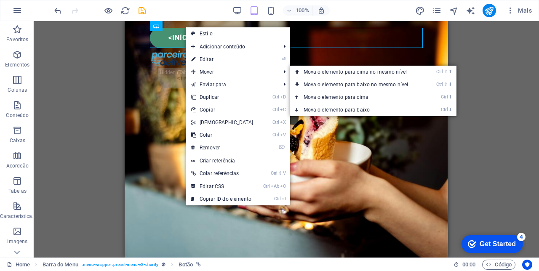
click at [335, 70] on link "Ctrl ⇧ ⬆ Mova o elemento para cima no mesmo nível" at bounding box center [357, 72] width 135 height 13
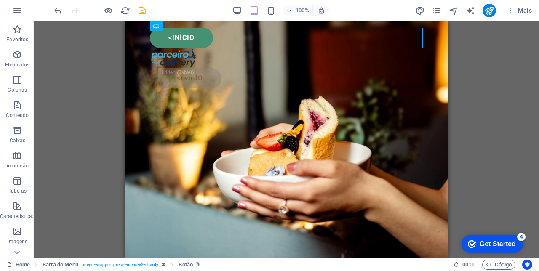
click at [362, 43] on div "<Início" at bounding box center [286, 38] width 273 height 20
click at [186, 25] on icon at bounding box center [184, 26] width 5 height 9
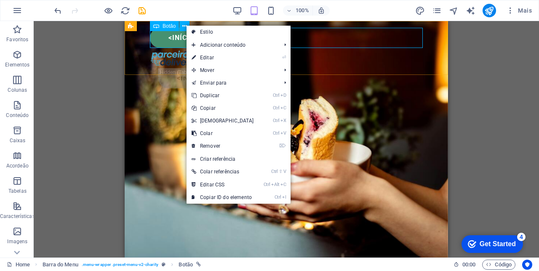
click at [220, 66] on span "Mover" at bounding box center [232, 70] width 91 height 13
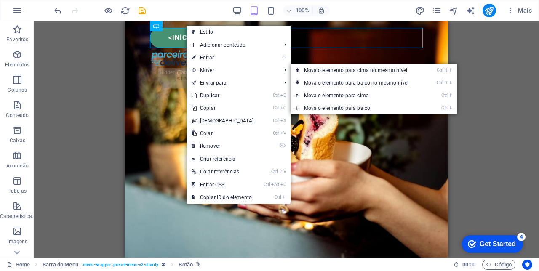
click at [330, 106] on link "Ctrl ⬇ Mova o elemento para baixo" at bounding box center [358, 108] width 135 height 13
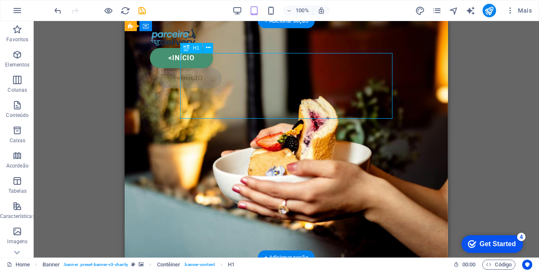
click at [159, 62] on div "<Início" at bounding box center [286, 58] width 273 height 20
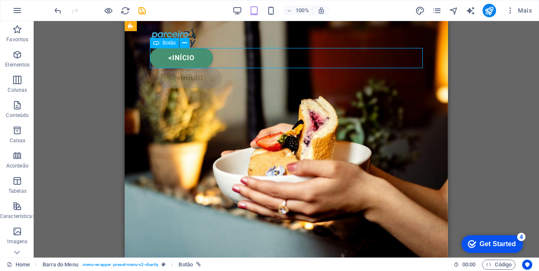
click at [436, 88] on div "<Início <início" at bounding box center [287, 58] width 324 height 74
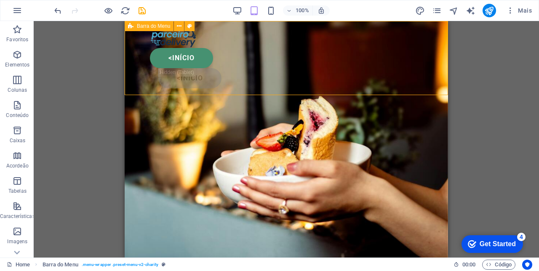
click at [475, 66] on div "H1 Banner Banner Contêiner Botão Barra do Menu HTML Contêiner Espaço reservado …" at bounding box center [287, 139] width 506 height 237
click at [236, 10] on icon "button" at bounding box center [238, 11] width 10 height 10
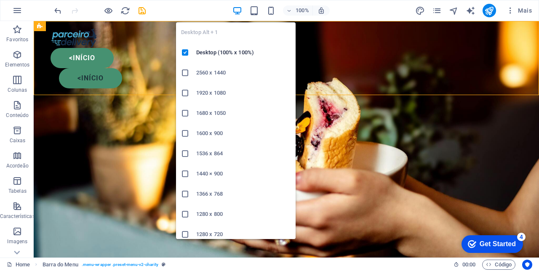
click at [335, 69] on div "<Início <início" at bounding box center [287, 58] width 506 height 74
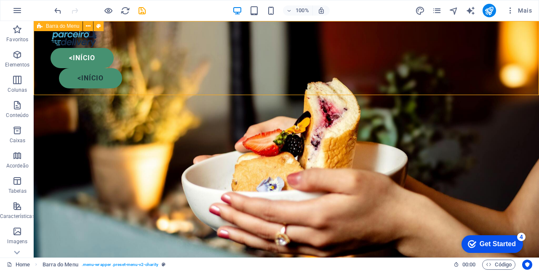
click at [59, 12] on icon "undo" at bounding box center [58, 11] width 10 height 10
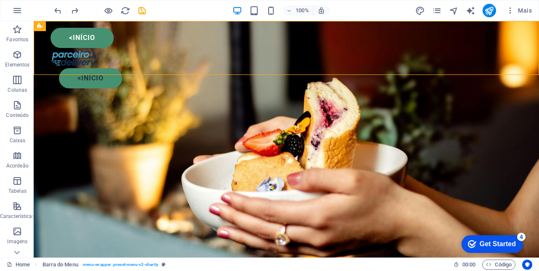
click at [92, 32] on div "<Início" at bounding box center [287, 38] width 472 height 20
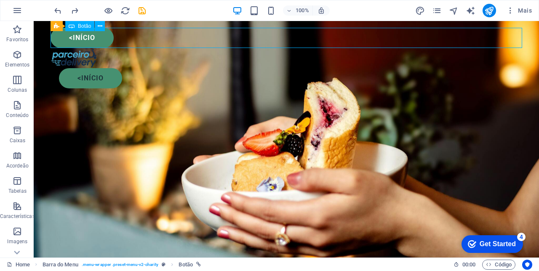
click at [496, 68] on div "<início" at bounding box center [291, 78] width 464 height 20
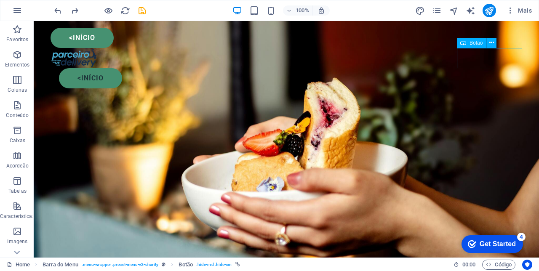
click at [94, 40] on div "<Início" at bounding box center [287, 38] width 472 height 20
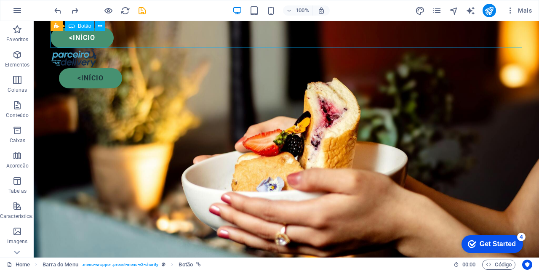
click at [0, 0] on span "Barra do Menu" at bounding box center [0, 0] width 0 height 0
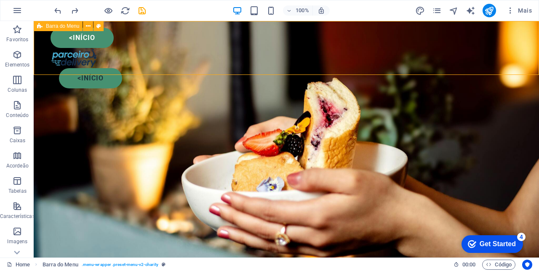
click at [67, 26] on span "Barra do Menu" at bounding box center [62, 26] width 33 height 5
click at [86, 24] on icon at bounding box center [88, 26] width 5 height 9
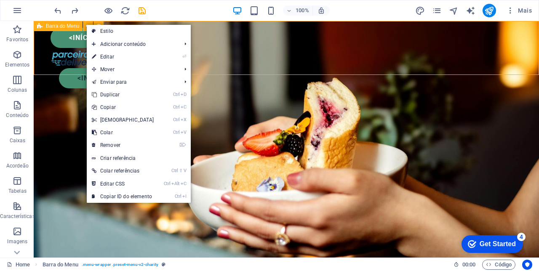
click at [105, 121] on link "Ctrl X Cortar" at bounding box center [123, 120] width 72 height 13
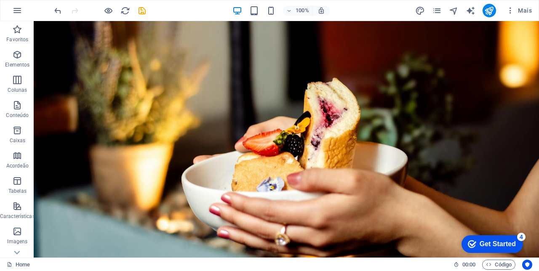
click at [53, 12] on icon "undo" at bounding box center [58, 11] width 10 height 10
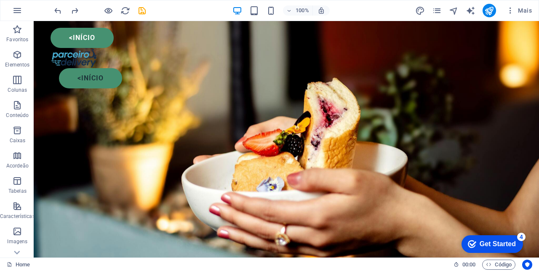
click at [102, 34] on div "<Início" at bounding box center [287, 38] width 472 height 20
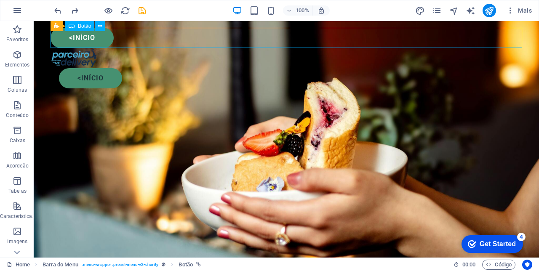
click at [97, 27] on button at bounding box center [100, 26] width 10 height 10
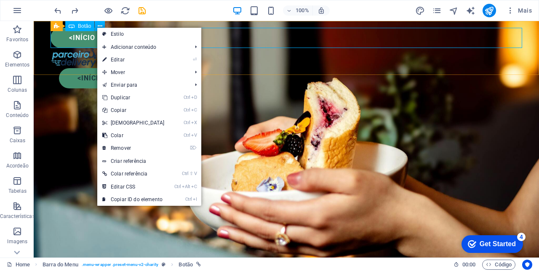
click at [123, 120] on link "Ctrl X Cortar" at bounding box center [133, 123] width 72 height 13
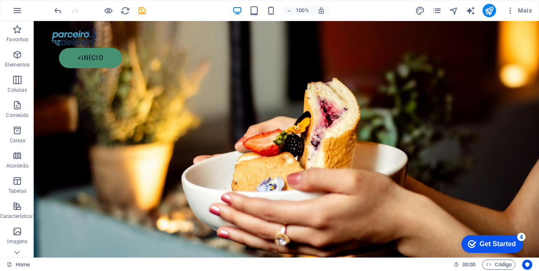
click at [499, 48] on div "<início" at bounding box center [291, 58] width 464 height 20
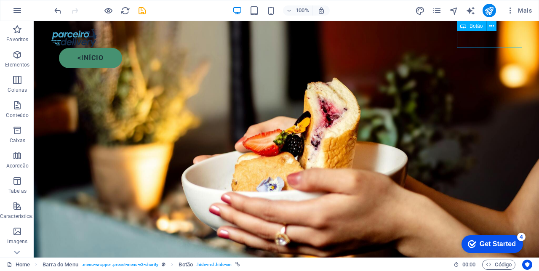
click at [494, 30] on icon at bounding box center [492, 26] width 5 height 9
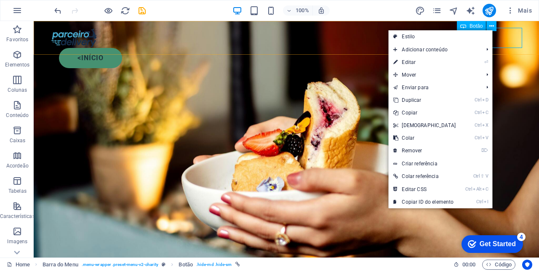
click at [433, 96] on link "Ctrl D Duplicar" at bounding box center [425, 100] width 72 height 13
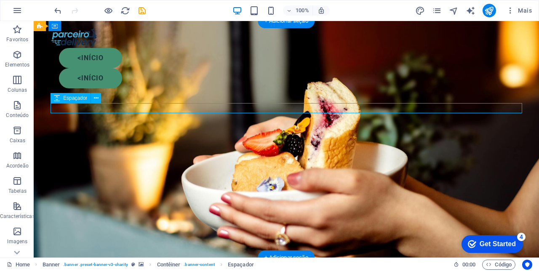
click at [288, 48] on div "<início" at bounding box center [291, 58] width 464 height 20
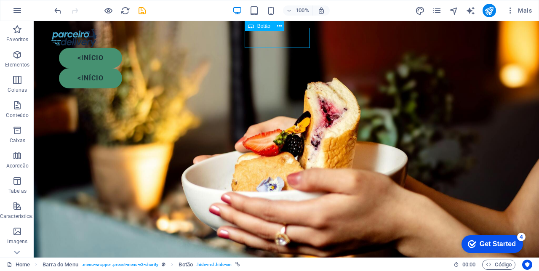
click at [253, 13] on icon "button" at bounding box center [255, 11] width 10 height 10
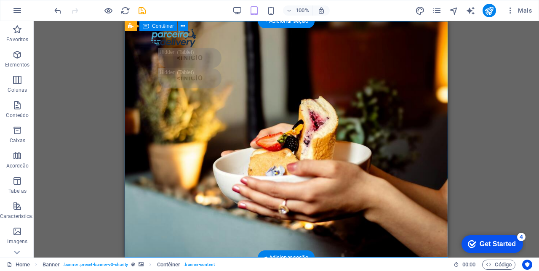
click at [234, 11] on icon "button" at bounding box center [238, 11] width 10 height 10
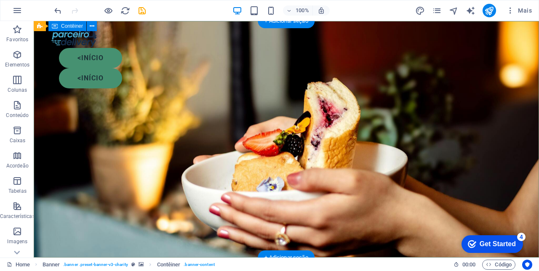
click at [297, 48] on div "<início" at bounding box center [291, 58] width 464 height 20
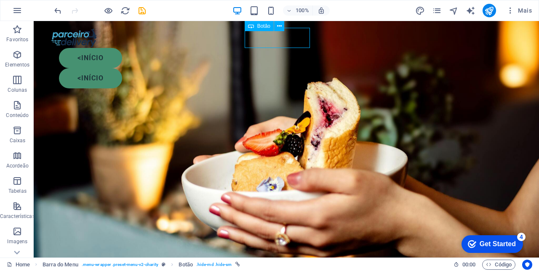
click at [281, 24] on icon at bounding box center [279, 26] width 5 height 9
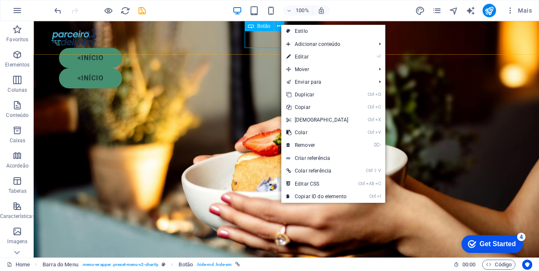
click at [313, 145] on link "⌦ Remover" at bounding box center [318, 145] width 72 height 13
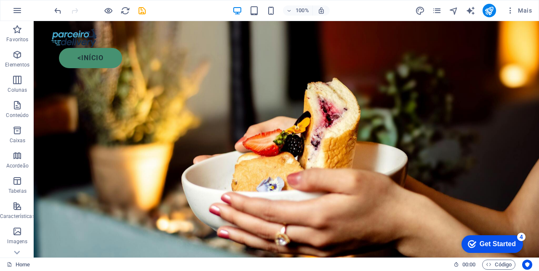
click at [252, 11] on icon "button" at bounding box center [255, 11] width 10 height 10
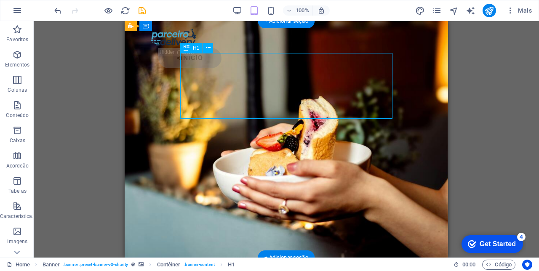
click at [302, 27] on div "+ Adicionar seção" at bounding box center [286, 21] width 57 height 14
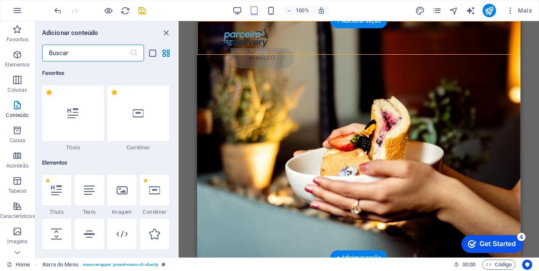
click at [230, 27] on div "<início" at bounding box center [359, 48] width 324 height 54
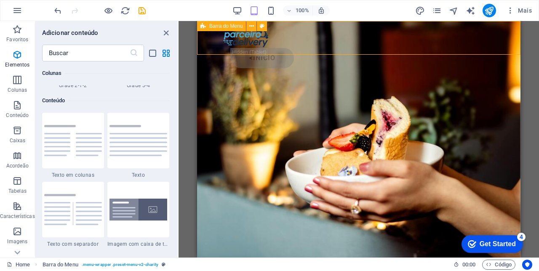
scroll to position [1474, 0]
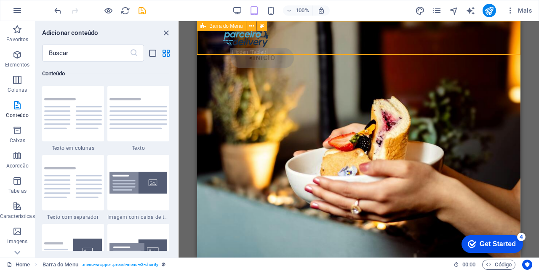
click at [475, 48] on div "<início" at bounding box center [363, 58] width 265 height 20
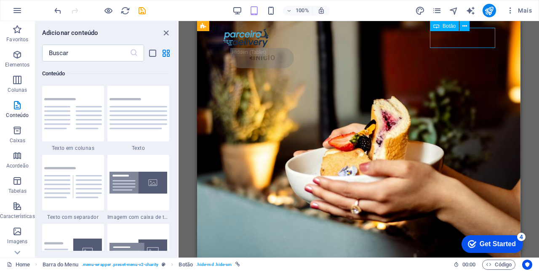
click at [360, 29] on div "<início" at bounding box center [359, 48] width 324 height 54
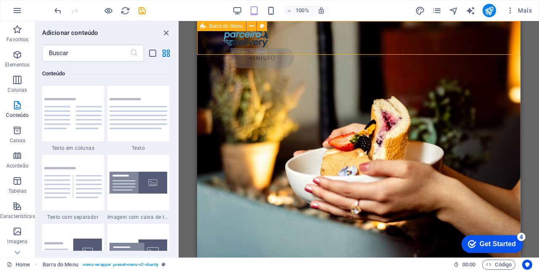
click at [17, 61] on span "Elementos" at bounding box center [17, 60] width 35 height 20
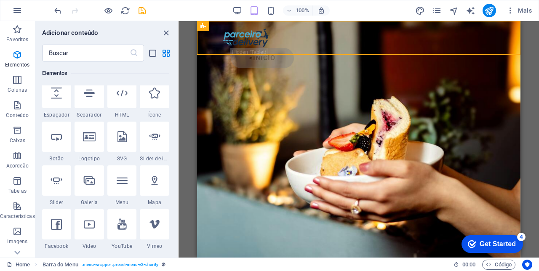
scroll to position [142, 0]
click at [55, 134] on icon at bounding box center [56, 136] width 11 height 11
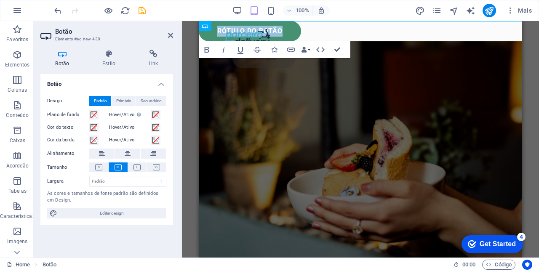
click at [319, 50] on icon "button" at bounding box center [321, 50] width 10 height 10
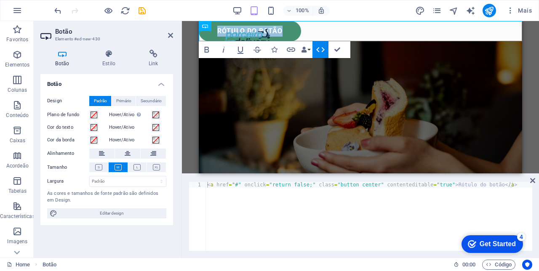
click at [317, 51] on icon "button" at bounding box center [321, 50] width 10 height 10
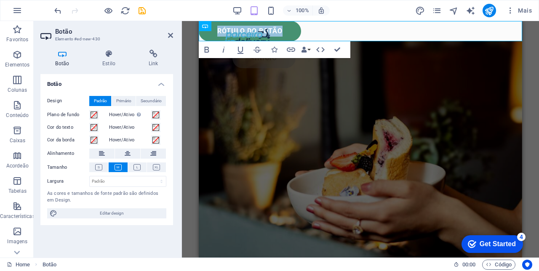
click at [203, 27] on icon at bounding box center [205, 26] width 6 height 10
click at [234, 24] on icon at bounding box center [233, 26] width 5 height 9
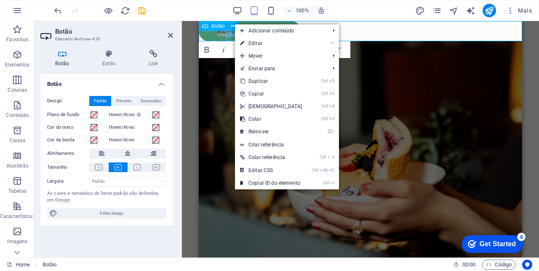
click at [262, 95] on link "Ctrl C Copiar" at bounding box center [271, 94] width 72 height 13
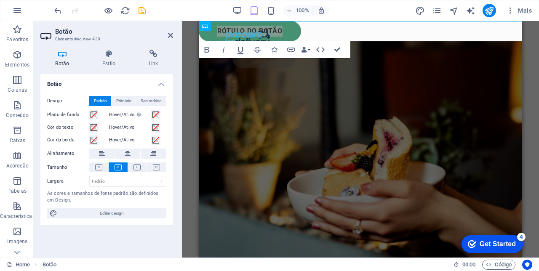
scroll to position [1, 0]
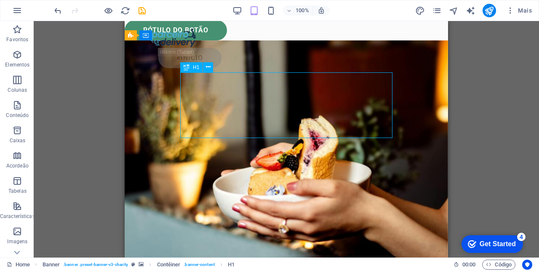
click at [289, 31] on div "<início" at bounding box center [287, 48] width 324 height 54
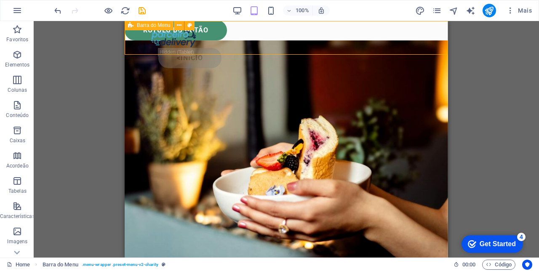
click at [177, 43] on div at bounding box center [286, 38] width 273 height 20
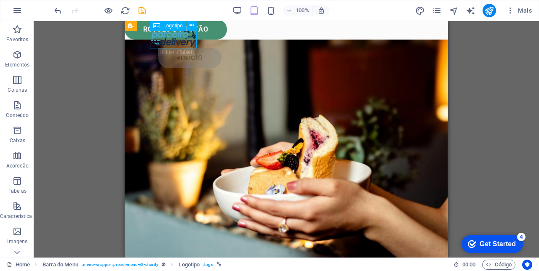
scroll to position [0, 0]
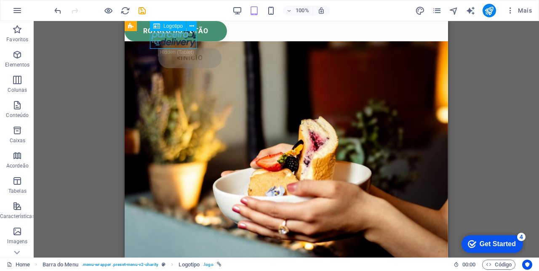
click at [217, 25] on div "<início" at bounding box center [287, 48] width 324 height 54
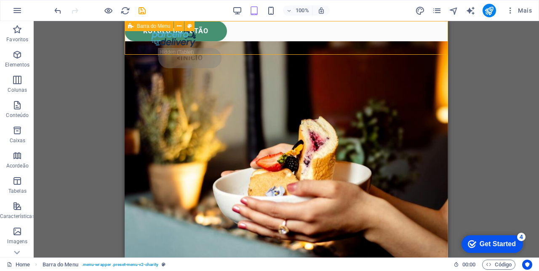
click at [53, 11] on icon "undo" at bounding box center [58, 11] width 10 height 10
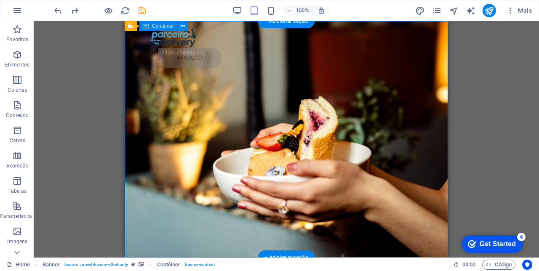
click at [401, 48] on div "<início" at bounding box center [290, 58] width 265 height 20
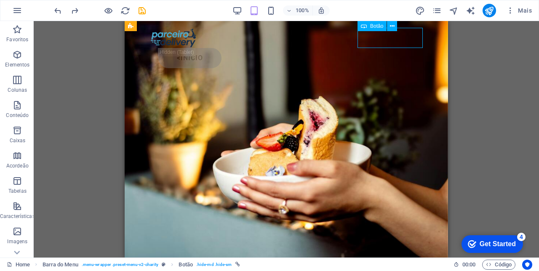
click at [18, 58] on icon "button" at bounding box center [17, 55] width 10 height 10
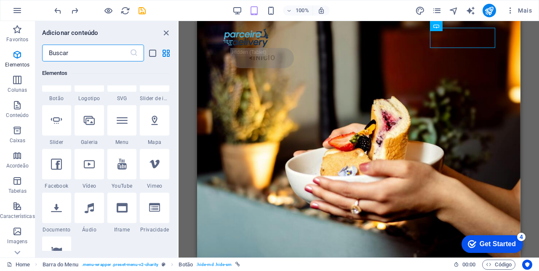
scroll to position [202, 0]
click at [57, 89] on div at bounding box center [57, 76] width 30 height 30
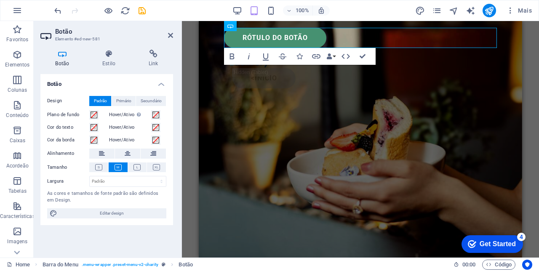
click at [484, 39] on div "Rótulo do botão" at bounding box center [360, 38] width 273 height 20
click at [280, 55] on icon "button" at bounding box center [283, 56] width 10 height 10
click at [486, 40] on div "Rótulo do botão ​" at bounding box center [360, 38] width 273 height 20
click at [287, 42] on link "Rótulo do botão ​" at bounding box center [275, 38] width 102 height 20
click at [313, 41] on link "Rótulo do botão ​" at bounding box center [275, 38] width 102 height 20
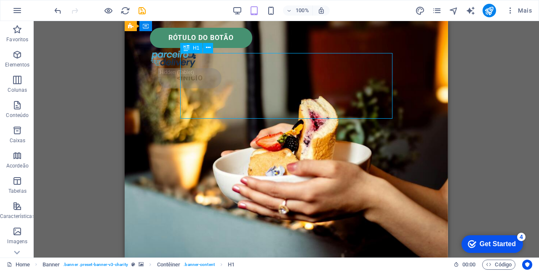
click at [467, 104] on div "H1 Banner Banner Contêiner Botão Barra do Menu HTML Contêiner Espaço reservado …" at bounding box center [287, 139] width 506 height 237
click at [234, 34] on div "Rótulo do botão" at bounding box center [286, 38] width 273 height 20
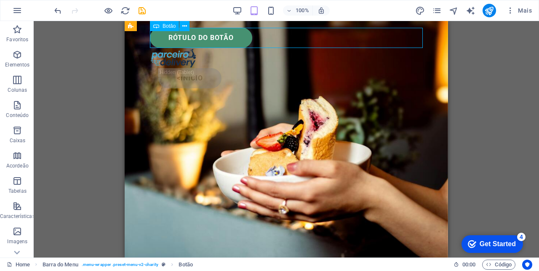
click at [54, 11] on icon "undo" at bounding box center [58, 11] width 10 height 10
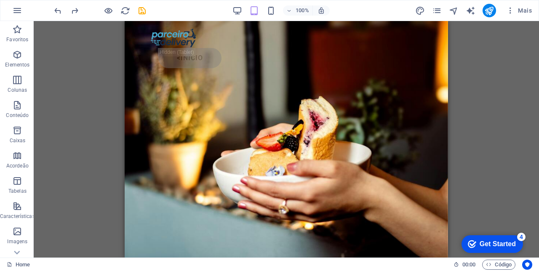
click at [393, 48] on div "<início" at bounding box center [290, 58] width 265 height 20
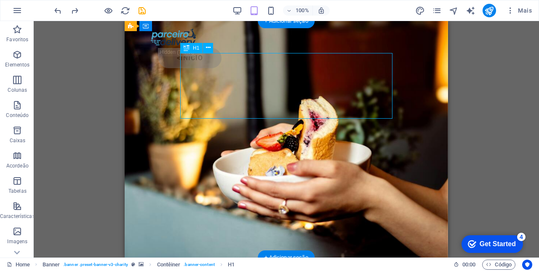
click at [335, 42] on div "<início" at bounding box center [287, 48] width 324 height 54
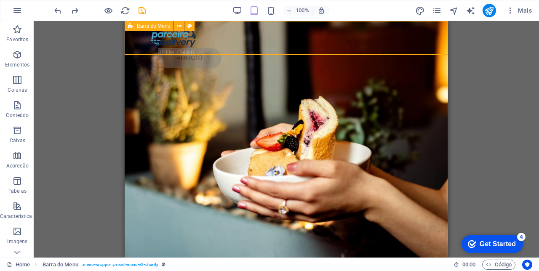
click at [440, 38] on div "<início" at bounding box center [287, 48] width 324 height 54
click at [400, 48] on div "<início" at bounding box center [290, 58] width 265 height 20
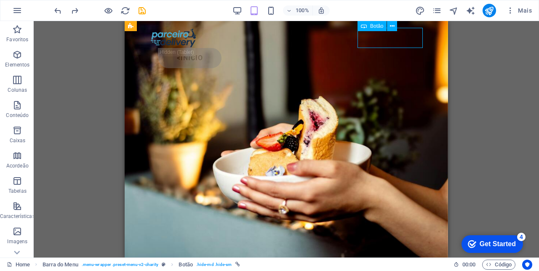
click at [135, 23] on div "Barra do Menu" at bounding box center [131, 26] width 12 height 10
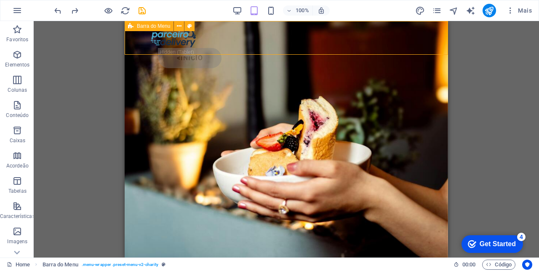
click at [21, 54] on icon "button" at bounding box center [17, 55] width 10 height 10
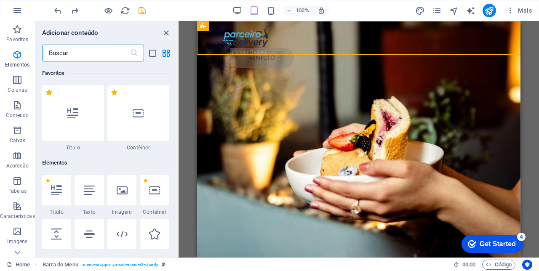
click at [13, 58] on icon "button" at bounding box center [17, 55] width 10 height 10
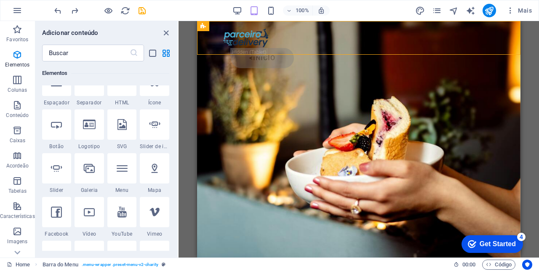
scroll to position [153, 0]
click at [55, 129] on icon at bounding box center [56, 125] width 11 height 11
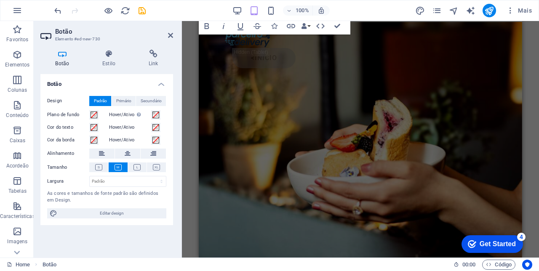
scroll to position [0, 0]
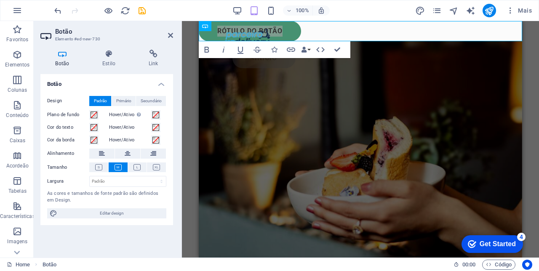
click at [54, 13] on icon "undo" at bounding box center [58, 11] width 10 height 10
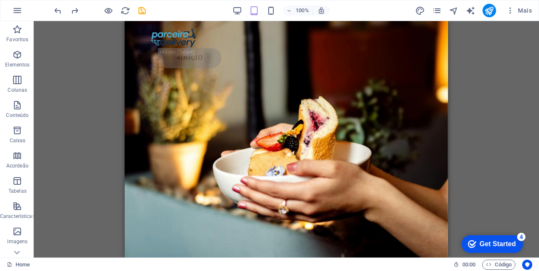
click at [21, 64] on p "Elementos" at bounding box center [17, 65] width 24 height 7
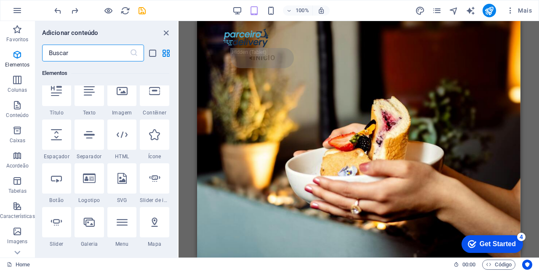
scroll to position [100, 0]
click at [153, 135] on icon at bounding box center [154, 134] width 11 height 11
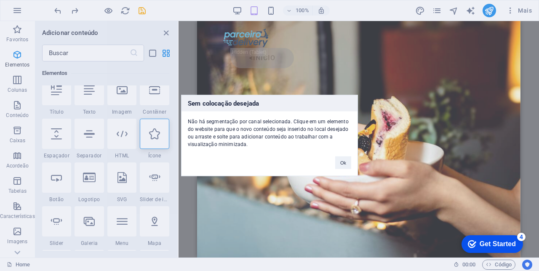
click at [342, 161] on button "Ok" at bounding box center [343, 163] width 16 height 13
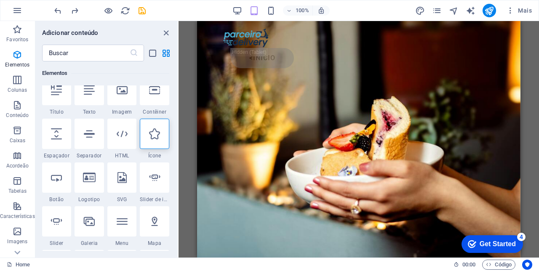
click at [416, 25] on div "<início" at bounding box center [359, 48] width 324 height 54
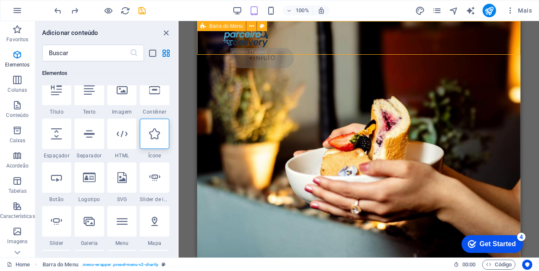
click at [153, 137] on icon at bounding box center [154, 134] width 11 height 11
select select "xMidYMid"
select select "px"
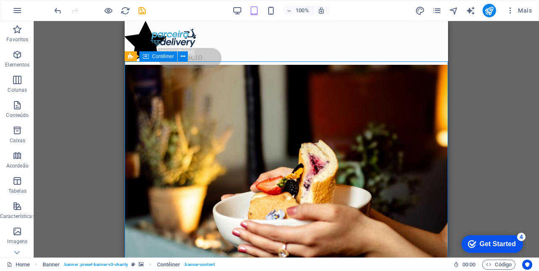
click at [288, 35] on div "<início" at bounding box center [287, 48] width 324 height 54
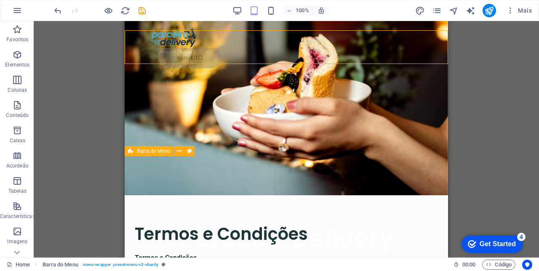
scroll to position [0, 0]
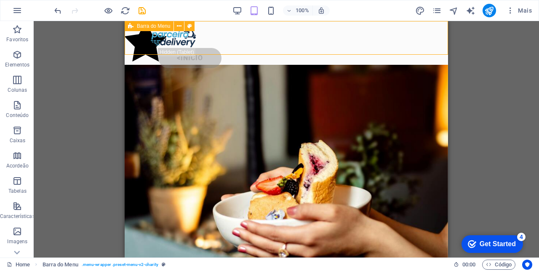
click at [55, 13] on icon "undo" at bounding box center [58, 11] width 10 height 10
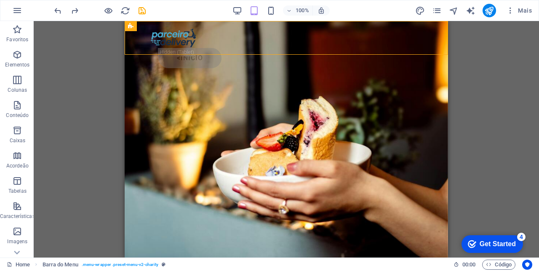
click at [392, 48] on div "<início" at bounding box center [290, 58] width 265 height 20
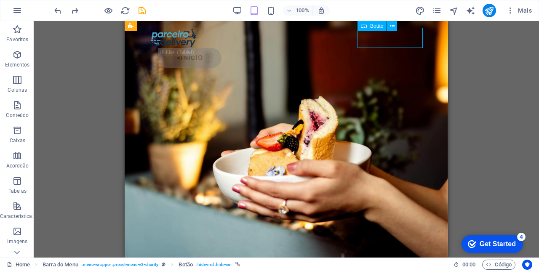
click at [438, 39] on div "<início" at bounding box center [287, 48] width 324 height 54
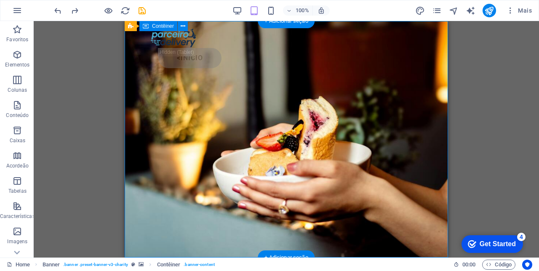
click at [428, 46] on div "<início" at bounding box center [287, 48] width 324 height 54
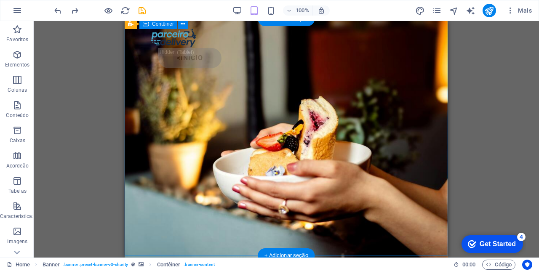
scroll to position [2, 0]
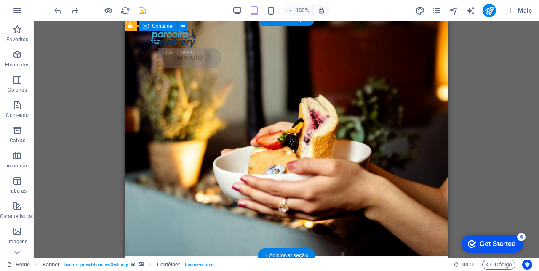
click at [441, 36] on div "<início" at bounding box center [287, 48] width 324 height 54
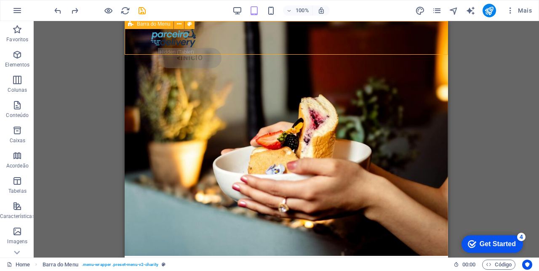
click at [231, 48] on div "<início" at bounding box center [287, 48] width 324 height 54
click at [236, 43] on div "<início" at bounding box center [287, 48] width 324 height 54
select select "header"
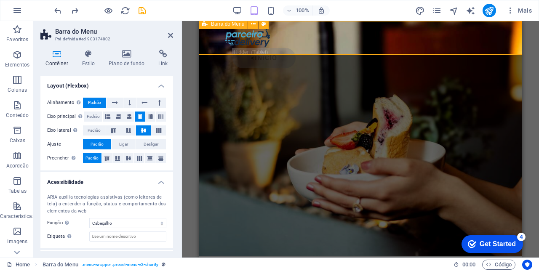
scroll to position [159, 0]
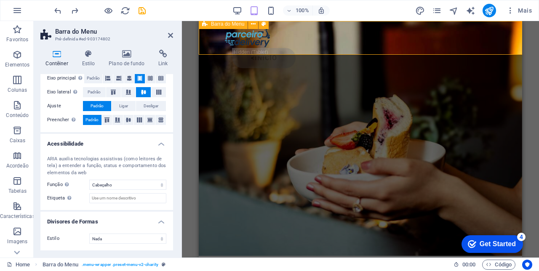
click at [164, 56] on icon at bounding box center [163, 54] width 20 height 8
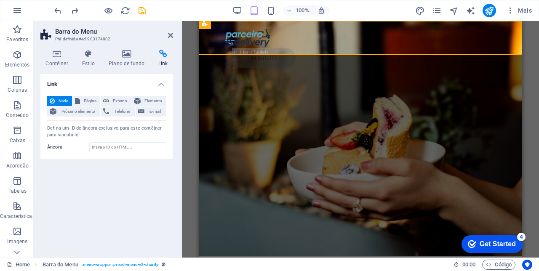
click at [154, 99] on span "Elemento" at bounding box center [153, 101] width 20 height 10
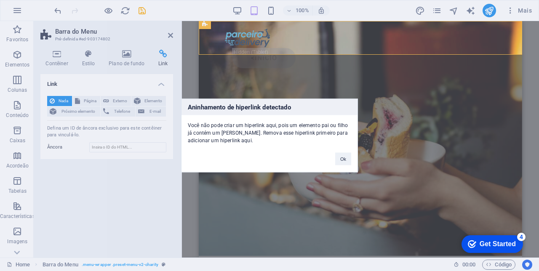
click at [342, 158] on button "Ok" at bounding box center [343, 159] width 16 height 13
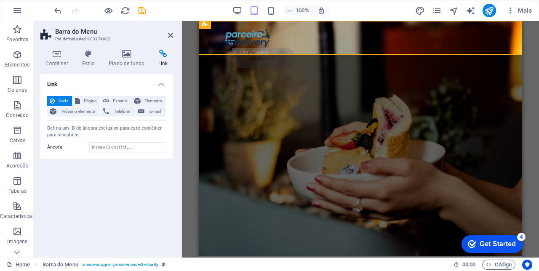
click at [124, 96] on span "Externo" at bounding box center [120, 101] width 17 height 10
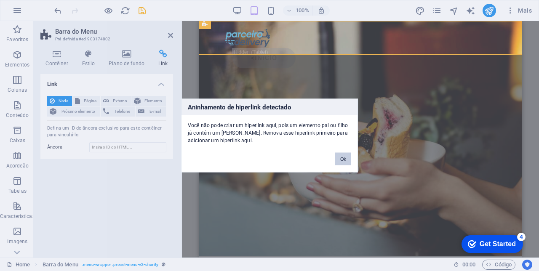
click at [343, 158] on button "Ok" at bounding box center [343, 159] width 16 height 13
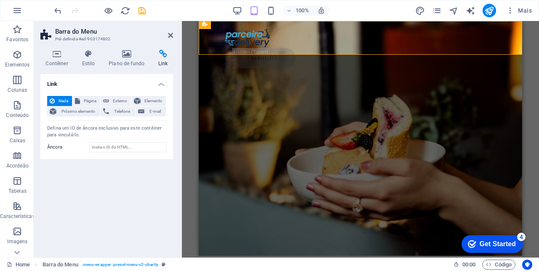
click at [80, 114] on span "Próximo elemento" at bounding box center [78, 112] width 39 height 10
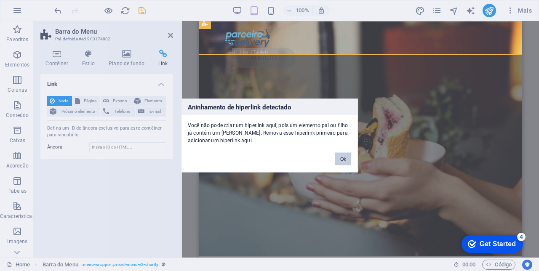
click at [345, 161] on button "Ok" at bounding box center [343, 159] width 16 height 13
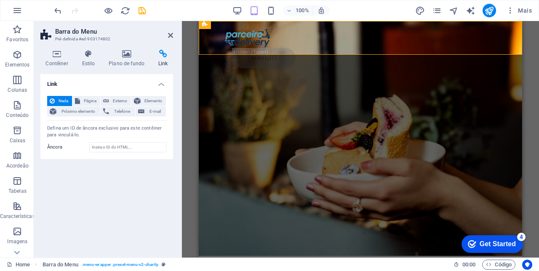
click at [82, 96] on button "Página" at bounding box center [86, 101] width 28 height 10
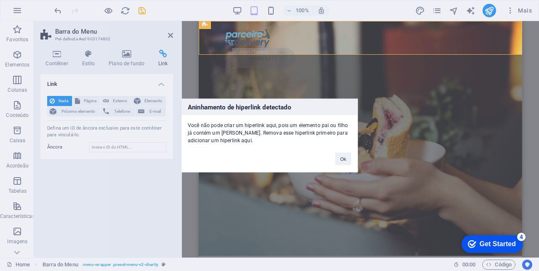
click at [345, 159] on button "Ok" at bounding box center [343, 159] width 16 height 13
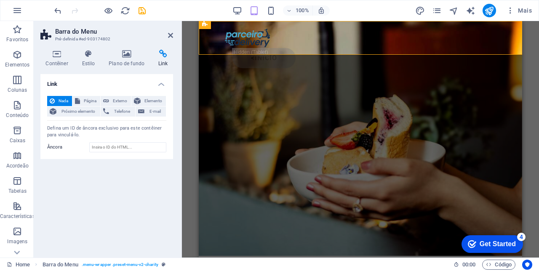
click at [125, 59] on h4 "Plano de fundo" at bounding box center [129, 59] width 50 height 18
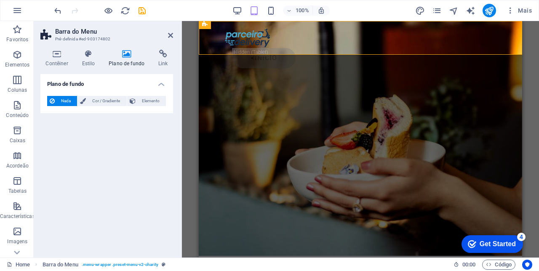
click at [158, 63] on h4 "Link" at bounding box center [163, 59] width 20 height 18
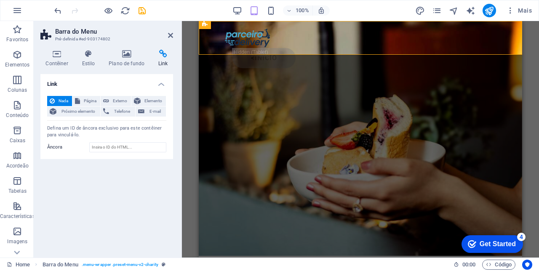
click at [126, 58] on h4 "Plano de fundo" at bounding box center [129, 59] width 50 height 18
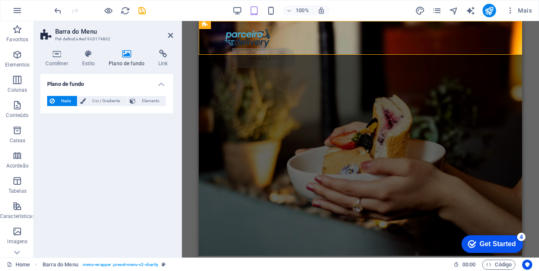
click at [89, 55] on icon at bounding box center [89, 54] width 24 height 8
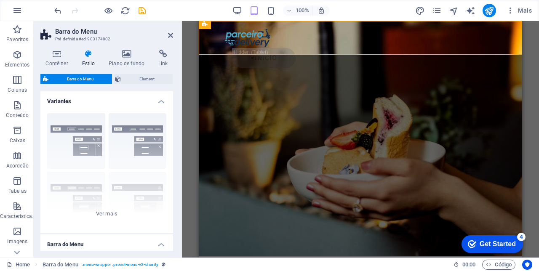
click at [51, 59] on h4 "Contêiner" at bounding box center [58, 59] width 36 height 18
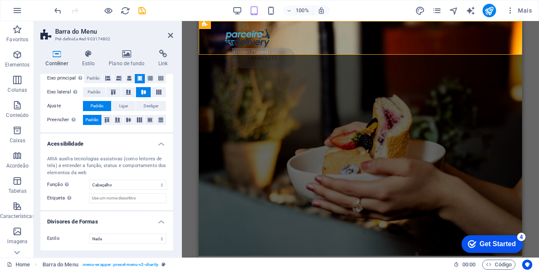
click at [16, 64] on p "Elementos" at bounding box center [17, 65] width 24 height 7
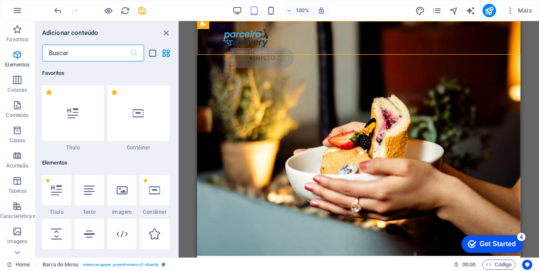
click at [22, 62] on p "Elementos" at bounding box center [17, 65] width 24 height 7
click at [16, 56] on icon "button" at bounding box center [17, 55] width 10 height 10
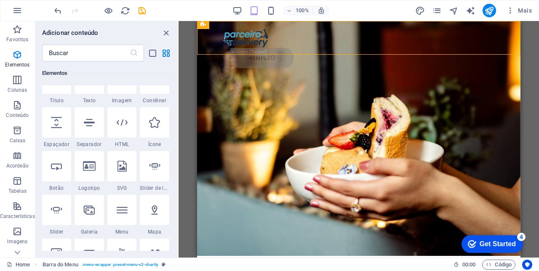
scroll to position [112, 0]
click at [58, 166] on icon at bounding box center [56, 166] width 11 height 11
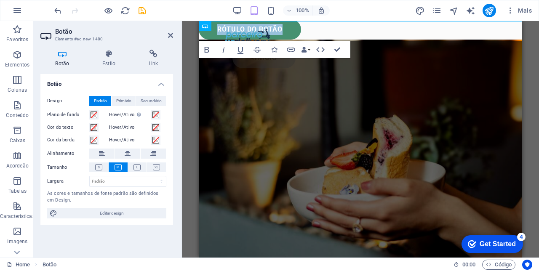
scroll to position [0, 0]
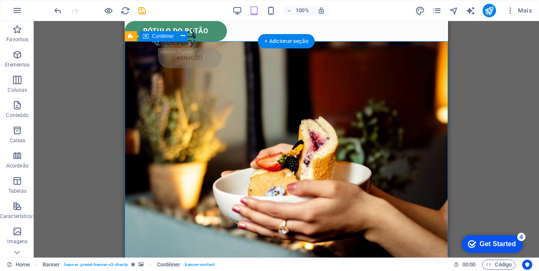
click at [411, 48] on div "<início" at bounding box center [290, 58] width 265 height 20
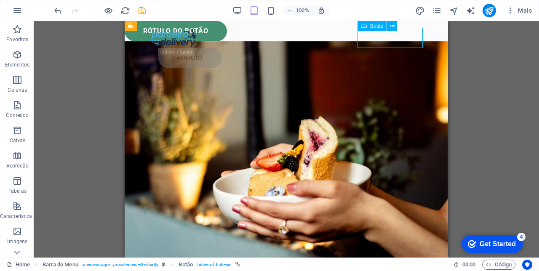
click at [390, 27] on icon at bounding box center [392, 26] width 5 height 9
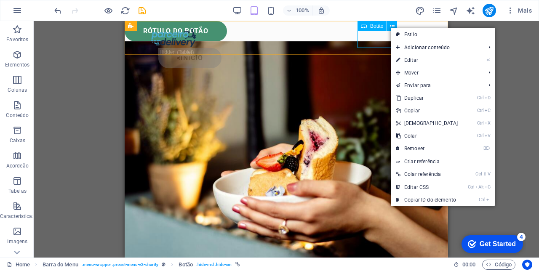
click at [416, 110] on link "Ctrl C Copiar" at bounding box center [427, 111] width 72 height 13
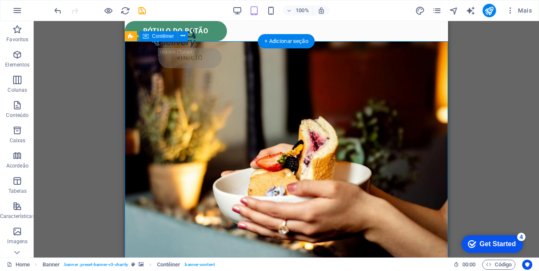
click at [214, 34] on div "<início" at bounding box center [287, 48] width 324 height 54
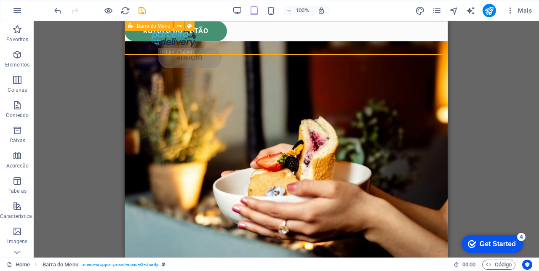
click at [215, 26] on div "<início" at bounding box center [287, 48] width 324 height 54
click at [286, 38] on div "<início" at bounding box center [287, 48] width 324 height 54
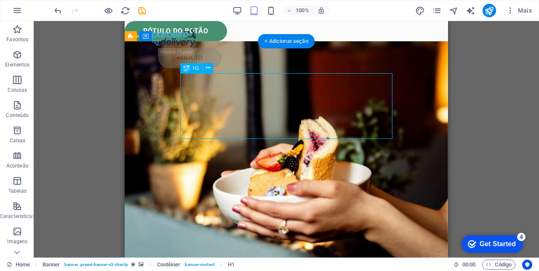
click at [214, 22] on div "<início" at bounding box center [287, 48] width 324 height 54
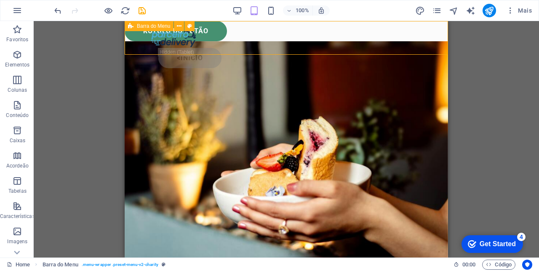
click at [53, 9] on icon "undo" at bounding box center [58, 11] width 10 height 10
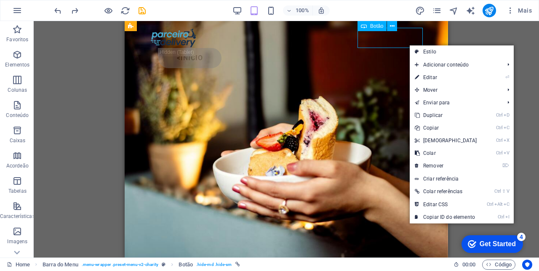
click at [433, 152] on link "Ctrl V Colar" at bounding box center [446, 153] width 72 height 13
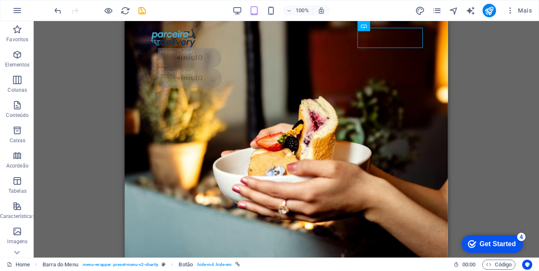
click at [286, 48] on div "<início" at bounding box center [290, 58] width 265 height 20
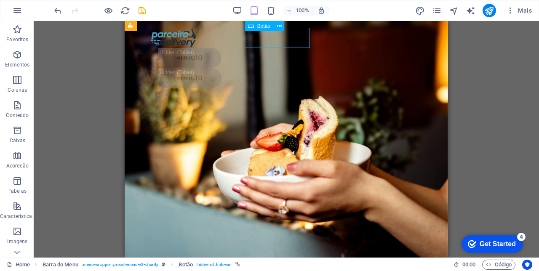
click at [279, 24] on icon at bounding box center [279, 26] width 5 height 9
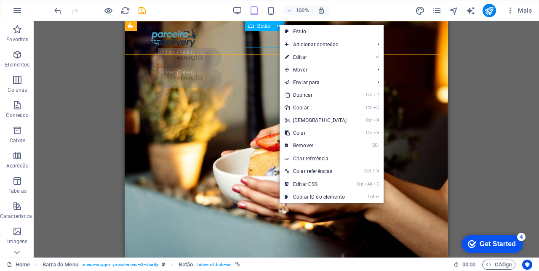
click at [516, 238] on div "checkmark Get Started 4" at bounding box center [493, 245] width 62 height 18
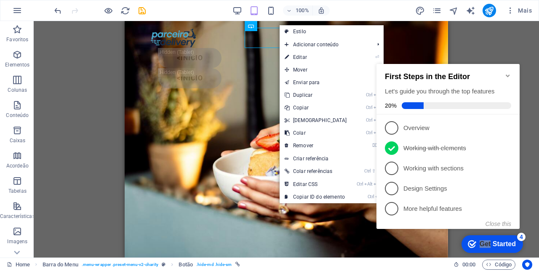
click at [319, 81] on link "Enviar para" at bounding box center [325, 82] width 91 height 13
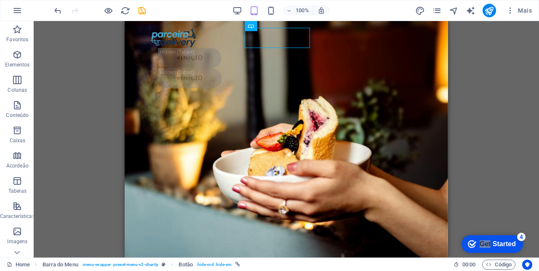
click at [287, 48] on div "<início" at bounding box center [290, 58] width 265 height 20
click at [261, 48] on div "<início" at bounding box center [290, 58] width 265 height 20
click at [260, 27] on span "Botão" at bounding box center [264, 26] width 13 height 5
click at [285, 23] on div "Botão" at bounding box center [267, 26] width 45 height 11
click at [280, 24] on icon at bounding box center [279, 26] width 5 height 9
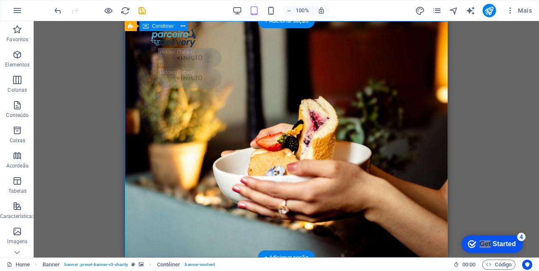
click at [322, 35] on div "<início <início" at bounding box center [287, 58] width 324 height 74
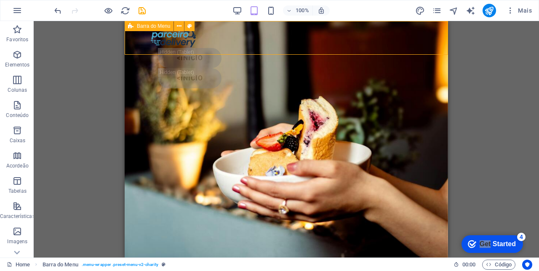
click at [290, 48] on div "<início" at bounding box center [290, 58] width 265 height 20
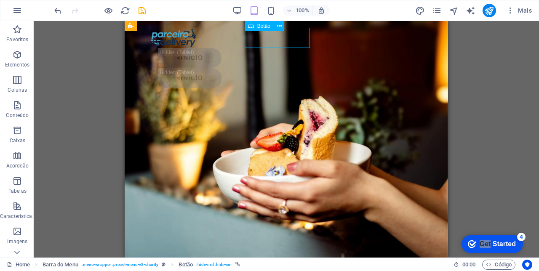
click at [513, 206] on div "H1 Banner Banner Contêiner Botão Barra do Menu HTML Contêiner Espaço reservado …" at bounding box center [287, 139] width 506 height 237
click at [277, 48] on div "<início" at bounding box center [290, 58] width 265 height 20
click at [302, 48] on div "<início" at bounding box center [290, 58] width 265 height 20
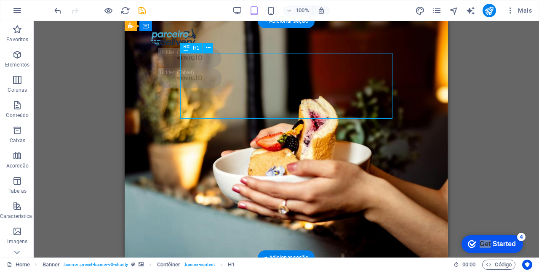
click at [293, 48] on div "<início" at bounding box center [290, 58] width 265 height 20
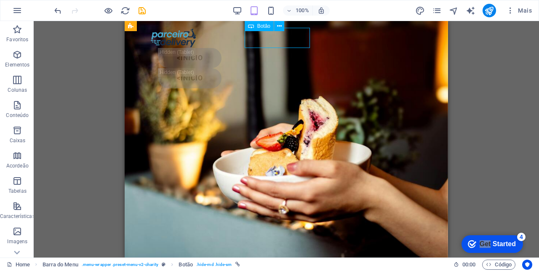
click at [340, 46] on div "<início <início" at bounding box center [287, 58] width 324 height 74
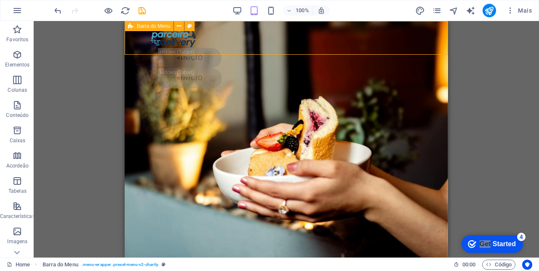
click at [294, 48] on div "<início" at bounding box center [290, 58] width 265 height 20
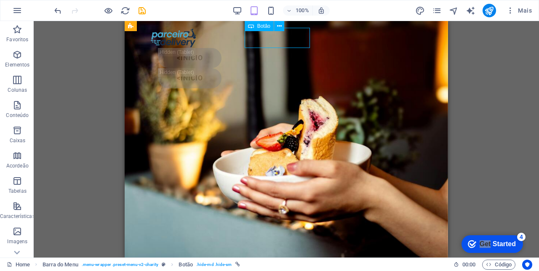
click at [283, 23] on button at bounding box center [279, 26] width 10 height 10
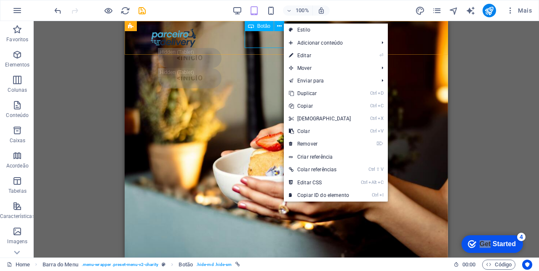
click at [309, 144] on link "⌦ Remover" at bounding box center [320, 144] width 72 height 13
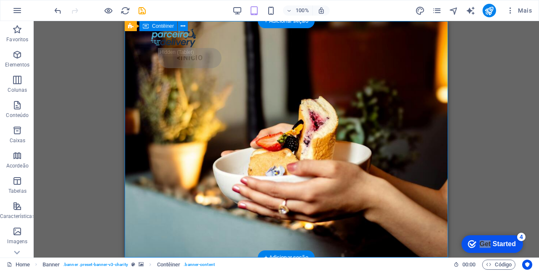
click at [273, 11] on icon "button" at bounding box center [271, 11] width 10 height 10
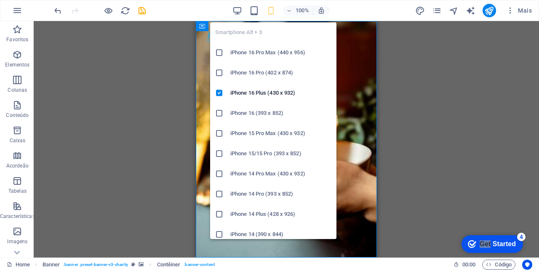
click at [384, 168] on div "H1 Banner Banner Contêiner Botão Barra do Menu HTML Contêiner Espaço reservado …" at bounding box center [287, 139] width 506 height 237
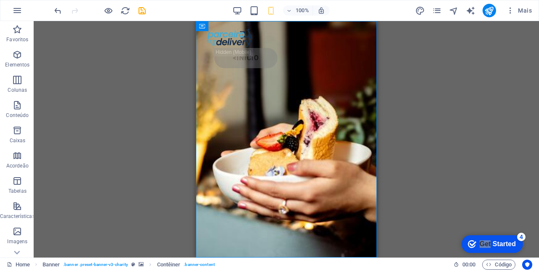
click at [139, 11] on icon "save" at bounding box center [142, 11] width 10 height 10
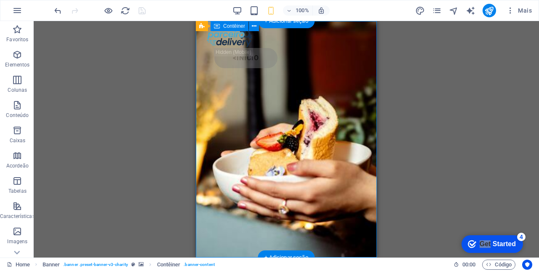
click at [373, 33] on div "<início" at bounding box center [286, 48] width 181 height 54
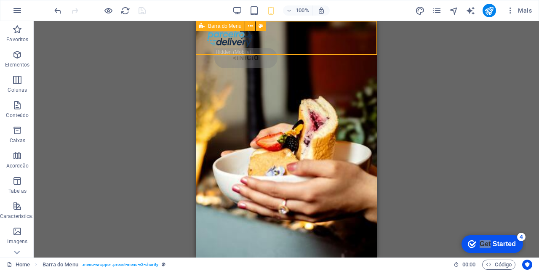
click at [351, 48] on div "<início" at bounding box center [291, 58] width 153 height 20
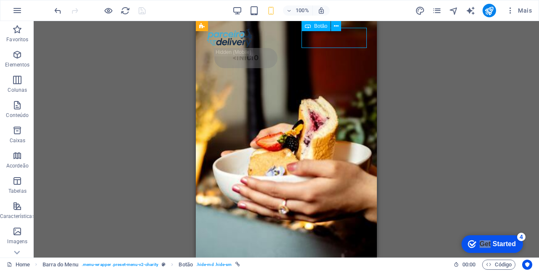
click at [335, 25] on icon at bounding box center [336, 26] width 5 height 9
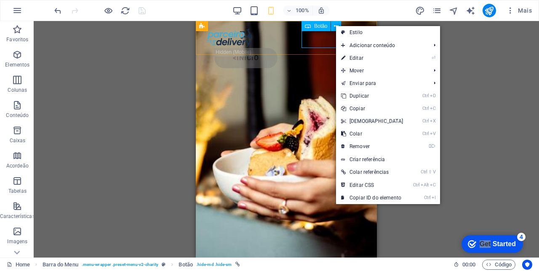
click at [381, 45] on span "Adicionar conteúdo" at bounding box center [381, 45] width 91 height 13
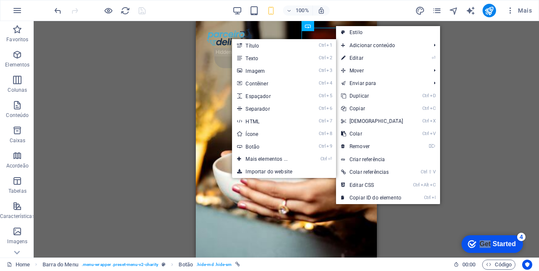
click at [258, 146] on link "Ctrl 9 Botão" at bounding box center [268, 146] width 72 height 13
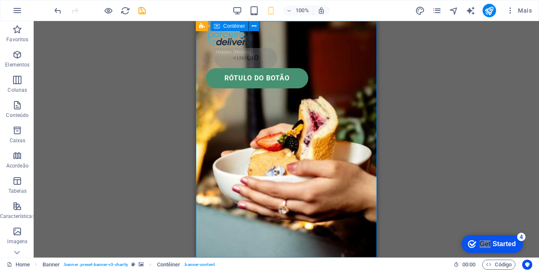
click at [480, 94] on div "H1 Banner Banner Contêiner Botão Barra do Menu HTML Contêiner Espaço reservado …" at bounding box center [287, 139] width 506 height 237
click at [279, 68] on div "Rótulo do botão" at bounding box center [286, 78] width 161 height 20
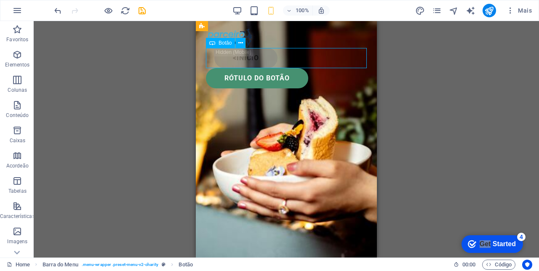
click at [210, 44] on icon at bounding box center [212, 43] width 6 height 10
click at [264, 68] on div "Rótulo do botão" at bounding box center [286, 78] width 161 height 20
click at [282, 68] on div "Rótulo do botão" at bounding box center [286, 78] width 161 height 20
click at [287, 68] on div "Rótulo do botão" at bounding box center [286, 78] width 161 height 20
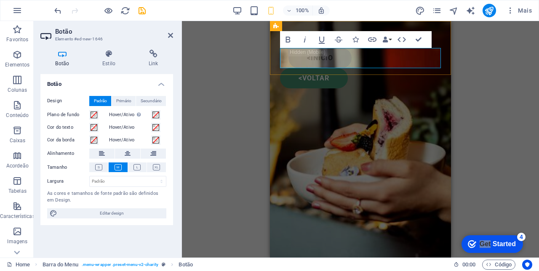
click at [303, 68] on link "<voltar" at bounding box center [314, 78] width 68 height 20
click at [331, 68] on link "< voltar" at bounding box center [315, 78] width 70 height 20
click at [474, 75] on div "H1 Banner Banner Contêiner Botão Barra do Menu HTML Contêiner Espaço reservado …" at bounding box center [360, 139] width 357 height 237
click at [493, 81] on div "H1 Banner Banner Contêiner Botão Barra do Menu HTML Contêiner Espaço reservado …" at bounding box center [360, 139] width 357 height 237
click at [486, 76] on div "H1 Banner Banner Contêiner Botão Barra do Menu HTML Contêiner Espaço reservado …" at bounding box center [360, 139] width 357 height 237
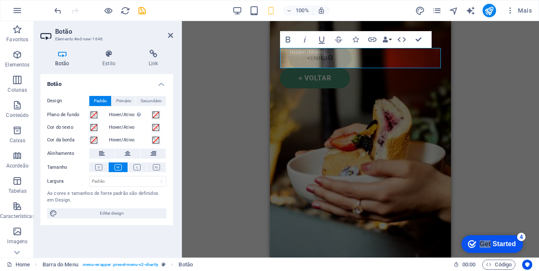
click at [210, 98] on div "H1 Banner Banner Contêiner Botão Barra do Menu HTML Contêiner Espaço reservado …" at bounding box center [360, 139] width 357 height 237
click at [172, 36] on icon at bounding box center [170, 35] width 5 height 7
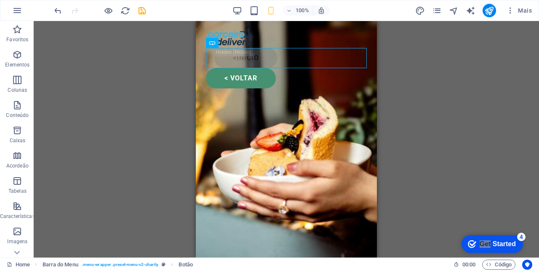
click at [244, 68] on div "< voltar" at bounding box center [286, 78] width 161 height 20
click at [252, 68] on div "< voltar" at bounding box center [286, 78] width 161 height 20
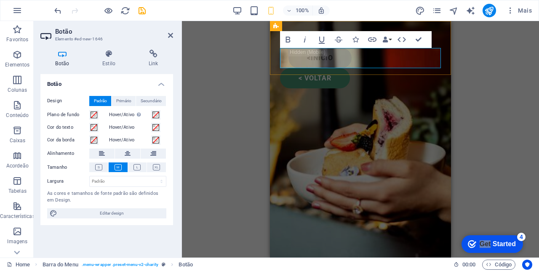
click at [145, 57] on icon at bounding box center [154, 54] width 40 height 8
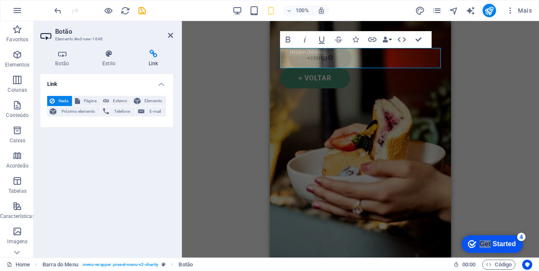
click at [118, 98] on span "Externo" at bounding box center [120, 101] width 17 height 10
select select "blank"
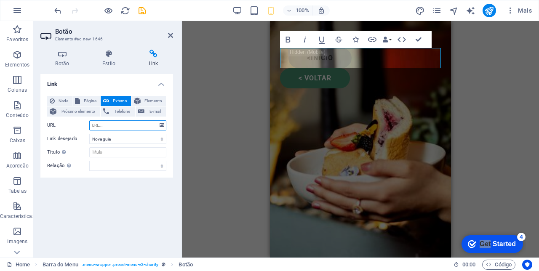
click at [126, 123] on input "URL" at bounding box center [127, 126] width 77 height 10
type input "[URL][DOMAIN_NAME]"
click at [493, 97] on div "H1 Banner Banner Contêiner Botão Barra do Menu HTML Contêiner Espaço reservado …" at bounding box center [360, 139] width 357 height 237
click at [169, 36] on icon at bounding box center [170, 35] width 5 height 7
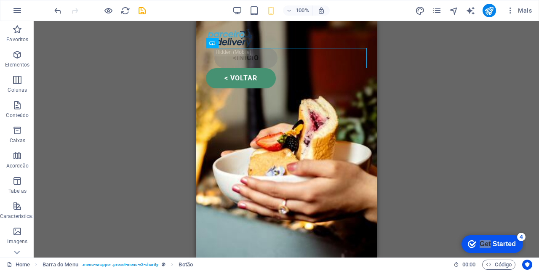
click at [429, 102] on div "H1 Banner Banner Contêiner Botão Barra do Menu HTML Contêiner Espaço reservado …" at bounding box center [287, 139] width 506 height 237
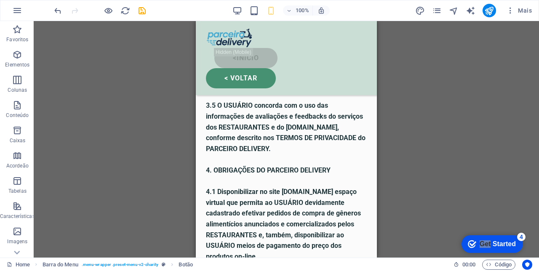
scroll to position [1463, 0]
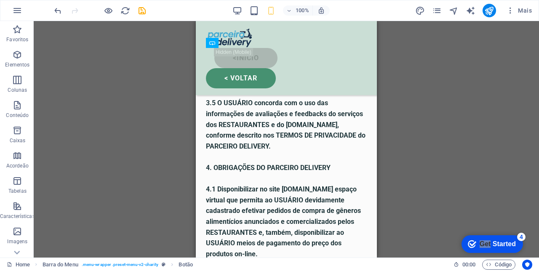
click at [140, 13] on icon "save" at bounding box center [142, 11] width 10 height 10
click at [254, 7] on icon "button" at bounding box center [255, 11] width 10 height 10
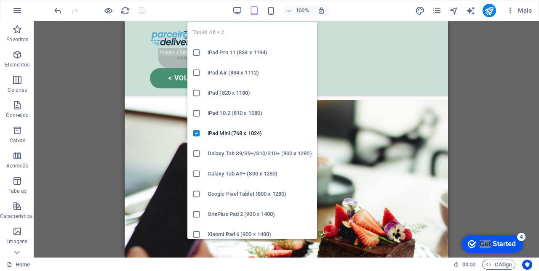
click at [252, 9] on icon "button" at bounding box center [255, 11] width 10 height 10
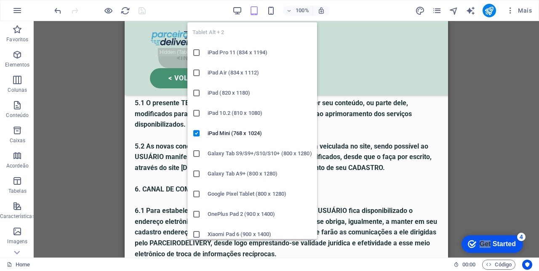
scroll to position [1148, 0]
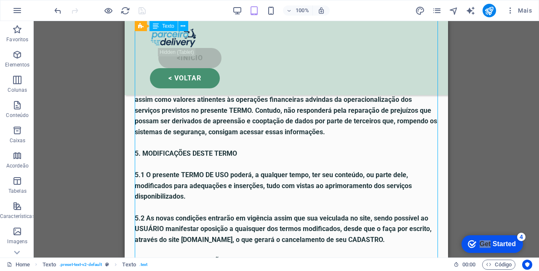
click at [205, 68] on div "< voltar" at bounding box center [286, 78] width 273 height 20
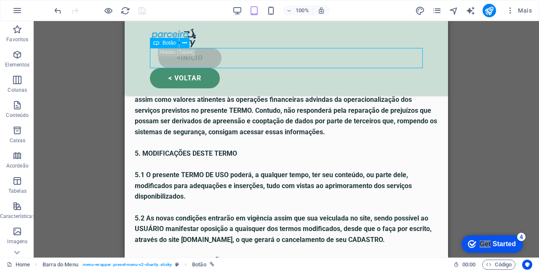
click at [182, 42] on icon at bounding box center [184, 43] width 5 height 9
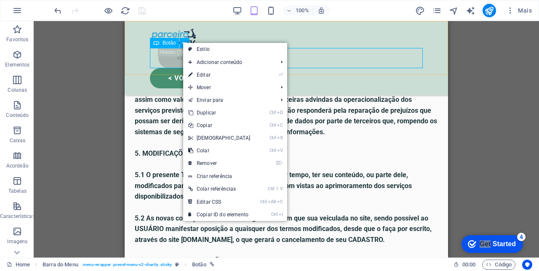
click at [209, 75] on link "⏎ Editar" at bounding box center [219, 75] width 72 height 13
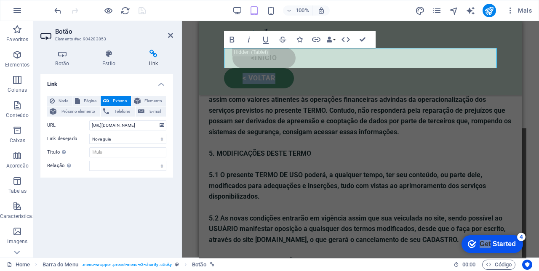
click at [335, 40] on button "Data Bindings" at bounding box center [331, 39] width 12 height 17
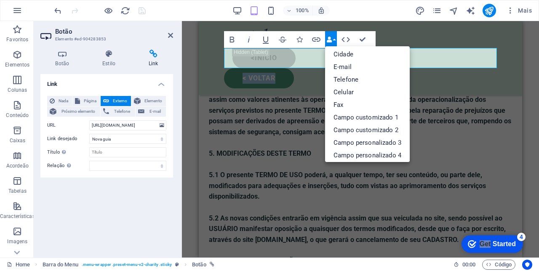
scroll to position [93, 0]
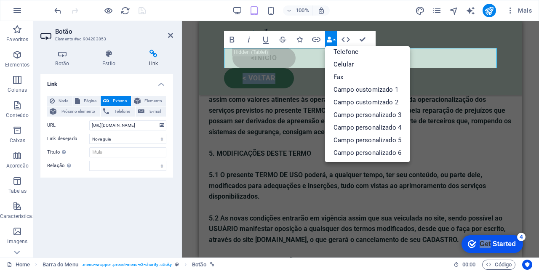
click at [284, 40] on icon "button" at bounding box center [283, 40] width 10 height 10
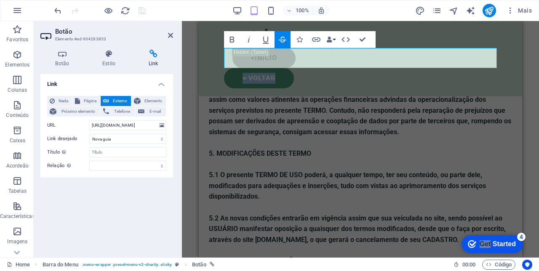
click at [287, 36] on icon "button" at bounding box center [283, 40] width 10 height 10
click at [335, 40] on button "Data Bindings" at bounding box center [331, 39] width 12 height 17
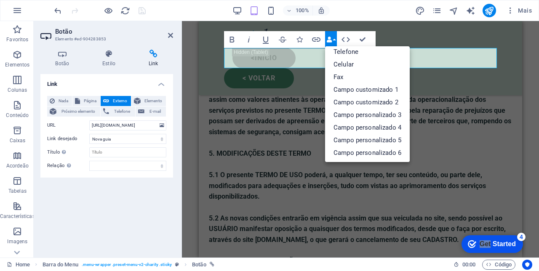
click at [349, 40] on icon "button" at bounding box center [346, 39] width 8 height 5
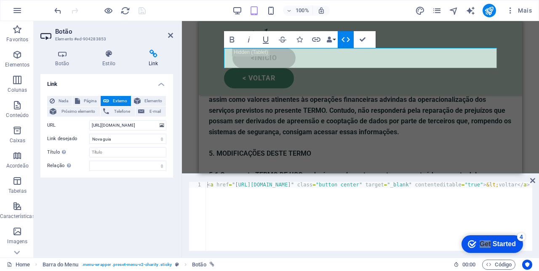
scroll to position [1148, 0]
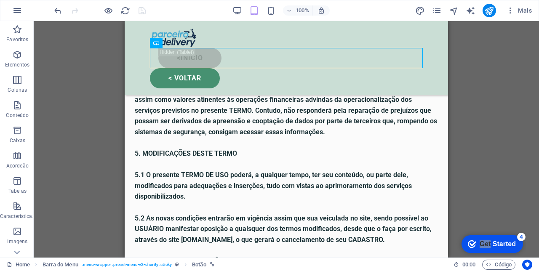
click at [199, 68] on div "< voltar" at bounding box center [286, 78] width 273 height 20
click at [210, 68] on div "< voltar" at bounding box center [286, 78] width 273 height 20
click at [264, 68] on div "< voltar" at bounding box center [286, 78] width 273 height 20
click at [233, 68] on div "< voltar" at bounding box center [286, 78] width 273 height 20
click at [235, 68] on div "< voltar" at bounding box center [286, 78] width 273 height 20
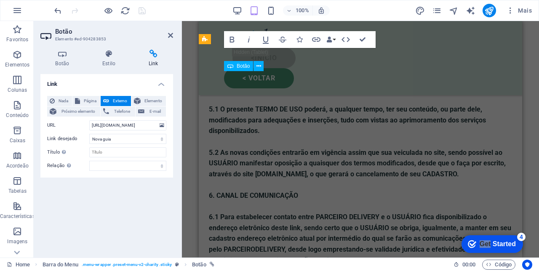
scroll to position [1213, 0]
click at [348, 41] on icon "button" at bounding box center [346, 39] width 8 height 5
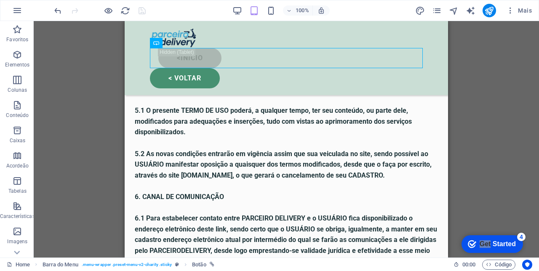
click at [199, 68] on div "< voltar" at bounding box center [286, 78] width 273 height 20
click at [188, 40] on button at bounding box center [185, 43] width 10 height 10
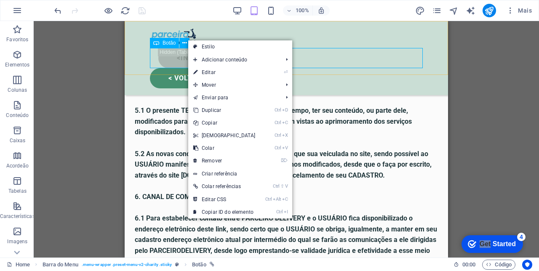
click at [221, 67] on link "⏎ Editar" at bounding box center [224, 72] width 72 height 13
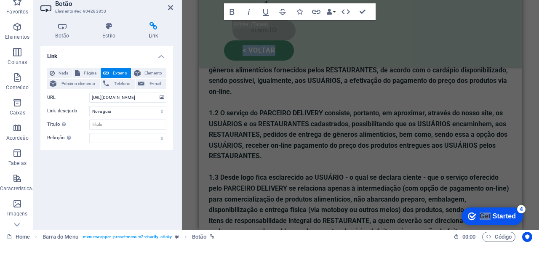
scroll to position [341, 0]
click at [169, 37] on icon at bounding box center [170, 35] width 5 height 7
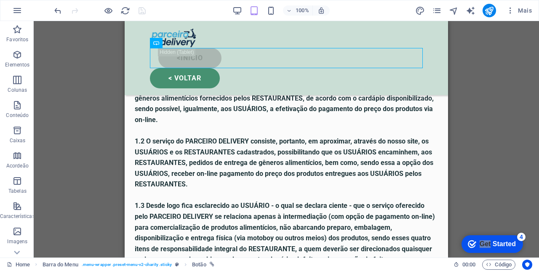
click at [203, 68] on div "< voltar" at bounding box center [286, 78] width 273 height 20
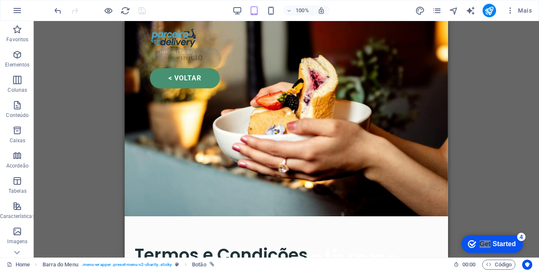
scroll to position [0, 0]
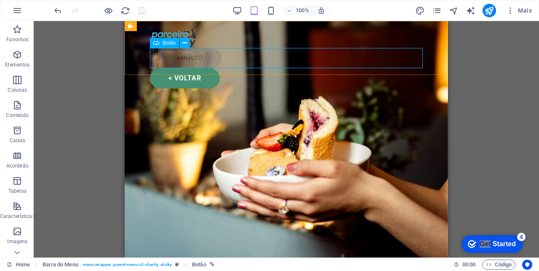
click at [207, 68] on div "< voltar" at bounding box center [286, 78] width 273 height 20
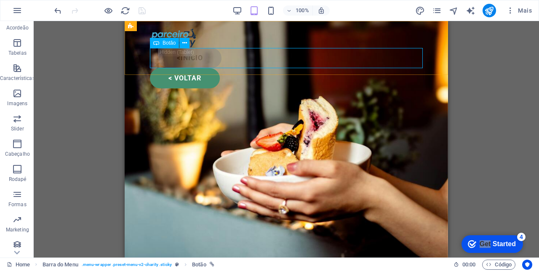
scroll to position [142, 0]
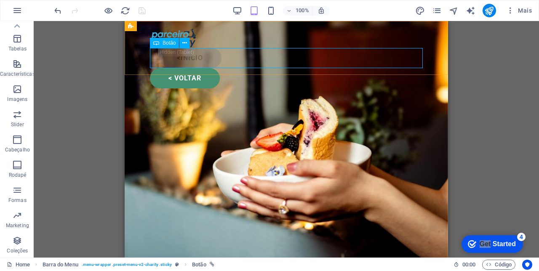
click at [367, 68] on div "< voltar" at bounding box center [286, 78] width 273 height 20
click at [155, 68] on div "< voltar" at bounding box center [286, 78] width 273 height 20
click at [177, 68] on div "< voltar" at bounding box center [286, 78] width 273 height 20
click at [186, 68] on div "< voltar" at bounding box center [286, 78] width 273 height 20
click at [179, 68] on div "< voltar" at bounding box center [286, 78] width 273 height 20
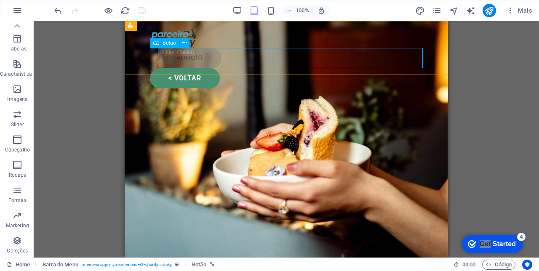
click at [172, 68] on div "< voltar" at bounding box center [286, 78] width 273 height 20
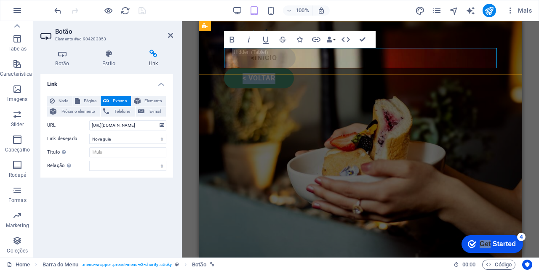
click at [346, 42] on icon "button" at bounding box center [346, 40] width 10 height 10
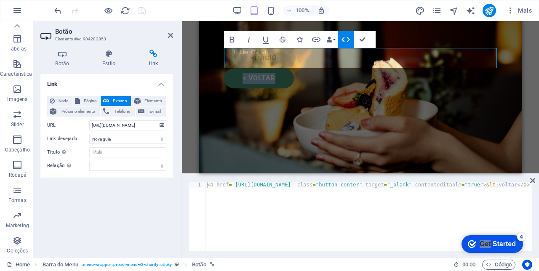
click at [334, 39] on button "Data Bindings" at bounding box center [331, 39] width 12 height 17
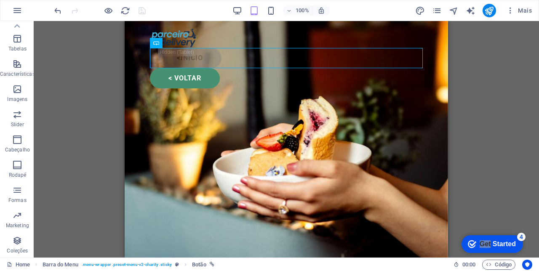
click at [173, 68] on div "< voltar" at bounding box center [286, 78] width 273 height 20
click at [157, 45] on icon at bounding box center [156, 43] width 6 height 10
click at [183, 48] on button at bounding box center [185, 43] width 10 height 10
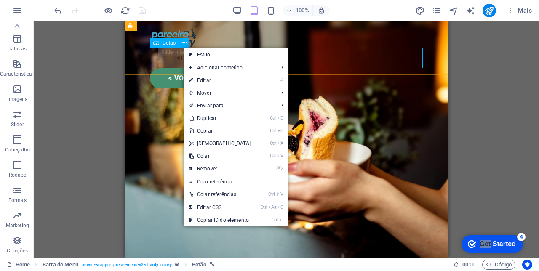
click at [196, 91] on span "Mover" at bounding box center [229, 93] width 91 height 13
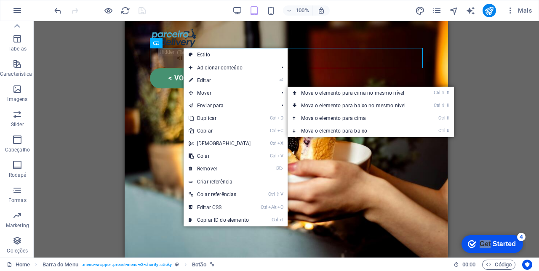
click at [414, 96] on link "Ctrl ⇧ ⬆ Mova o elemento para cima no mesmo nível" at bounding box center [355, 93] width 135 height 13
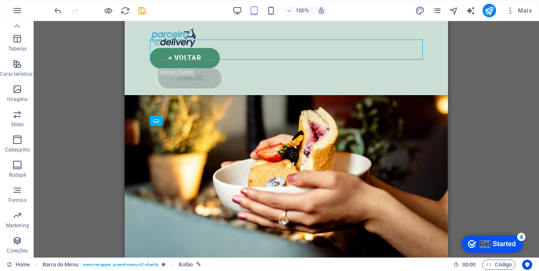
scroll to position [0, 0]
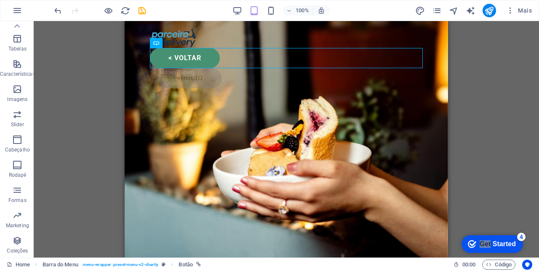
click at [175, 61] on div "< voltar" at bounding box center [286, 58] width 273 height 20
click at [187, 46] on icon at bounding box center [184, 43] width 5 height 9
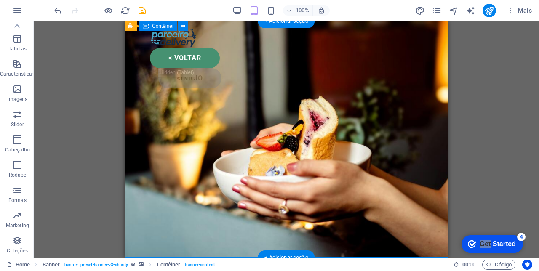
click at [58, 13] on icon "undo" at bounding box center [58, 11] width 10 height 10
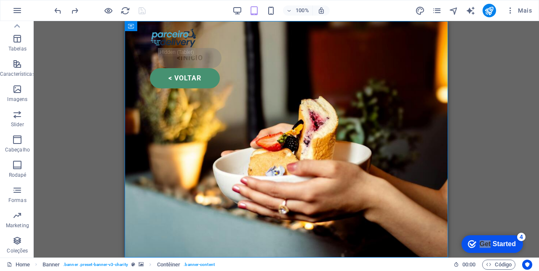
click at [494, 13] on icon "publish" at bounding box center [490, 11] width 10 height 10
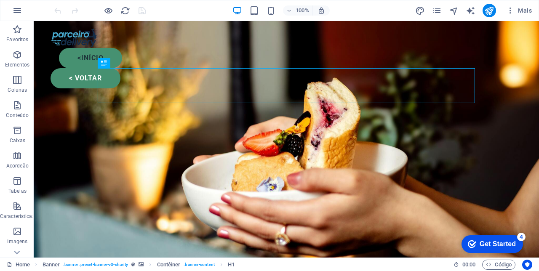
click at [256, 13] on icon "button" at bounding box center [255, 11] width 10 height 10
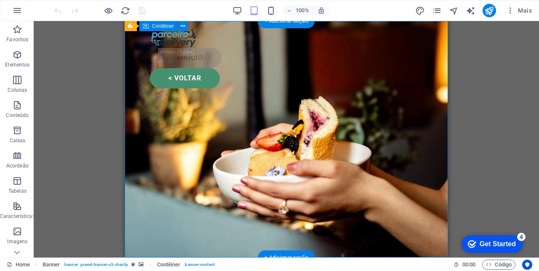
click at [194, 68] on div "< voltar" at bounding box center [286, 78] width 273 height 20
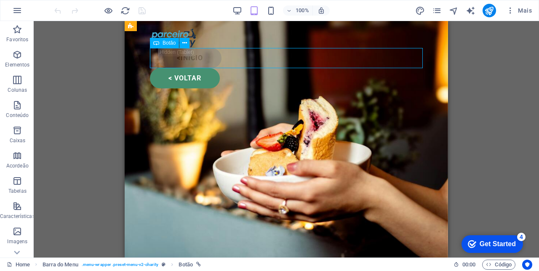
click at [187, 46] on button at bounding box center [185, 43] width 10 height 10
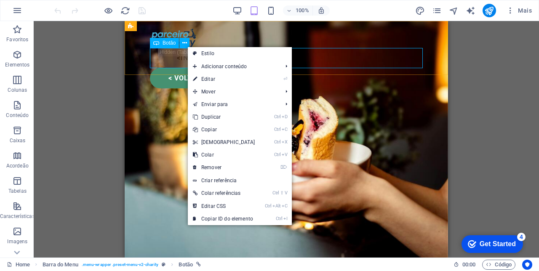
click at [209, 94] on span "Mover" at bounding box center [233, 92] width 91 height 13
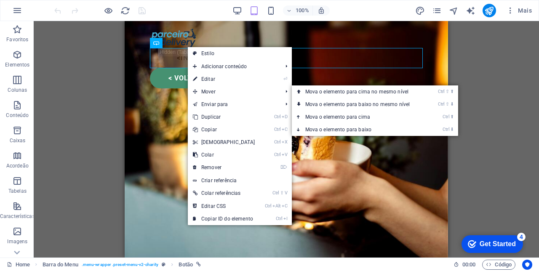
click at [214, 106] on link "Enviar para" at bounding box center [233, 104] width 91 height 13
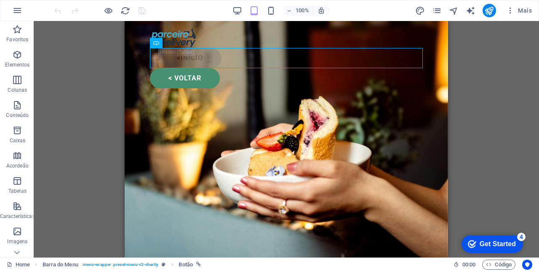
click at [179, 68] on div "< voltar" at bounding box center [286, 78] width 273 height 20
click at [186, 46] on icon at bounding box center [184, 43] width 5 height 9
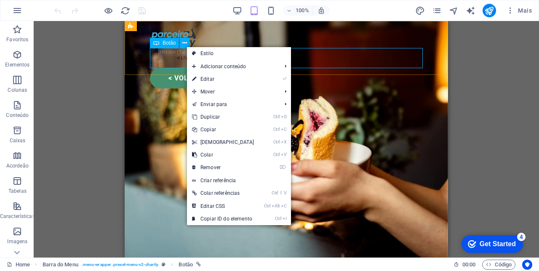
click at [218, 211] on link "Ctrl Alt C Editar CSS" at bounding box center [223, 206] width 72 height 13
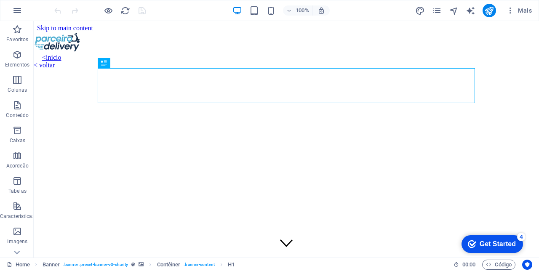
click at [71, 63] on div "< voltar" at bounding box center [287, 66] width 506 height 8
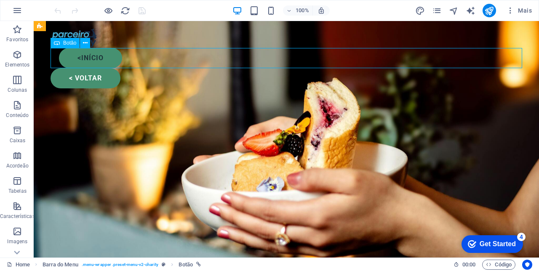
click at [89, 46] on button at bounding box center [85, 43] width 10 height 10
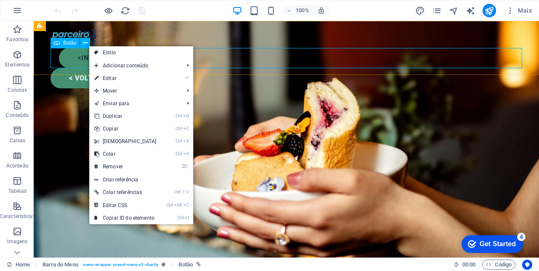
click at [254, 8] on icon "button" at bounding box center [255, 11] width 10 height 10
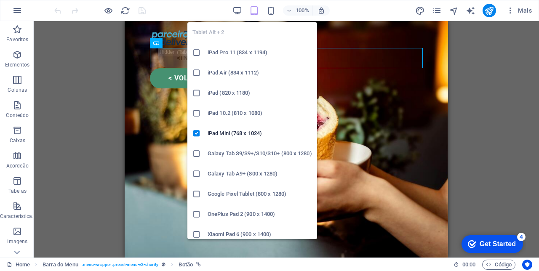
click at [238, 11] on icon "button" at bounding box center [238, 11] width 10 height 10
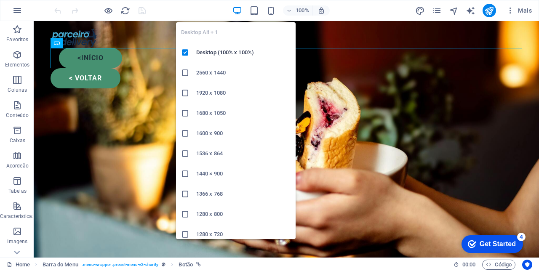
click at [107, 68] on div "< voltar" at bounding box center [287, 78] width 472 height 20
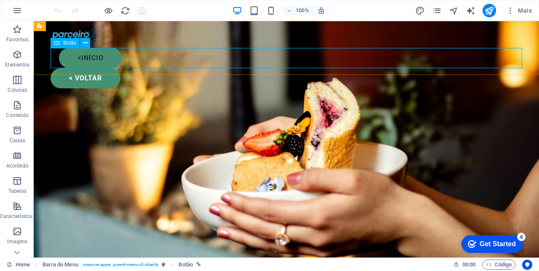
click at [88, 44] on icon at bounding box center [85, 43] width 5 height 9
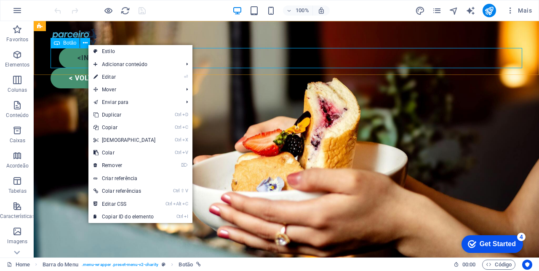
click at [109, 53] on link "Estilo" at bounding box center [141, 51] width 104 height 13
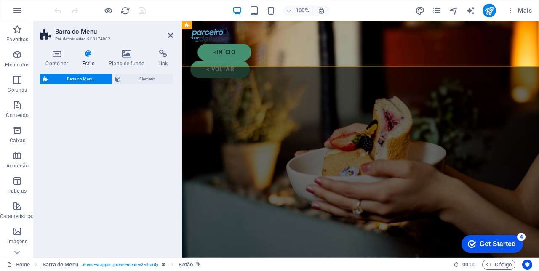
select select "rem"
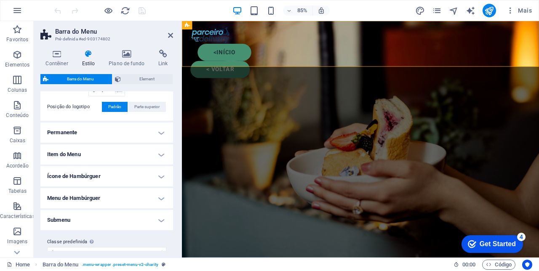
scroll to position [241, 0]
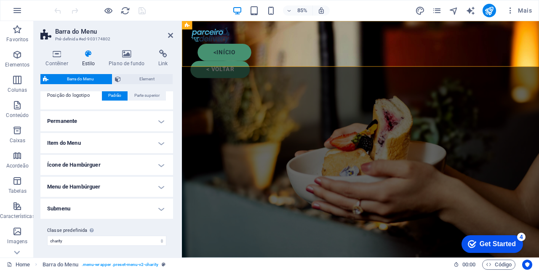
click at [60, 164] on h4 "Ícone de Hambúrguer" at bounding box center [106, 165] width 133 height 20
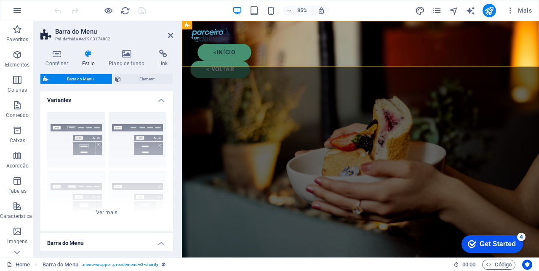
scroll to position [0, 0]
click at [3, 114] on span "Conteúdo" at bounding box center [17, 110] width 35 height 20
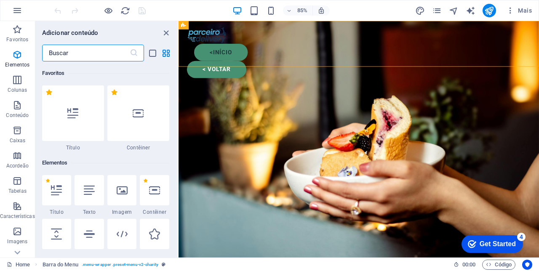
scroll to position [1474, 0]
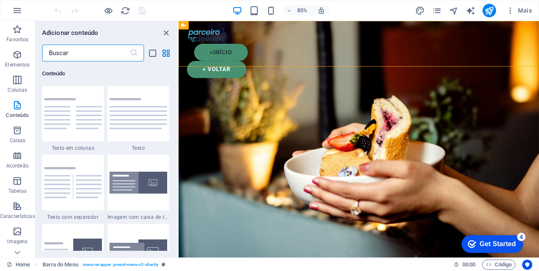
click at [17, 62] on p "Elementos" at bounding box center [17, 65] width 24 height 7
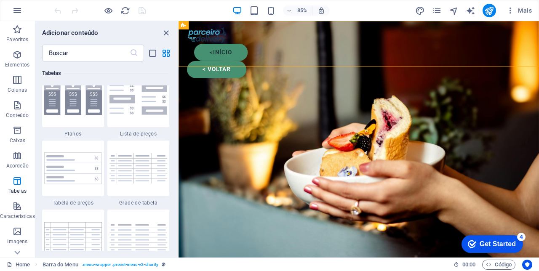
scroll to position [2935, 0]
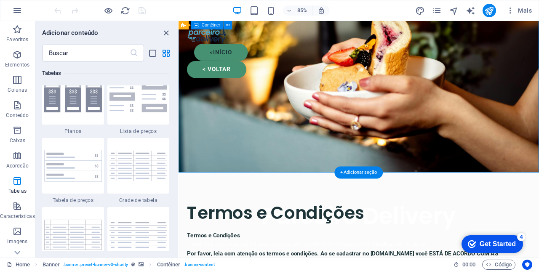
scroll to position [0, 0]
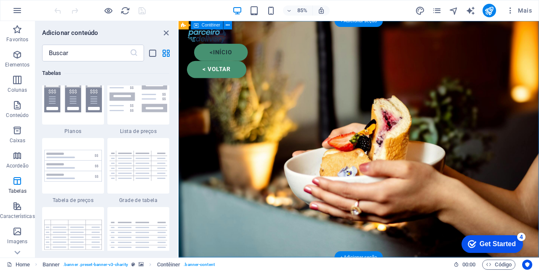
click at [231, 68] on div "< voltar" at bounding box center [391, 78] width 404 height 20
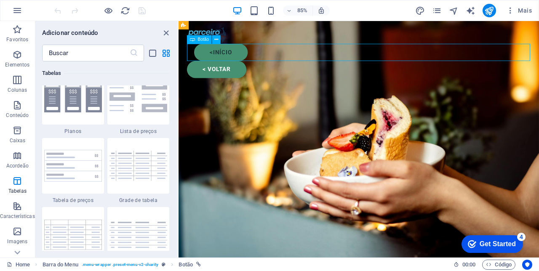
click at [217, 39] on icon at bounding box center [217, 40] width 4 height 8
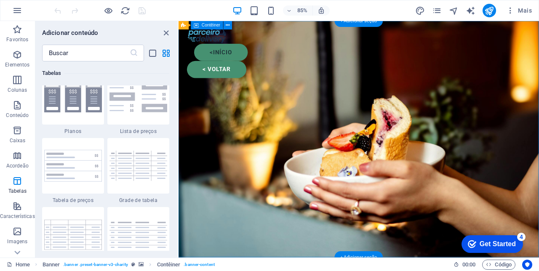
click at [324, 46] on div "<início < voltar" at bounding box center [391, 58] width 424 height 74
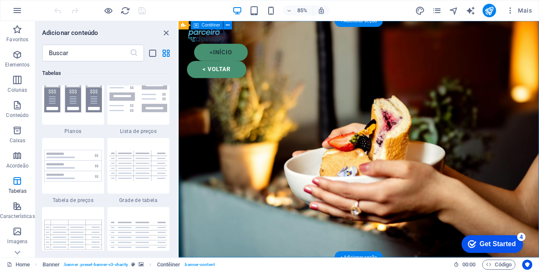
click at [19, 62] on p "Elementos" at bounding box center [17, 65] width 24 height 7
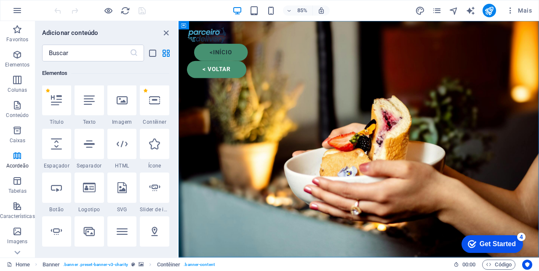
scroll to position [90, 0]
click at [54, 190] on icon at bounding box center [56, 188] width 11 height 11
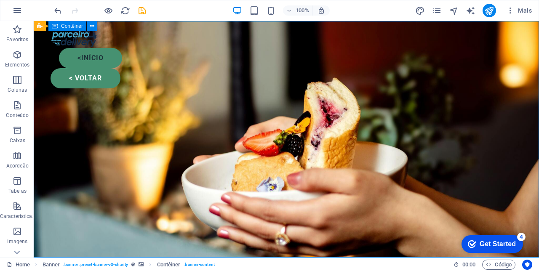
click at [129, 75] on div "<início < voltar" at bounding box center [287, 58] width 506 height 74
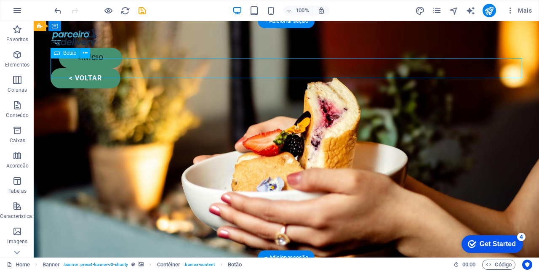
click at [90, 68] on div "< voltar" at bounding box center [287, 78] width 472 height 20
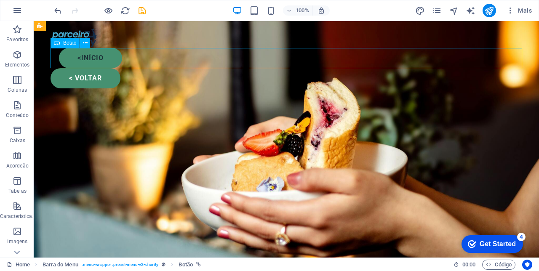
click at [86, 47] on icon at bounding box center [85, 43] width 5 height 9
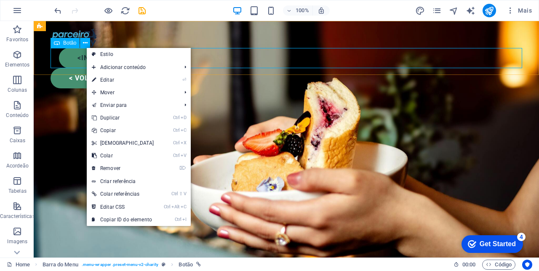
click at [105, 97] on span "Mover" at bounding box center [132, 92] width 91 height 13
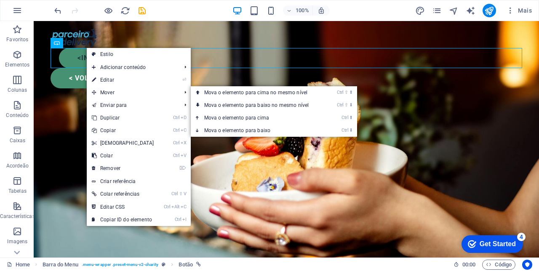
click at [107, 81] on link "⏎ Editar" at bounding box center [123, 80] width 72 height 13
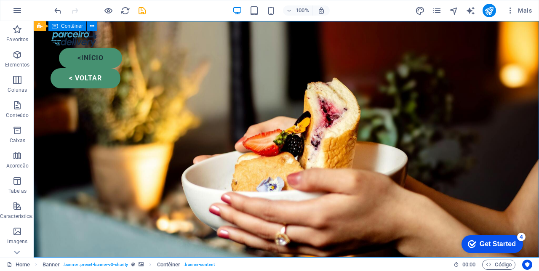
click at [73, 69] on div "<início < voltar" at bounding box center [287, 58] width 506 height 74
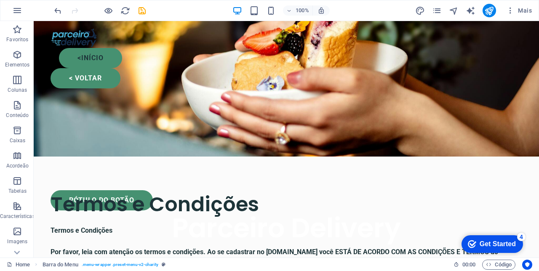
scroll to position [0, 0]
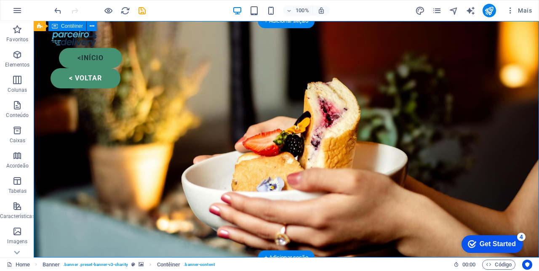
click at [59, 72] on div "<início < voltar" at bounding box center [287, 58] width 506 height 74
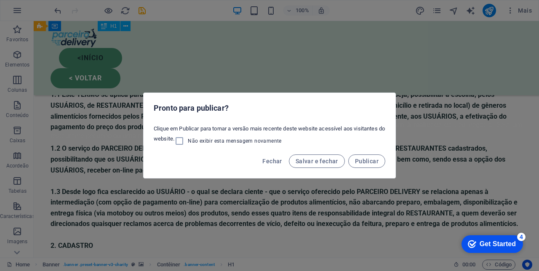
scroll to position [316, 0]
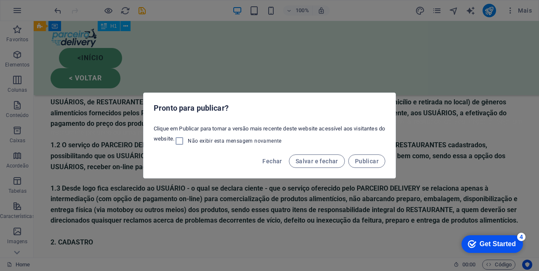
click at [272, 162] on span "Fechar" at bounding box center [272, 161] width 19 height 7
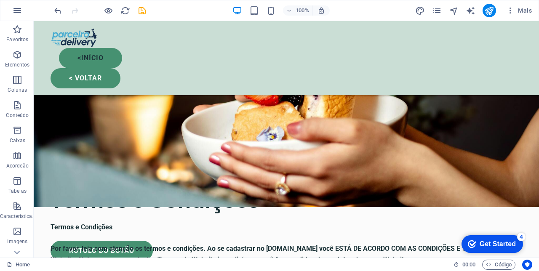
scroll to position [0, 0]
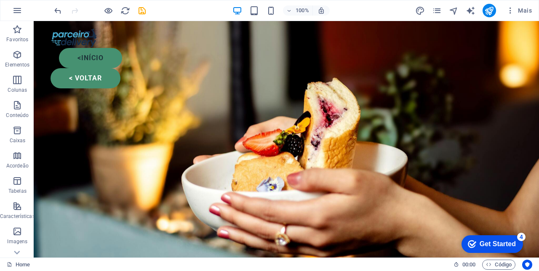
click at [61, 14] on icon "undo" at bounding box center [58, 11] width 10 height 10
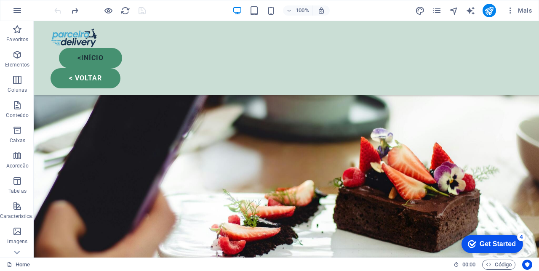
scroll to position [1441, 0]
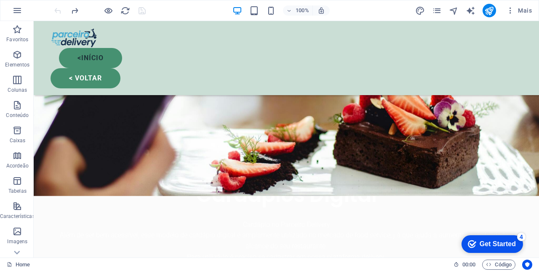
click at [91, 68] on div "< voltar" at bounding box center [287, 78] width 472 height 20
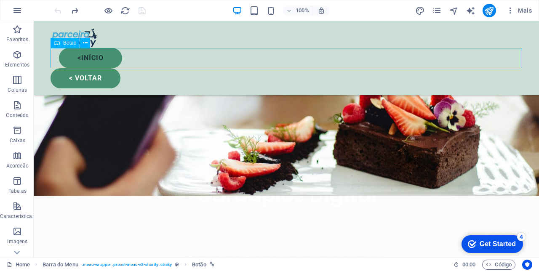
click at [253, 13] on icon "button" at bounding box center [255, 11] width 10 height 10
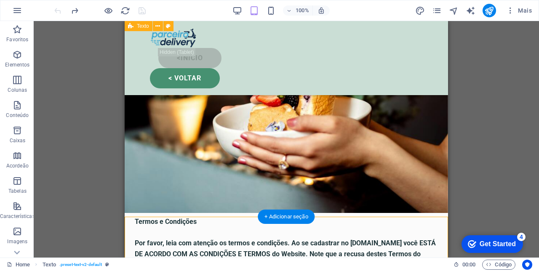
scroll to position [0, 0]
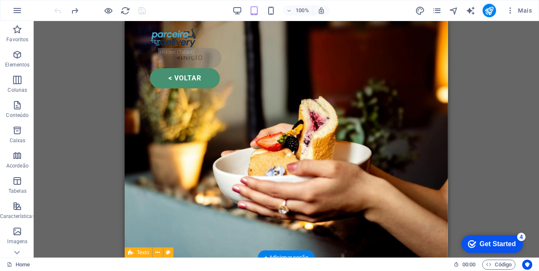
click at [208, 68] on div "< voltar" at bounding box center [286, 78] width 273 height 20
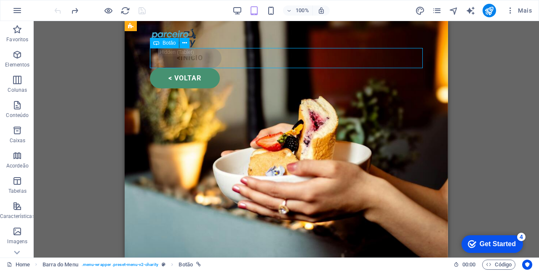
click at [136, 30] on div "Barra do Menu" at bounding box center [131, 26] width 12 height 10
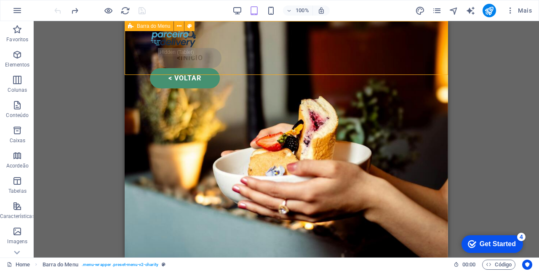
click at [201, 68] on div "< voltar" at bounding box center [286, 78] width 273 height 20
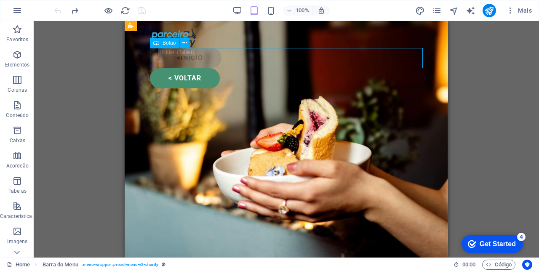
click at [205, 68] on div "< voltar" at bounding box center [286, 78] width 273 height 20
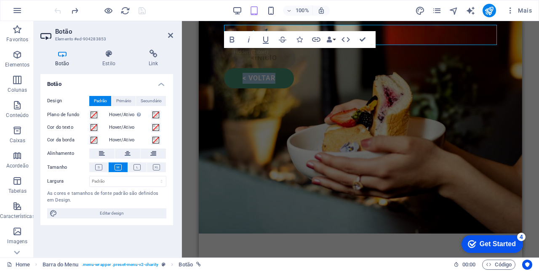
scroll to position [24, 0]
click at [148, 210] on span "Editar design" at bounding box center [112, 214] width 104 height 10
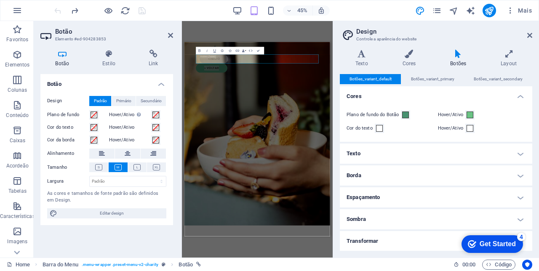
click at [461, 63] on h4 "Botões" at bounding box center [460, 59] width 51 height 18
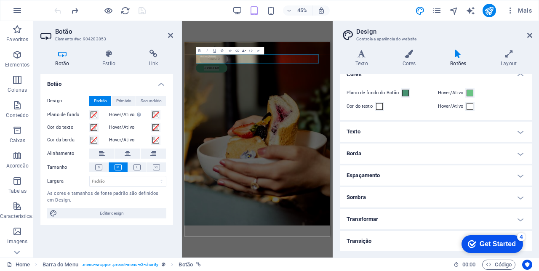
click at [428, 217] on h4 "Transformar" at bounding box center [436, 219] width 193 height 20
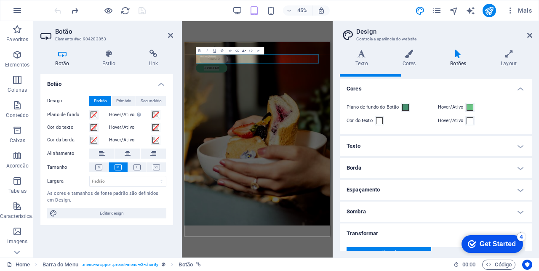
scroll to position [0, 0]
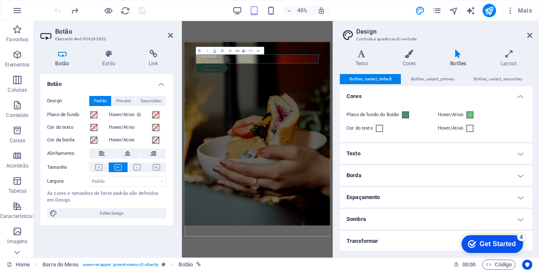
click at [529, 38] on icon at bounding box center [530, 35] width 5 height 7
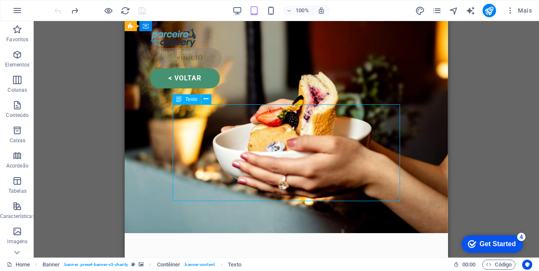
click at [488, 143] on div "H1 Banner Banner Contêiner Botão Barra do Menu Texto Botão Texto" at bounding box center [287, 139] width 506 height 237
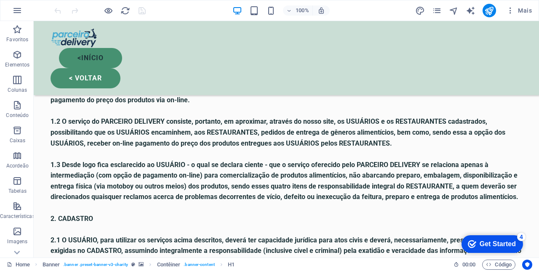
scroll to position [323, 0]
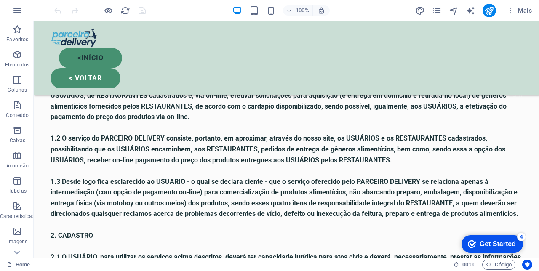
click at [60, 68] on div "< voltar" at bounding box center [287, 78] width 472 height 20
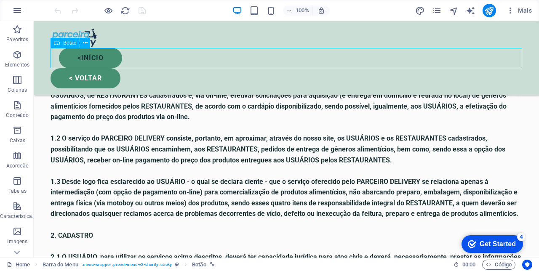
click at [83, 44] on icon at bounding box center [85, 43] width 5 height 9
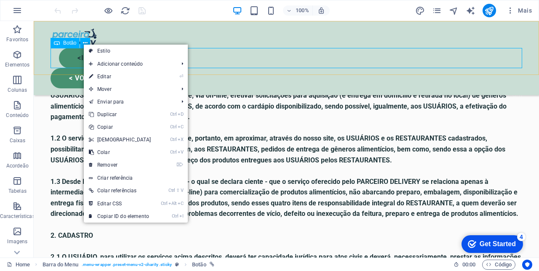
click at [160, 54] on link "Estilo" at bounding box center [136, 51] width 104 height 13
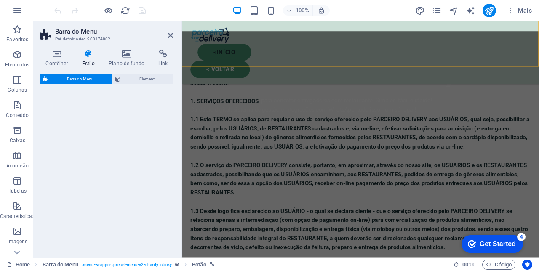
click at [155, 141] on div "Barra do Menu Element" at bounding box center [106, 162] width 133 height 177
select select "rem"
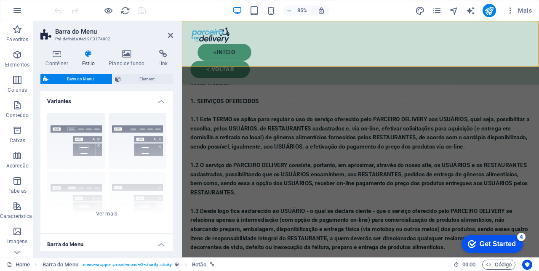
scroll to position [365, 0]
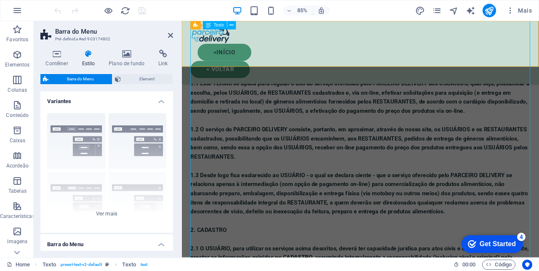
scroll to position [323, 0]
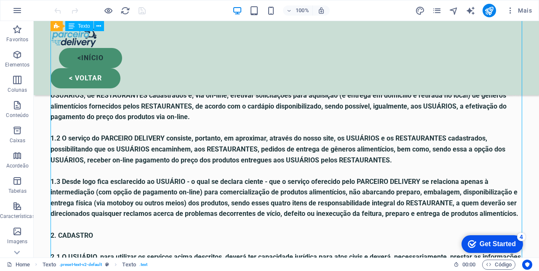
click at [104, 68] on div "< voltar" at bounding box center [287, 78] width 472 height 20
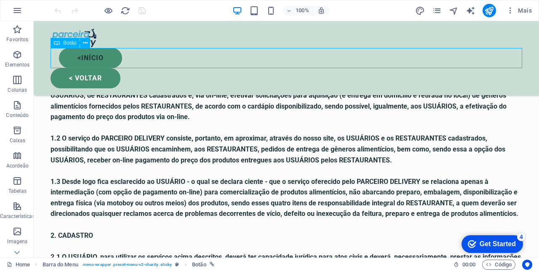
click at [87, 68] on div "< voltar" at bounding box center [287, 78] width 472 height 20
click at [90, 46] on button at bounding box center [85, 43] width 10 height 10
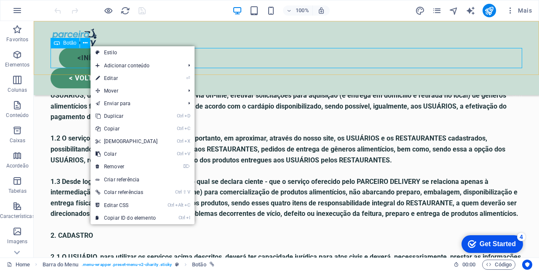
click at [123, 88] on span "Mover" at bounding box center [136, 91] width 91 height 13
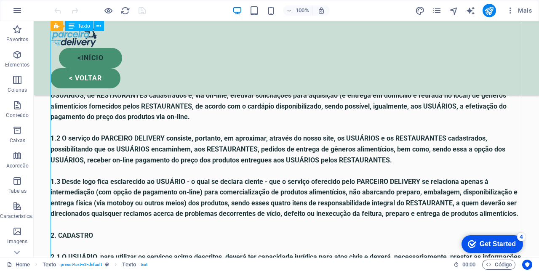
click at [98, 38] on div "<início < voltar" at bounding box center [287, 58] width 506 height 74
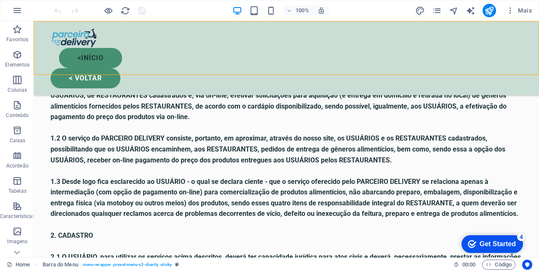
click at [85, 43] on div at bounding box center [287, 38] width 472 height 20
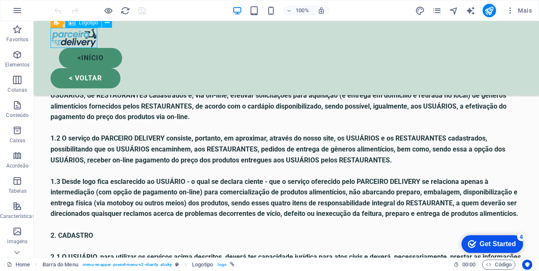
click at [94, 68] on div "< voltar" at bounding box center [287, 78] width 472 height 20
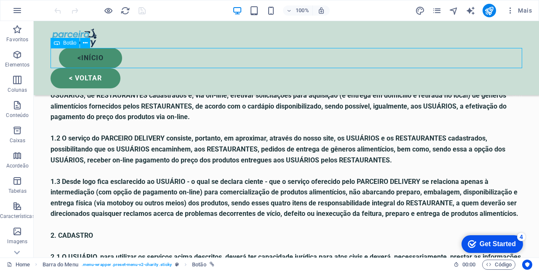
click at [113, 68] on div "< voltar" at bounding box center [287, 78] width 472 height 20
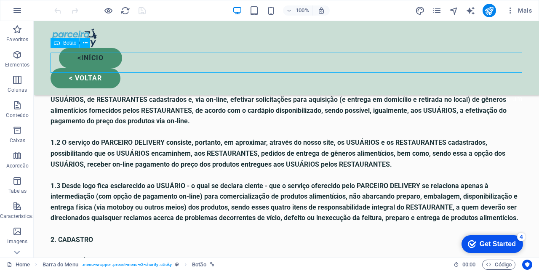
click at [101, 68] on div "< voltar" at bounding box center [287, 78] width 472 height 20
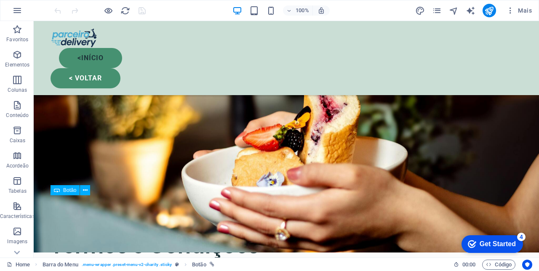
scroll to position [0, 0]
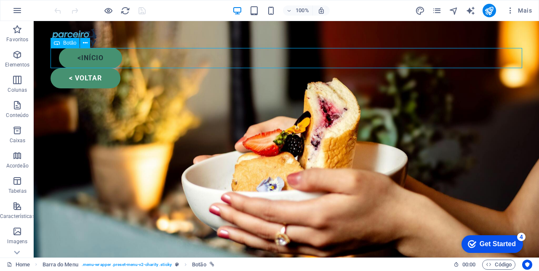
click at [103, 68] on div "< voltar" at bounding box center [287, 78] width 472 height 20
click at [18, 108] on icon "button" at bounding box center [17, 105] width 10 height 10
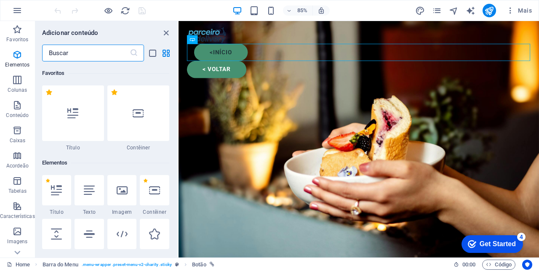
scroll to position [1474, 0]
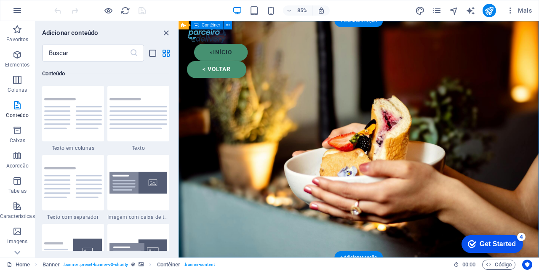
click at [223, 68] on div "< voltar" at bounding box center [391, 78] width 404 height 20
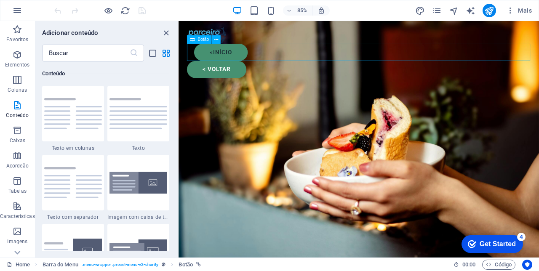
click at [231, 31] on div at bounding box center [391, 38] width 404 height 20
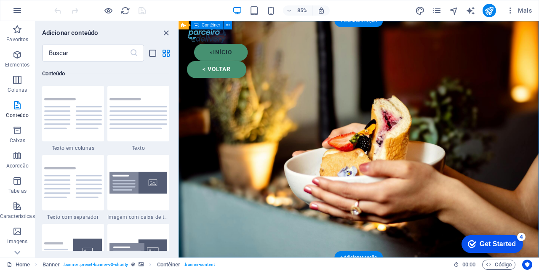
click at [228, 26] on icon at bounding box center [228, 25] width 4 height 8
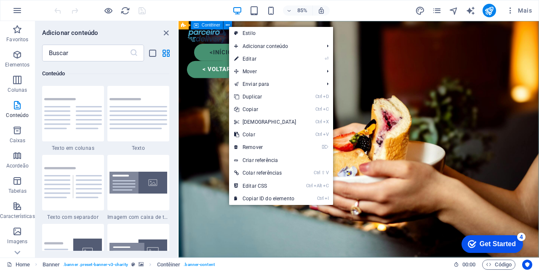
click at [258, 73] on span "Mover" at bounding box center [274, 71] width 91 height 13
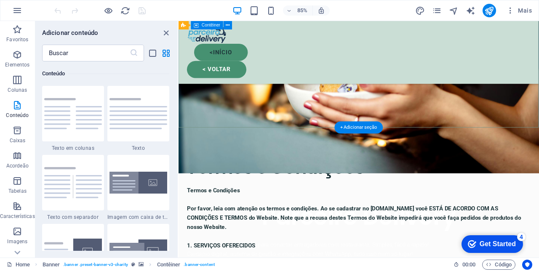
scroll to position [0, 0]
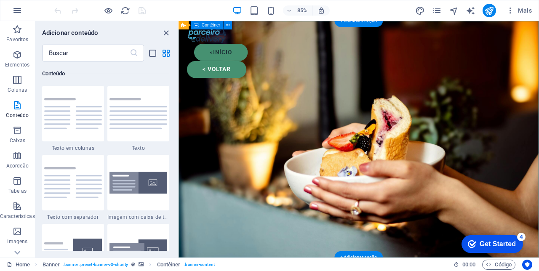
click at [239, 68] on div "< voltar" at bounding box center [391, 78] width 404 height 20
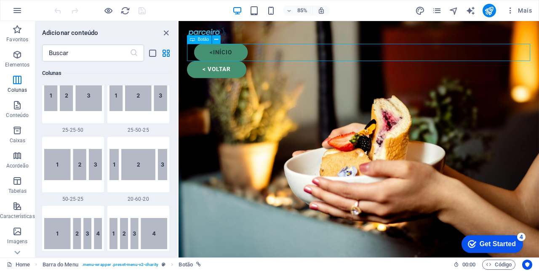
scroll to position [789, 0]
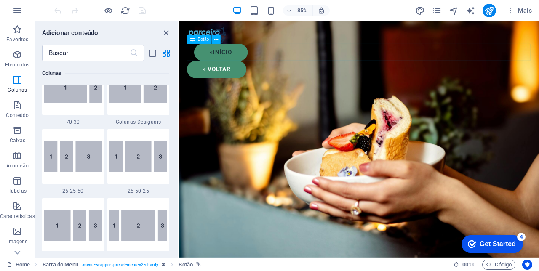
click at [238, 68] on div "< voltar" at bounding box center [391, 78] width 404 height 20
click at [244, 68] on div "< voltar" at bounding box center [391, 78] width 404 height 20
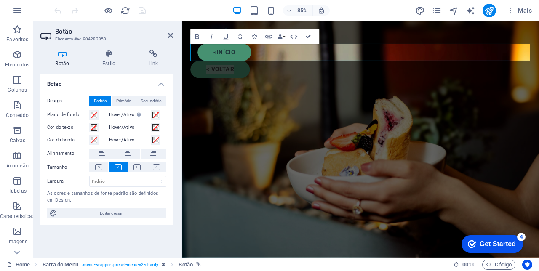
click at [110, 62] on h4 "Estilo" at bounding box center [111, 59] width 46 height 18
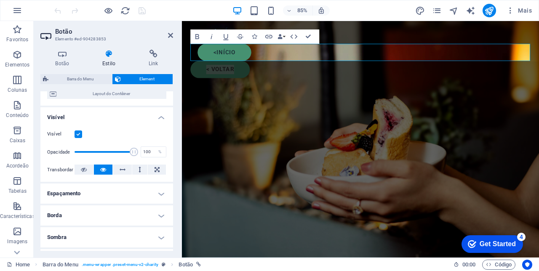
scroll to position [0, 0]
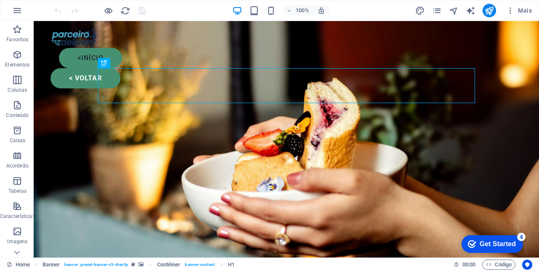
click at [65, 68] on div "< voltar" at bounding box center [287, 78] width 472 height 20
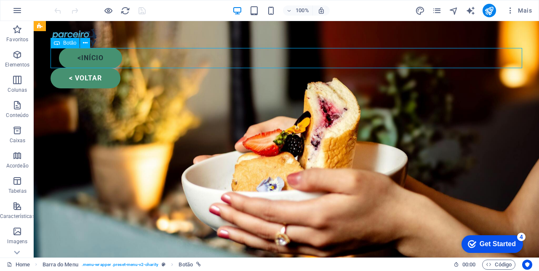
click at [99, 68] on div "< voltar" at bounding box center [287, 78] width 472 height 20
click at [116, 73] on div "<início < voltar" at bounding box center [287, 58] width 506 height 74
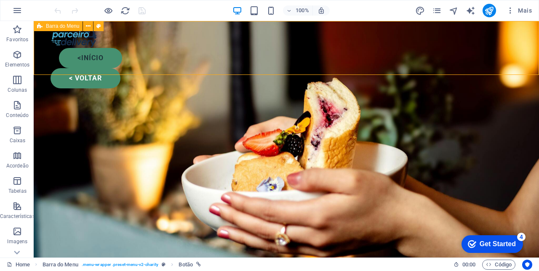
click at [126, 68] on div "< voltar" at bounding box center [287, 78] width 472 height 20
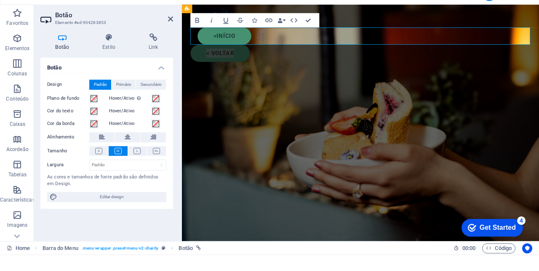
click at [106, 59] on h4 "Estilo" at bounding box center [111, 59] width 46 height 18
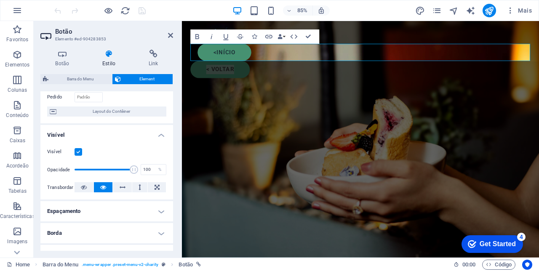
scroll to position [61, 0]
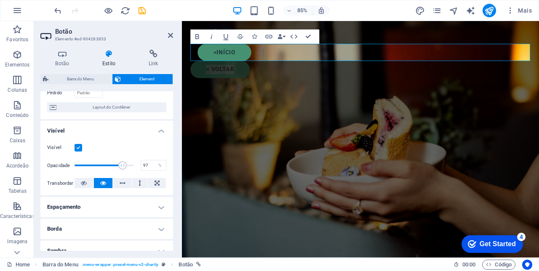
type input "100"
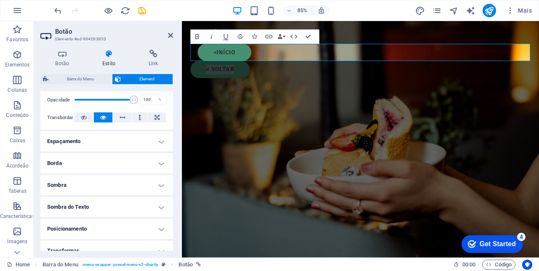
scroll to position [127, 0]
click at [155, 140] on h4 "Espaçamento" at bounding box center [106, 141] width 133 height 20
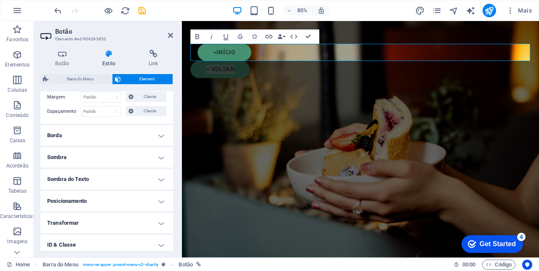
scroll to position [190, 0]
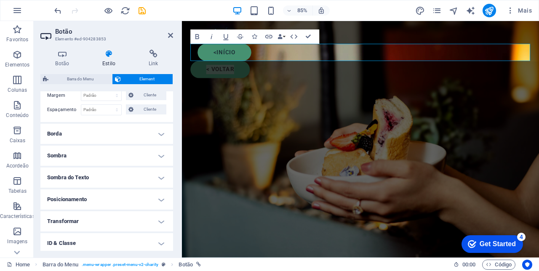
click at [158, 132] on h4 "Borda" at bounding box center [106, 134] width 133 height 20
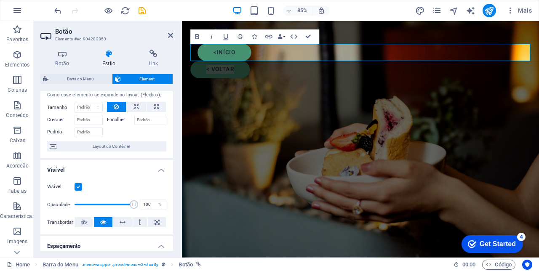
scroll to position [0, 0]
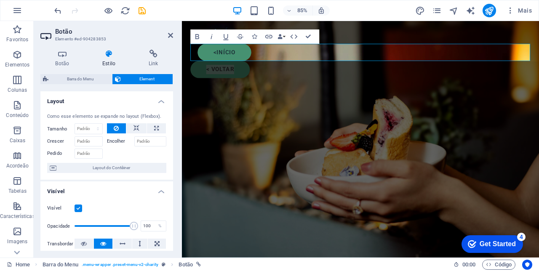
click at [59, 63] on h4 "Botão" at bounding box center [63, 59] width 47 height 18
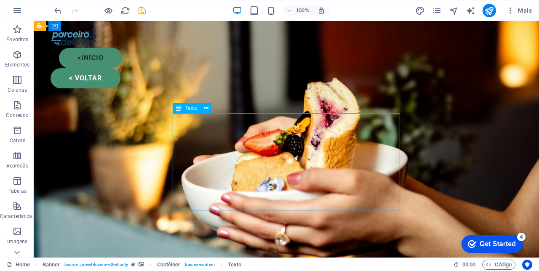
click at [108, 68] on div "< voltar" at bounding box center [287, 78] width 472 height 20
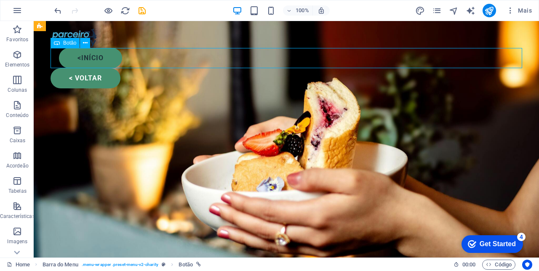
click at [87, 44] on icon at bounding box center [85, 43] width 5 height 9
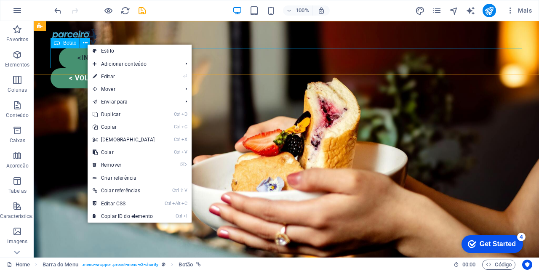
click at [108, 90] on span "Mover" at bounding box center [133, 89] width 91 height 13
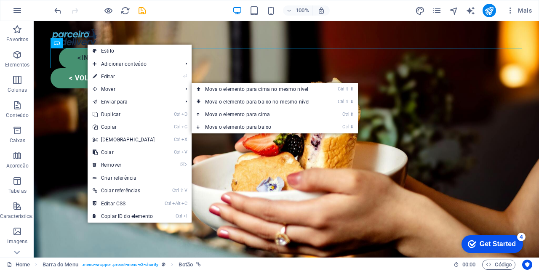
click at [235, 101] on link "Ctrl ⇧ ⬇ Mova o elemento para baixo no mesmo nível" at bounding box center [259, 102] width 135 height 13
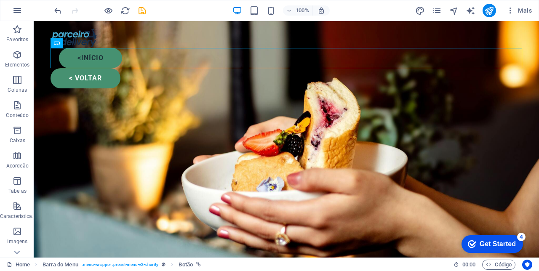
click at [142, 68] on div "< voltar" at bounding box center [287, 78] width 472 height 20
click at [82, 45] on button at bounding box center [85, 43] width 10 height 10
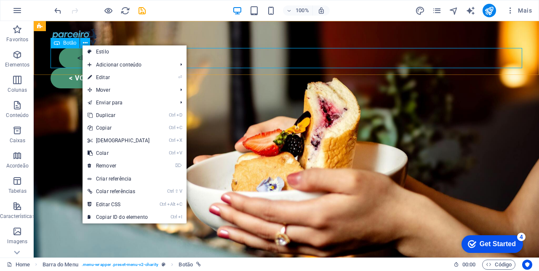
click at [116, 166] on link "⌦ Remover" at bounding box center [119, 166] width 72 height 13
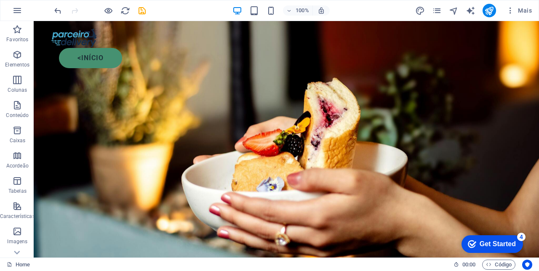
click at [254, 10] on icon "button" at bounding box center [255, 11] width 10 height 10
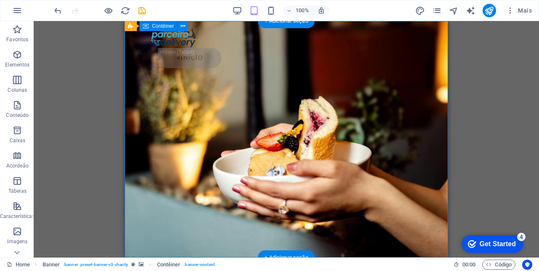
click at [415, 48] on div "<início" at bounding box center [290, 58] width 265 height 20
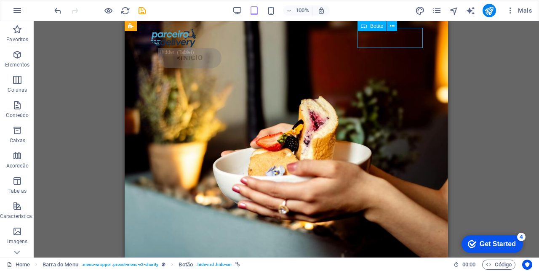
click at [391, 28] on icon at bounding box center [392, 26] width 5 height 9
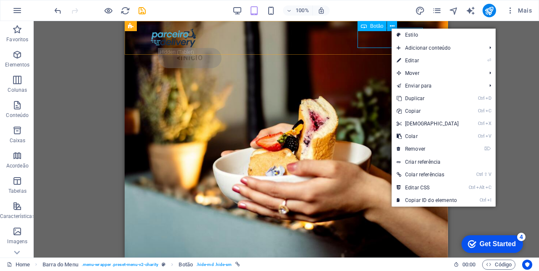
click at [423, 99] on link "Ctrl D Duplicar" at bounding box center [428, 98] width 72 height 13
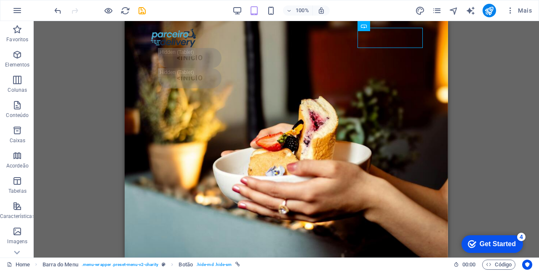
click at [281, 48] on div "<início" at bounding box center [290, 58] width 265 height 20
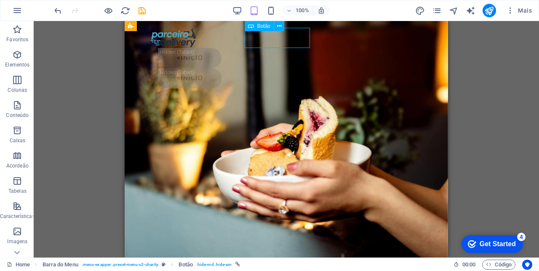
click at [281, 30] on icon at bounding box center [279, 26] width 5 height 9
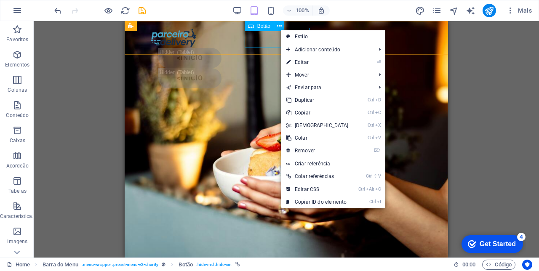
click at [309, 78] on span "Mover" at bounding box center [327, 75] width 91 height 13
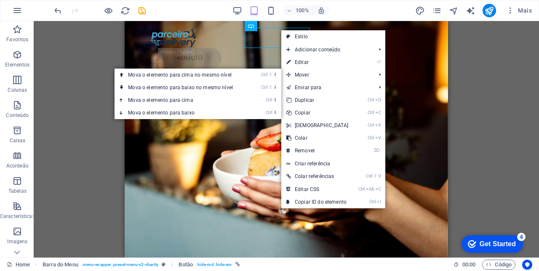
click at [176, 115] on link "Ctrl ⬇ Mova o elemento para baixo" at bounding box center [182, 113] width 135 height 13
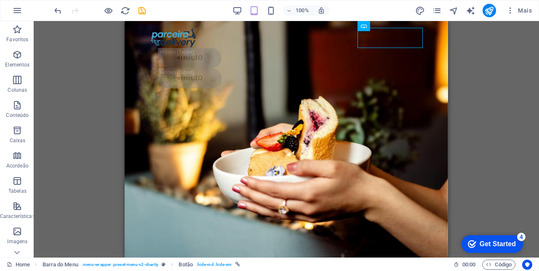
click at [295, 48] on div "<início" at bounding box center [290, 58] width 265 height 20
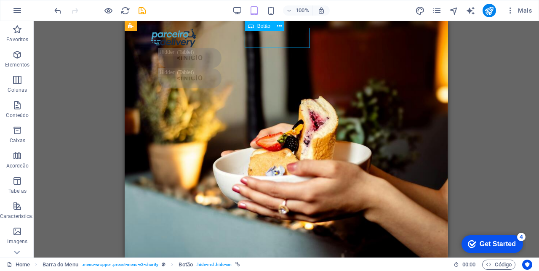
click at [277, 27] on icon at bounding box center [279, 26] width 5 height 9
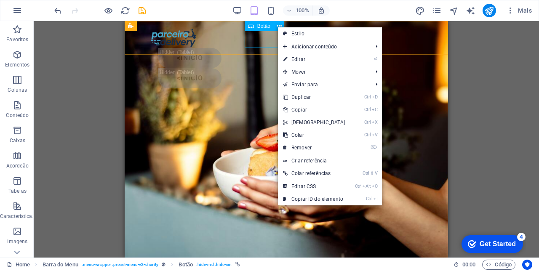
click at [312, 148] on link "⌦ Remover" at bounding box center [314, 148] width 72 height 13
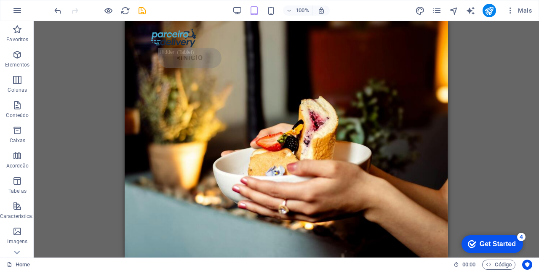
click at [465, 110] on div "H1 Banner Banner Contêiner Botão Barra do Menu Texto Botão Botão" at bounding box center [287, 139] width 506 height 237
click at [139, 15] on icon "save" at bounding box center [142, 11] width 10 height 10
click at [400, 48] on div "<início" at bounding box center [290, 58] width 265 height 20
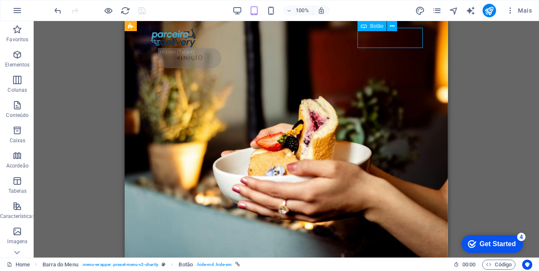
click at [394, 30] on icon at bounding box center [392, 26] width 5 height 9
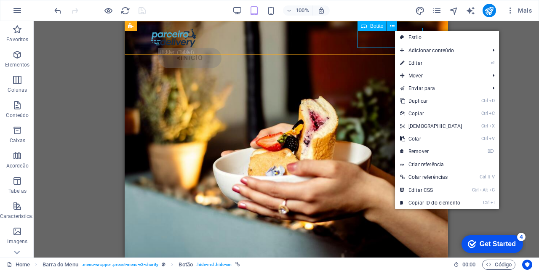
click at [426, 77] on span "Mover" at bounding box center [440, 76] width 91 height 13
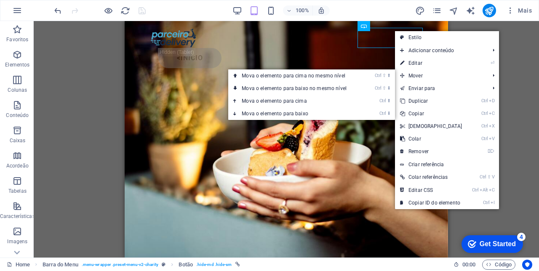
click at [373, 75] on li "Ctrl ⇧ ⬆ Mova o elemento para cima no mesmo nível" at bounding box center [311, 76] width 167 height 13
click at [382, 75] on icon "Ctrl" at bounding box center [378, 75] width 7 height 5
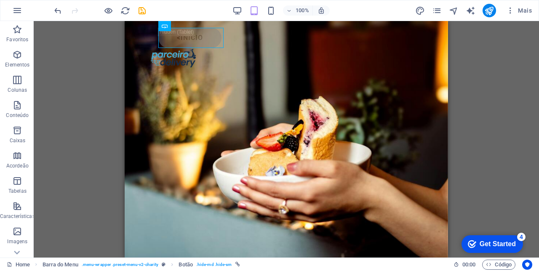
click at [193, 34] on div "<início" at bounding box center [290, 38] width 265 height 20
click at [204, 43] on div "<início" at bounding box center [290, 38] width 265 height 20
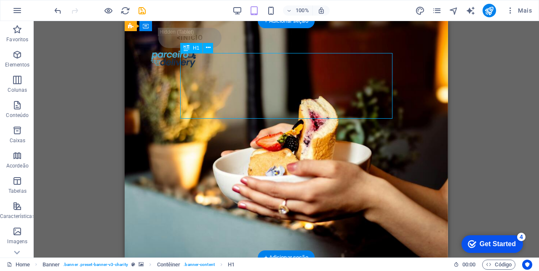
click at [241, 34] on div "<início" at bounding box center [287, 48] width 324 height 54
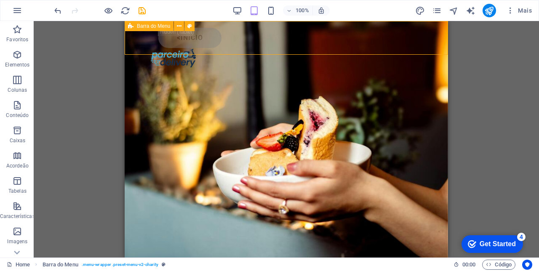
click at [17, 78] on icon "button" at bounding box center [17, 80] width 10 height 10
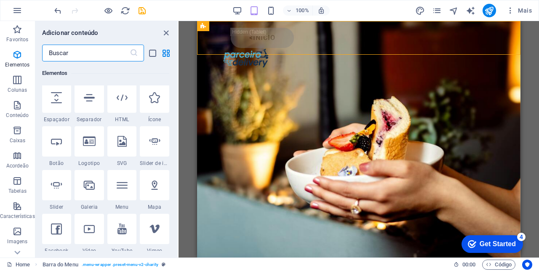
scroll to position [137, 0]
click at [55, 141] on icon at bounding box center [56, 141] width 11 height 11
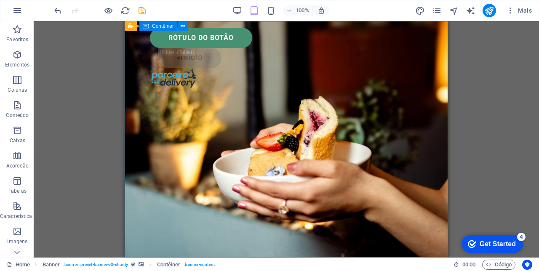
click at [223, 36] on div "Rótulo do botão" at bounding box center [286, 38] width 273 height 20
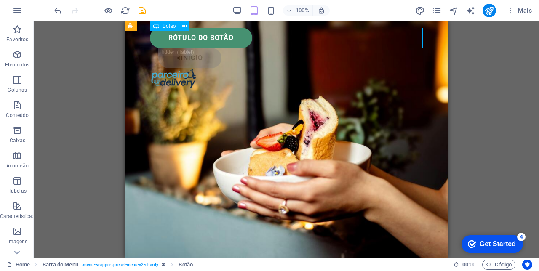
click at [237, 42] on div "Rótulo do botão" at bounding box center [286, 38] width 273 height 20
click at [228, 36] on div "Rótulo do botão" at bounding box center [286, 38] width 273 height 20
click at [237, 42] on div "Rótulo do botão" at bounding box center [286, 38] width 273 height 20
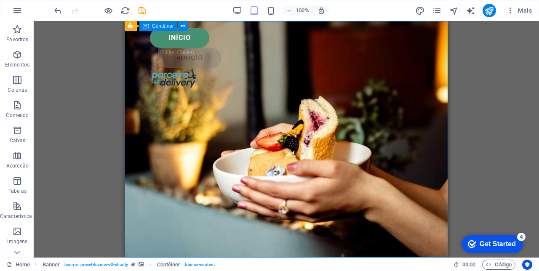
click at [193, 40] on div "Início" at bounding box center [286, 38] width 273 height 20
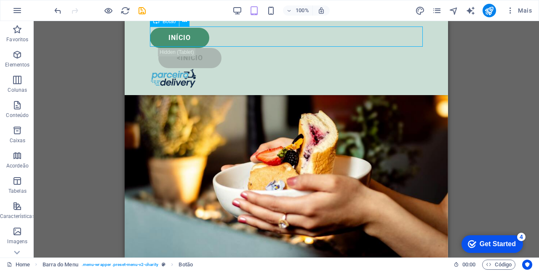
scroll to position [0, 0]
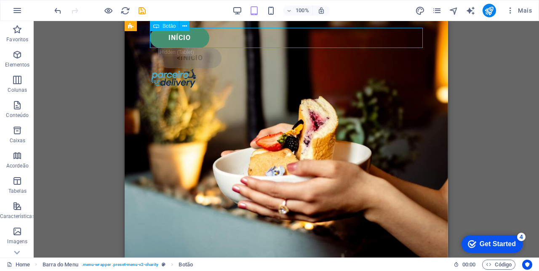
click at [158, 26] on icon at bounding box center [156, 26] width 6 height 10
click at [169, 27] on span "Botão" at bounding box center [169, 26] width 13 height 5
click at [186, 33] on div "Início" at bounding box center [286, 38] width 273 height 20
click at [182, 25] on icon at bounding box center [184, 26] width 5 height 9
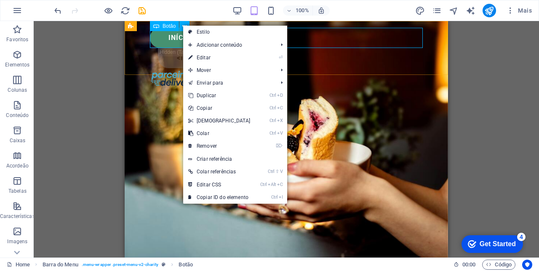
click at [213, 67] on span "Mover" at bounding box center [228, 70] width 91 height 13
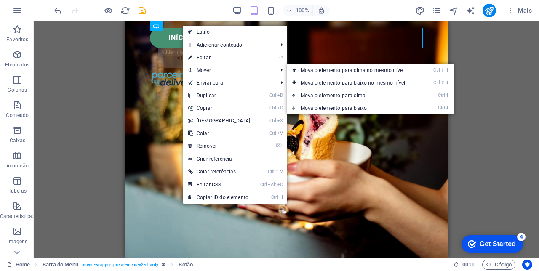
click at [335, 69] on link "Ctrl ⇧ ⬆ Mova o elemento para cima no mesmo nível" at bounding box center [354, 70] width 135 height 13
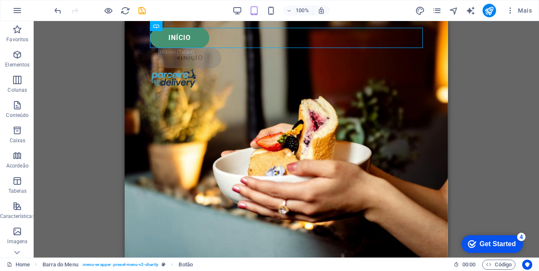
click at [204, 43] on div "Início" at bounding box center [286, 38] width 273 height 20
click at [188, 29] on button at bounding box center [185, 26] width 10 height 10
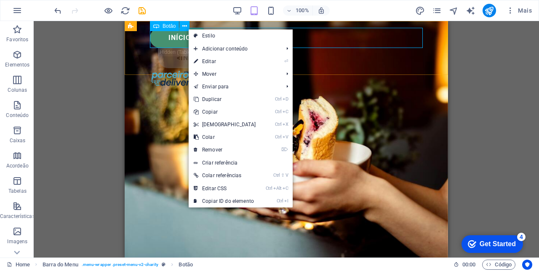
click at [208, 62] on link "⏎ Editar" at bounding box center [225, 61] width 72 height 13
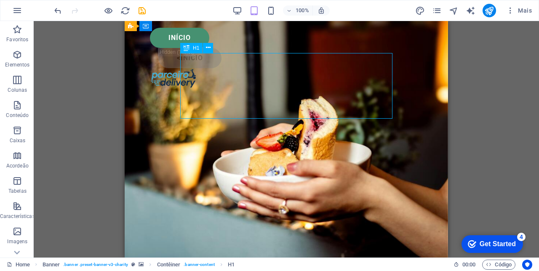
click at [199, 35] on div "Início" at bounding box center [286, 38] width 273 height 20
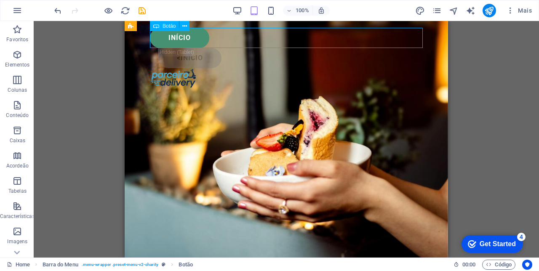
click at [179, 28] on div "Botão" at bounding box center [164, 26] width 29 height 10
click at [186, 22] on icon at bounding box center [184, 26] width 5 height 9
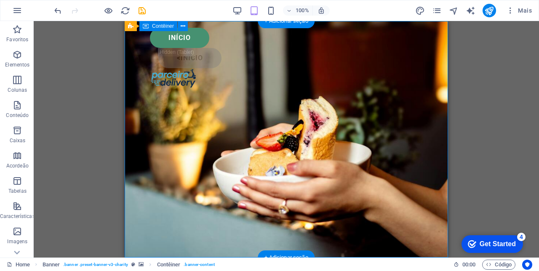
click at [202, 58] on div "<início" at bounding box center [290, 58] width 265 height 20
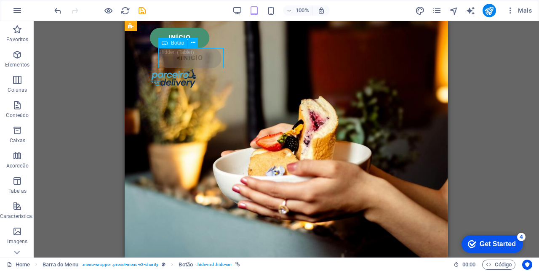
click at [195, 46] on icon at bounding box center [193, 42] width 5 height 9
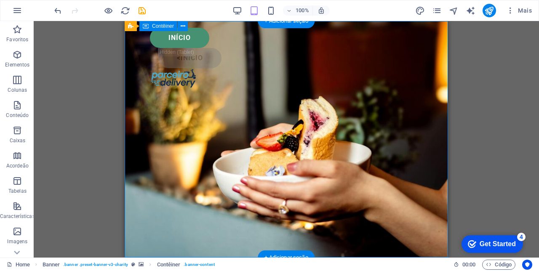
click at [201, 51] on div "<início" at bounding box center [290, 58] width 265 height 20
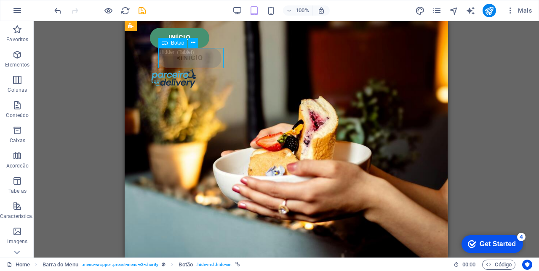
click at [201, 34] on div "Início" at bounding box center [286, 38] width 273 height 20
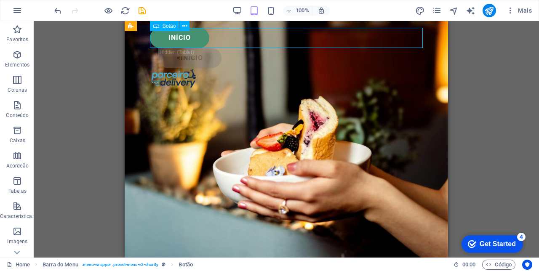
click at [183, 26] on icon at bounding box center [184, 26] width 5 height 9
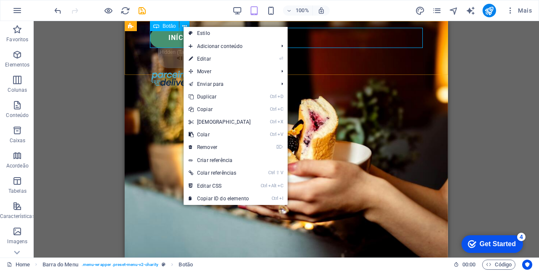
click at [219, 60] on link "⏎ Editar" at bounding box center [220, 59] width 72 height 13
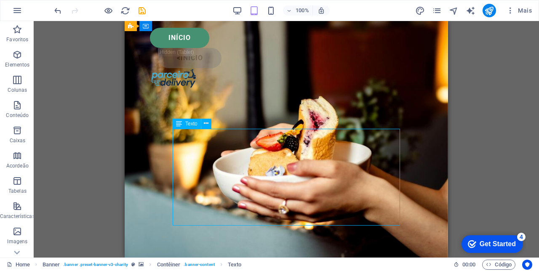
click at [477, 102] on div "H1 Banner Banner Contêiner Botão Barra do Menu Texto Botão Botão Botão" at bounding box center [287, 139] width 506 height 237
click at [453, 147] on div "H1 Banner Banner Contêiner Botão Barra do Menu Texto Botão Botão Botão" at bounding box center [287, 139] width 506 height 237
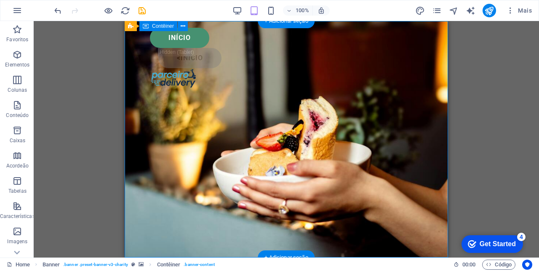
click at [196, 42] on div "Início" at bounding box center [286, 38] width 273 height 20
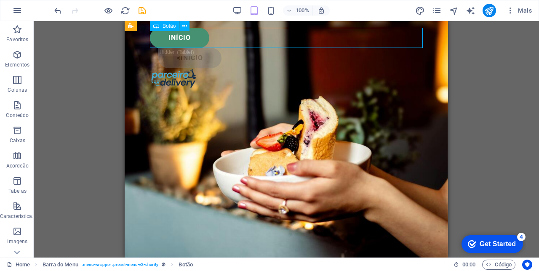
click at [183, 27] on icon at bounding box center [184, 26] width 5 height 9
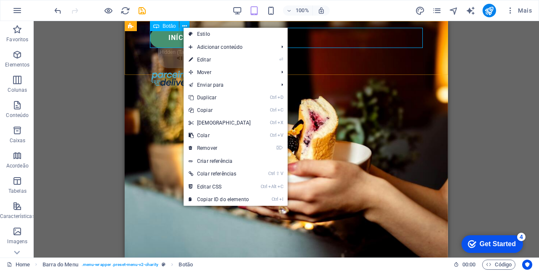
click at [210, 58] on link "⏎ Editar" at bounding box center [220, 60] width 72 height 13
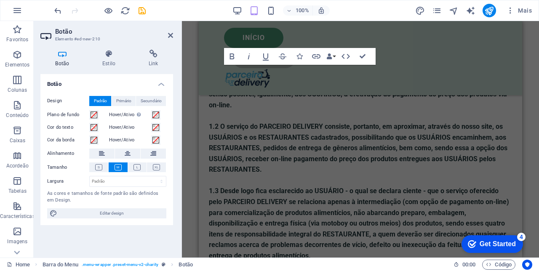
scroll to position [356, 0]
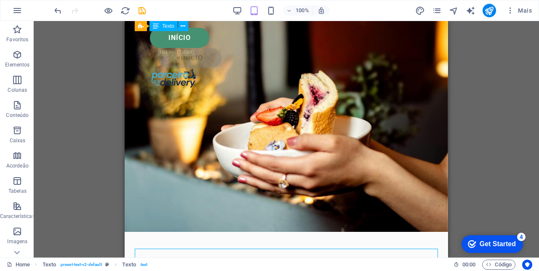
scroll to position [0, 0]
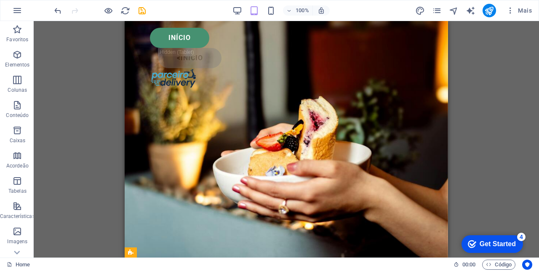
click at [193, 39] on div "Início" at bounding box center [286, 38] width 273 height 20
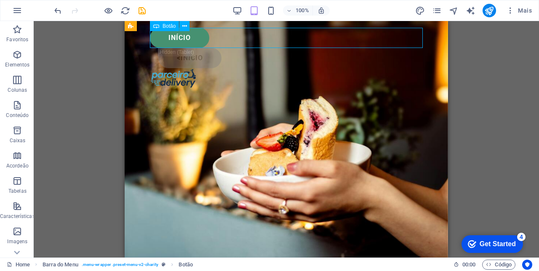
click at [180, 24] on button at bounding box center [185, 26] width 10 height 10
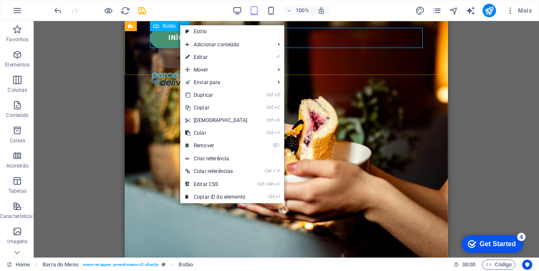
click at [459, 85] on div "H1 Banner Banner Contêiner Botão Barra do Menu Texto Botão Botão Botão Texto Te…" at bounding box center [287, 139] width 506 height 237
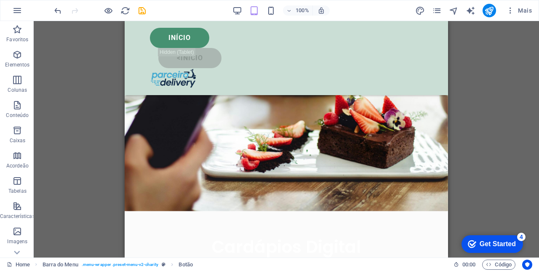
scroll to position [1730, 0]
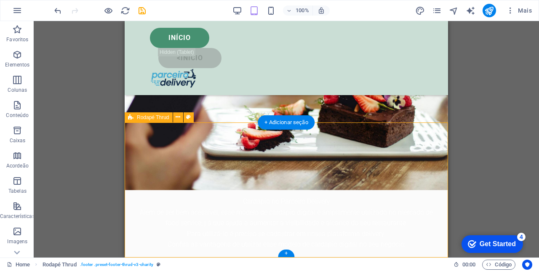
click at [298, 127] on div "+ Adicionar seção" at bounding box center [286, 122] width 57 height 14
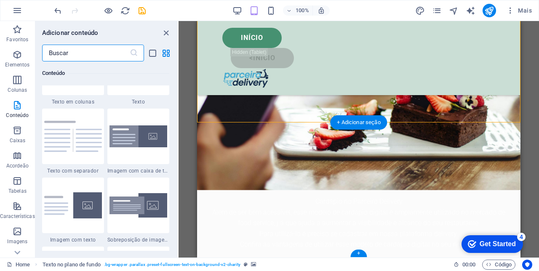
scroll to position [1521, 0]
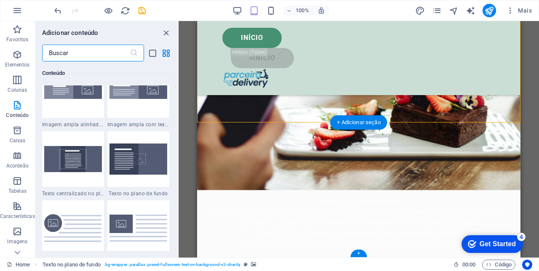
click at [18, 56] on icon "button" at bounding box center [17, 55] width 10 height 10
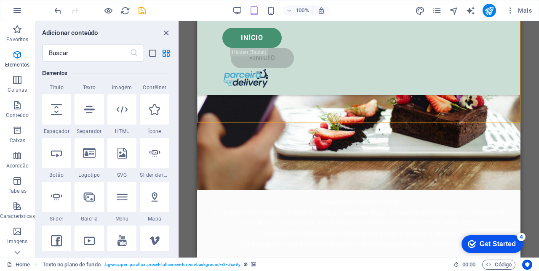
scroll to position [129, 0]
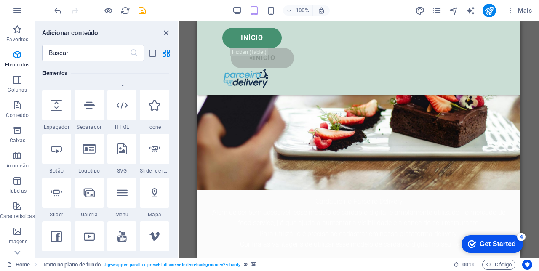
click at [53, 153] on icon at bounding box center [56, 149] width 11 height 11
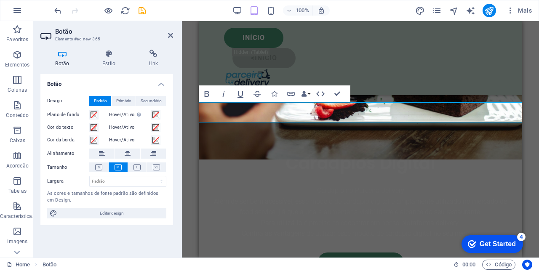
scroll to position [1750, 0]
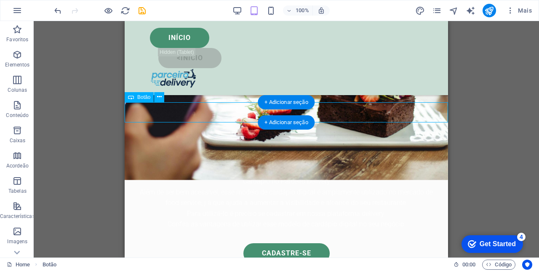
click at [155, 94] on button at bounding box center [159, 97] width 10 height 10
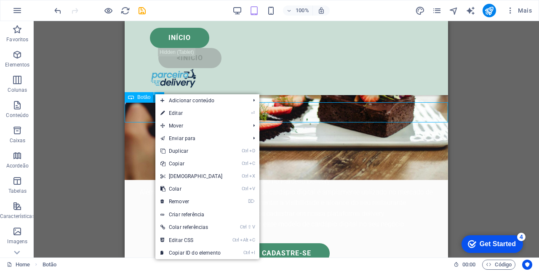
click at [180, 112] on link "⏎ Editar" at bounding box center [192, 113] width 72 height 13
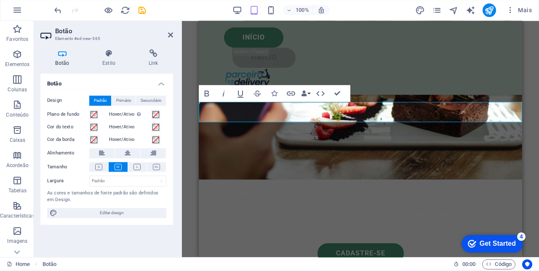
scroll to position [1749, 0]
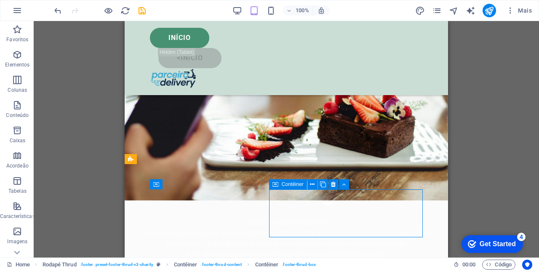
scroll to position [1709, 0]
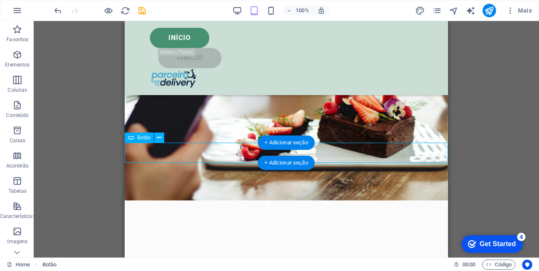
click at [154, 133] on button at bounding box center [159, 138] width 10 height 10
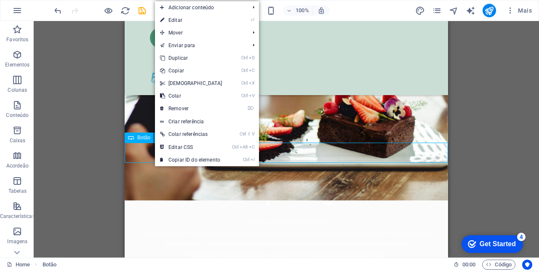
click at [195, 107] on link "⌦ Remover" at bounding box center [191, 108] width 72 height 13
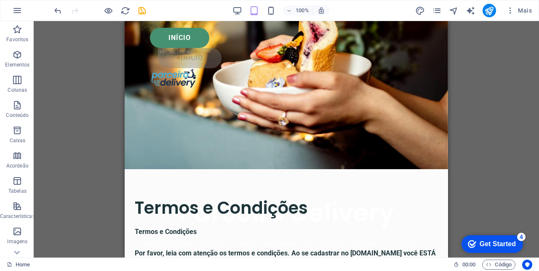
scroll to position [0, 0]
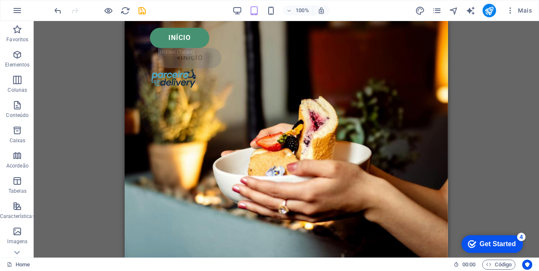
click at [139, 11] on icon "save" at bounding box center [142, 11] width 10 height 10
click at [166, 38] on div "Início" at bounding box center [286, 38] width 273 height 20
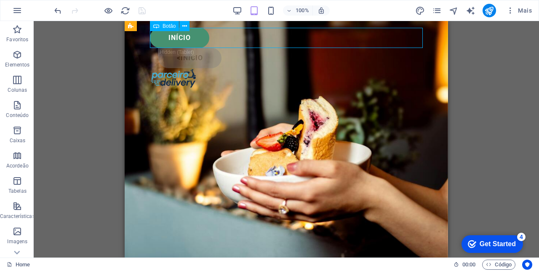
click at [167, 38] on div "Início" at bounding box center [286, 38] width 273 height 20
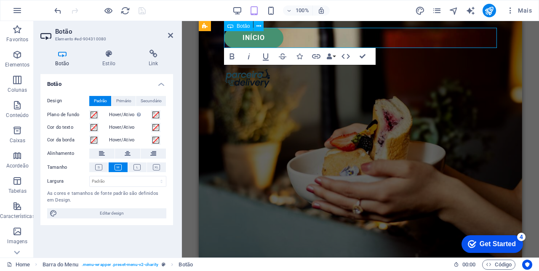
click at [106, 60] on h4 "Estilo" at bounding box center [111, 59] width 46 height 18
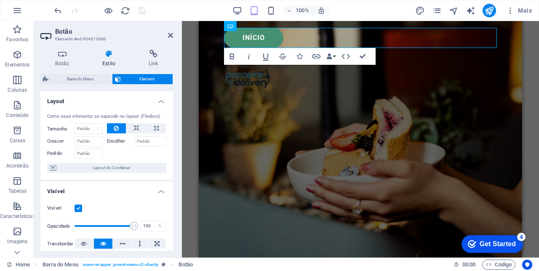
click at [154, 62] on h4 "Link" at bounding box center [154, 59] width 40 height 18
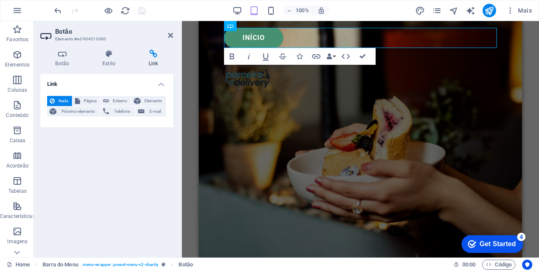
click at [111, 99] on button "Externo" at bounding box center [116, 101] width 30 height 10
select select "blank"
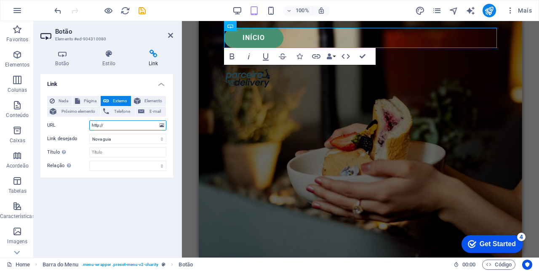
click at [120, 124] on input "http://" at bounding box center [127, 126] width 77 height 10
type input "[URL][DOMAIN_NAME]"
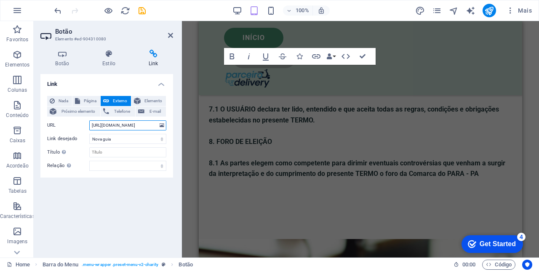
scroll to position [1730, 0]
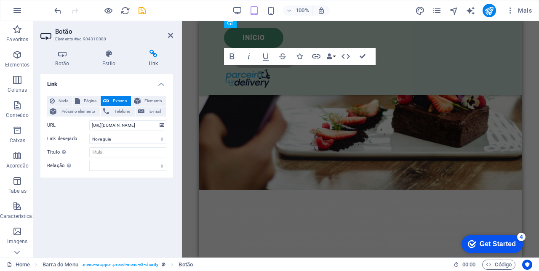
click at [140, 13] on icon "save" at bounding box center [142, 11] width 10 height 10
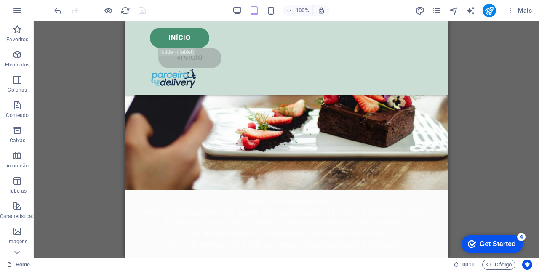
click at [491, 10] on icon "publish" at bounding box center [490, 11] width 10 height 10
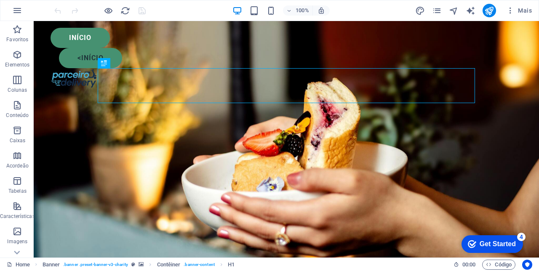
click at [74, 63] on div "<início" at bounding box center [291, 58] width 464 height 20
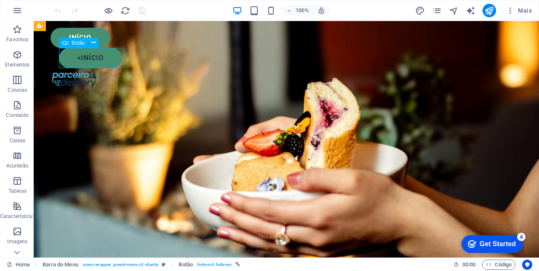
click at [94, 44] on icon at bounding box center [93, 42] width 5 height 9
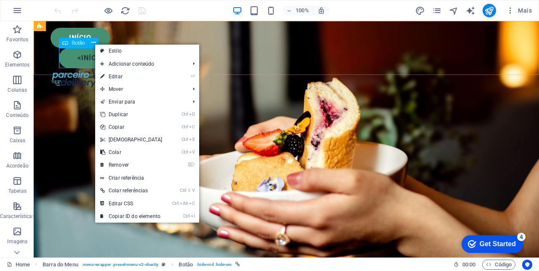
click at [113, 164] on link "⌦ Remover" at bounding box center [131, 165] width 72 height 13
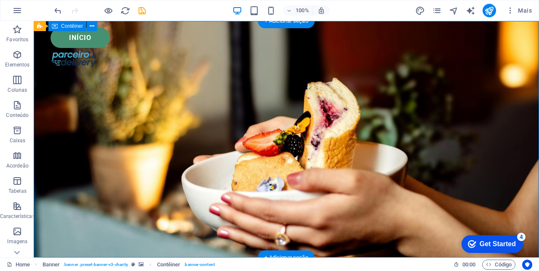
click at [62, 64] on div at bounding box center [287, 58] width 472 height 20
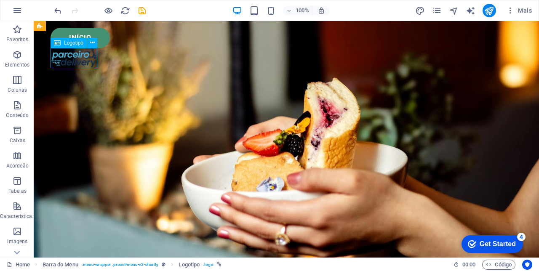
click at [79, 33] on div "Início" at bounding box center [287, 38] width 472 height 20
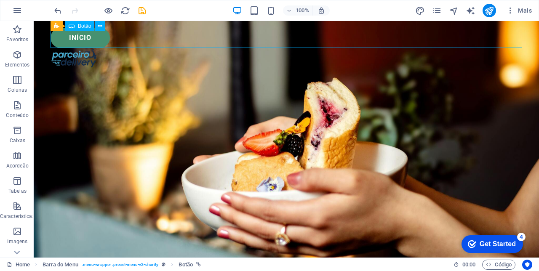
click at [99, 27] on icon at bounding box center [100, 26] width 5 height 9
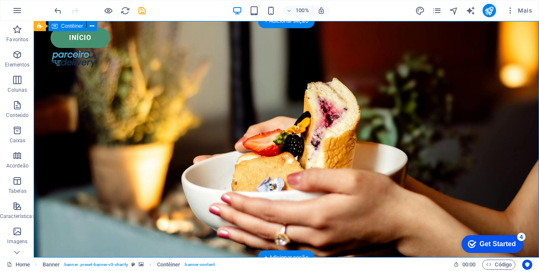
click at [53, 8] on icon "undo" at bounding box center [58, 11] width 10 height 10
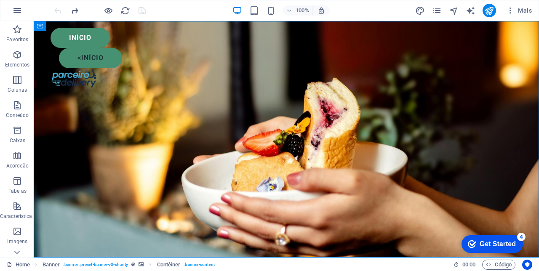
click at [76, 61] on div "<início" at bounding box center [291, 58] width 464 height 20
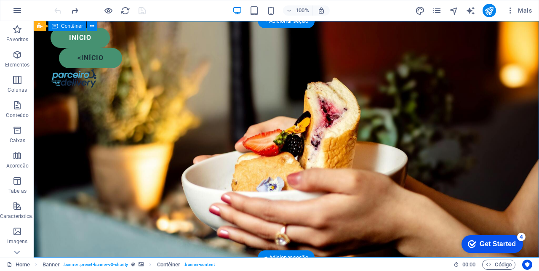
click at [57, 61] on div "Início <início" at bounding box center [287, 58] width 506 height 74
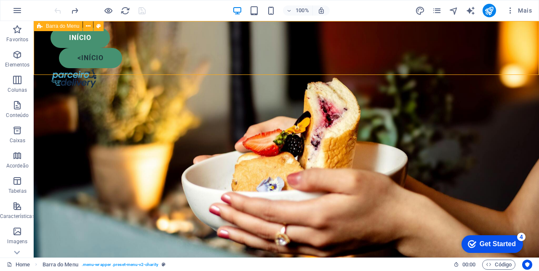
click at [80, 25] on div "Barra do Menu" at bounding box center [58, 26] width 49 height 10
click at [89, 28] on icon at bounding box center [88, 26] width 5 height 9
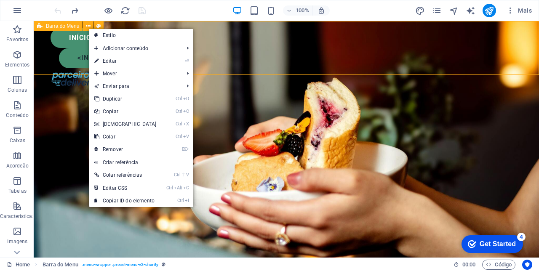
click at [113, 46] on span "Adicionar conteúdo" at bounding box center [134, 48] width 91 height 13
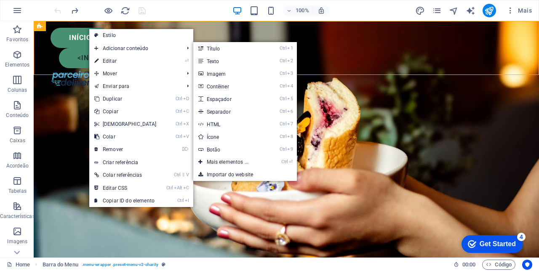
click at [207, 150] on link "Ctrl 9 Botão" at bounding box center [229, 149] width 72 height 13
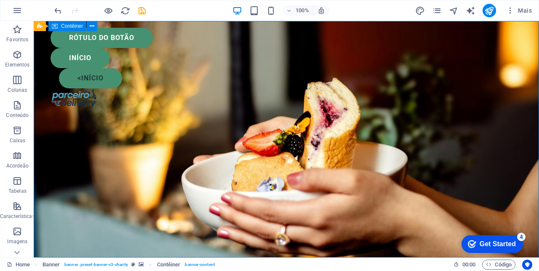
click at [252, 12] on icon "button" at bounding box center [255, 11] width 10 height 10
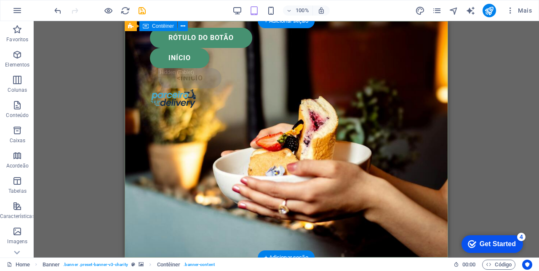
click at [223, 35] on div "Rótulo do botão" at bounding box center [286, 38] width 273 height 20
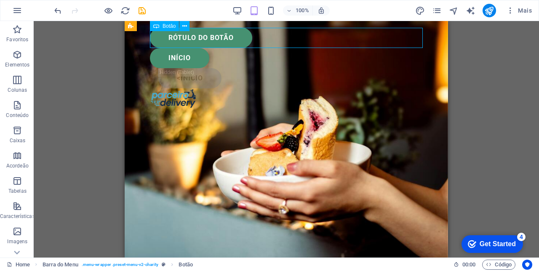
click at [173, 54] on div "Início" at bounding box center [286, 58] width 273 height 20
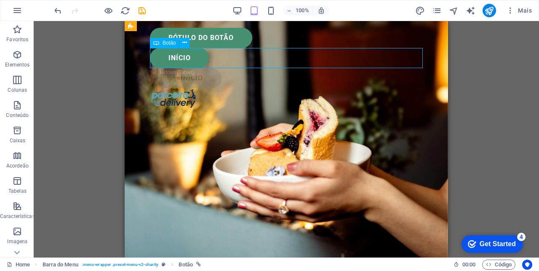
click at [223, 31] on div "Rótulo do botão" at bounding box center [286, 38] width 273 height 20
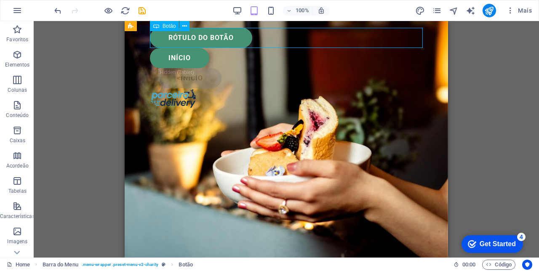
click at [180, 29] on button at bounding box center [185, 26] width 10 height 10
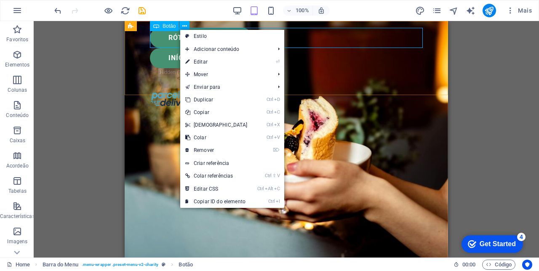
click at [210, 150] on link "⌦ Remover" at bounding box center [216, 150] width 72 height 13
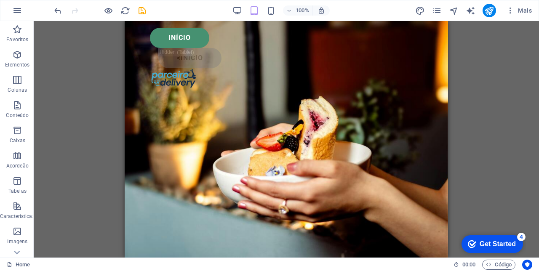
click at [190, 37] on div "Início" at bounding box center [286, 38] width 273 height 20
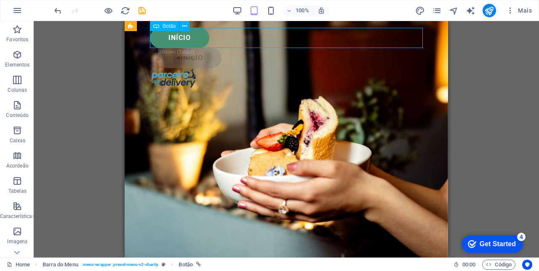
click at [183, 25] on icon at bounding box center [184, 26] width 5 height 9
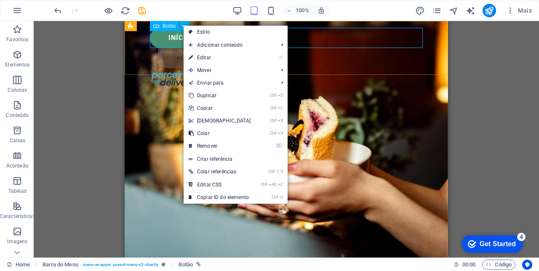
click at [217, 146] on link "⌦ Remover" at bounding box center [220, 146] width 72 height 13
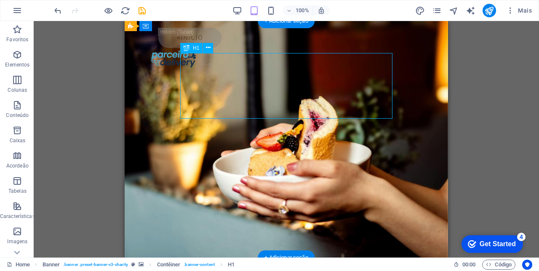
click at [171, 43] on div "<início" at bounding box center [290, 38] width 265 height 20
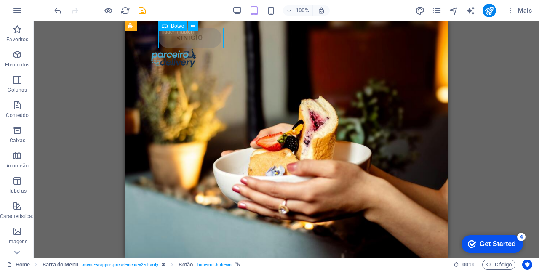
click at [192, 27] on icon at bounding box center [193, 26] width 5 height 9
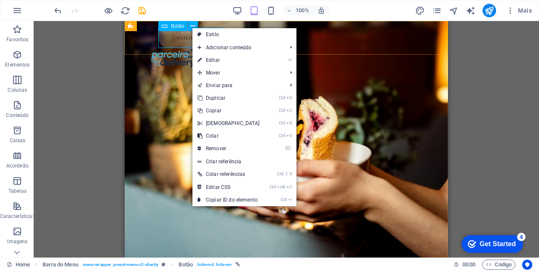
click at [278, 47] on span "Adicionar conteúdo" at bounding box center [238, 47] width 91 height 13
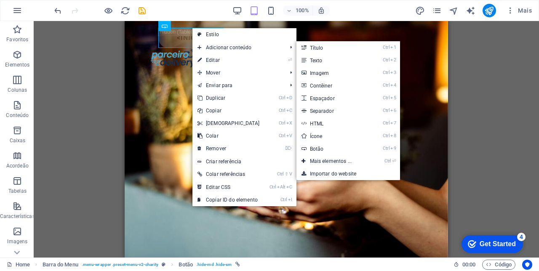
click at [321, 149] on link "Ctrl 9 Botão" at bounding box center [333, 148] width 72 height 13
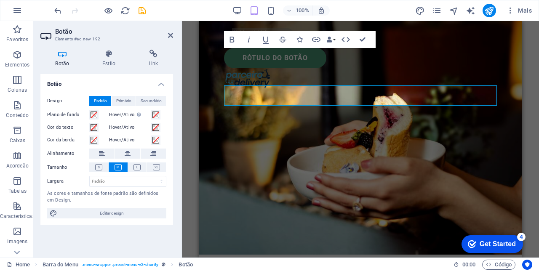
scroll to position [3, 0]
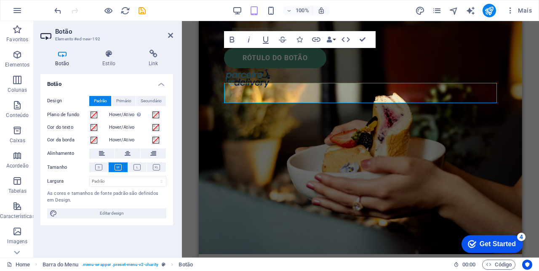
click at [515, 60] on div "<início Rótulo do botão" at bounding box center [361, 58] width 324 height 74
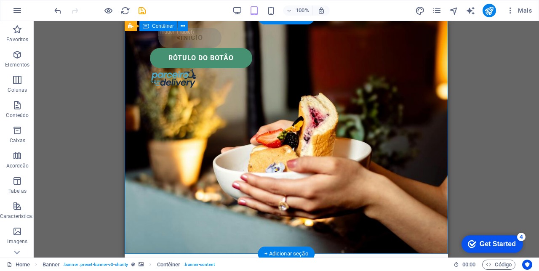
click at [206, 60] on div "Rótulo do botão" at bounding box center [286, 58] width 273 height 20
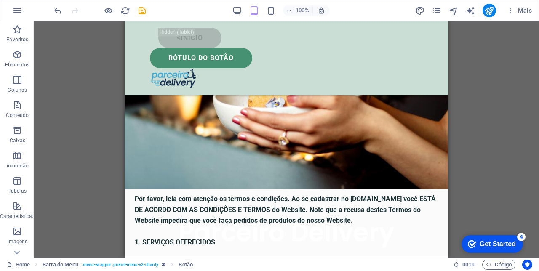
scroll to position [0, 0]
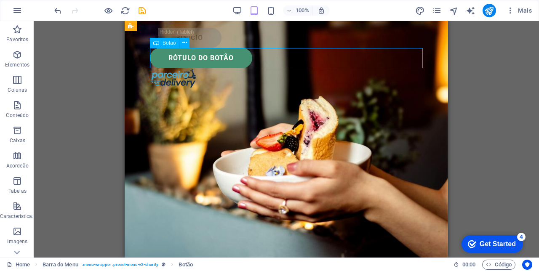
click at [214, 58] on div "Rótulo do botão" at bounding box center [286, 58] width 273 height 20
click at [218, 56] on div "Rótulo do botão" at bounding box center [286, 58] width 273 height 20
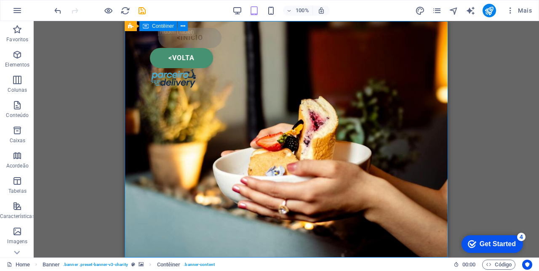
click at [195, 58] on div "<volta" at bounding box center [286, 58] width 273 height 20
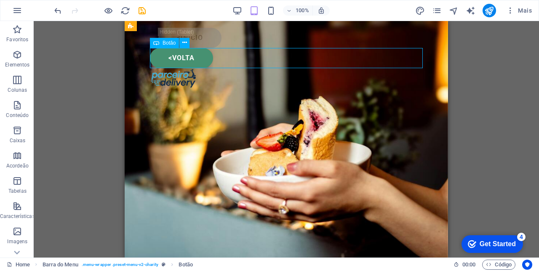
click at [196, 59] on div "<volta" at bounding box center [286, 58] width 273 height 20
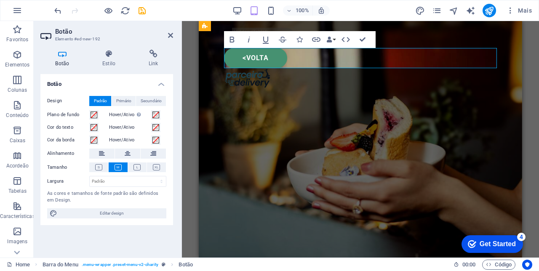
click at [151, 60] on h4 "Link" at bounding box center [154, 59] width 40 height 18
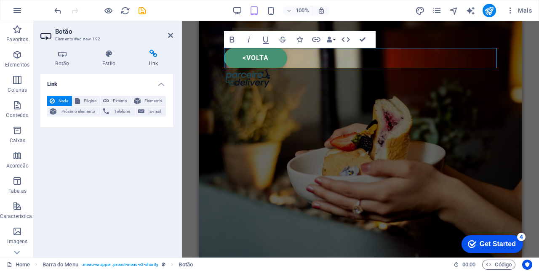
click at [111, 97] on button "Externo" at bounding box center [116, 101] width 30 height 10
select select "blank"
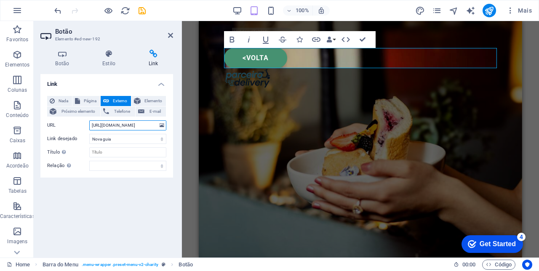
type input "[URL][DOMAIN_NAME]"
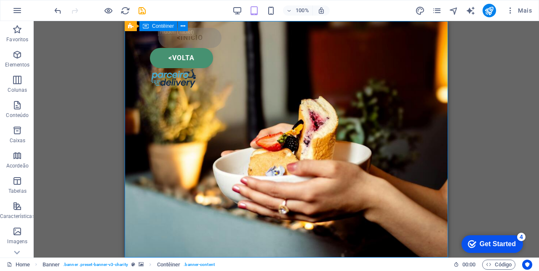
click at [199, 61] on div "<volta" at bounding box center [286, 58] width 273 height 20
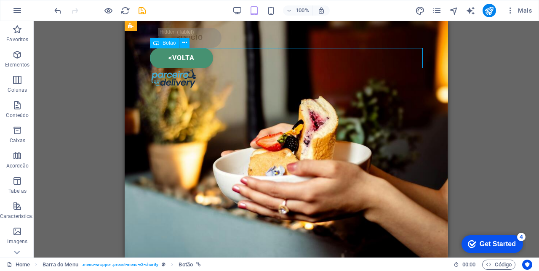
click at [213, 33] on div "<início" at bounding box center [290, 38] width 265 height 20
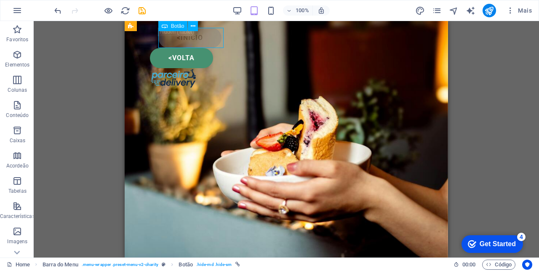
click at [159, 28] on div "Botão" at bounding box center [172, 26] width 29 height 10
click at [192, 25] on icon at bounding box center [193, 26] width 5 height 9
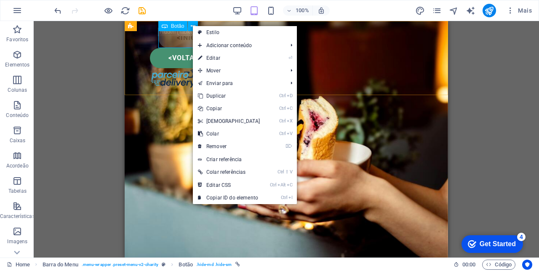
click at [220, 69] on span "Mover" at bounding box center [238, 70] width 91 height 13
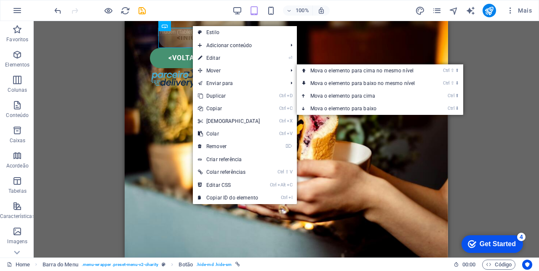
click at [338, 82] on link "Ctrl ⇧ ⬇ Mova o elemento para baixo no mesmo nível" at bounding box center [364, 83] width 135 height 13
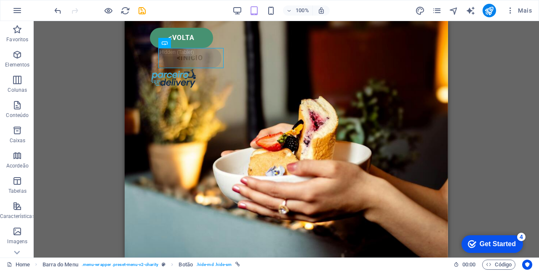
click at [193, 55] on div "<início" at bounding box center [290, 58] width 265 height 20
click at [190, 42] on button at bounding box center [193, 43] width 10 height 10
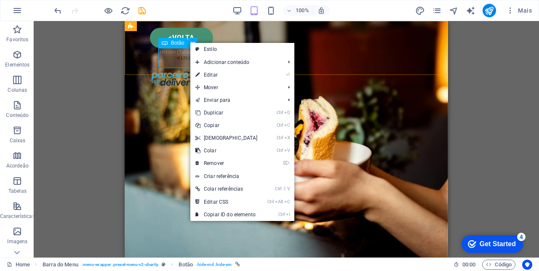
click at [218, 84] on span "Mover" at bounding box center [235, 87] width 91 height 13
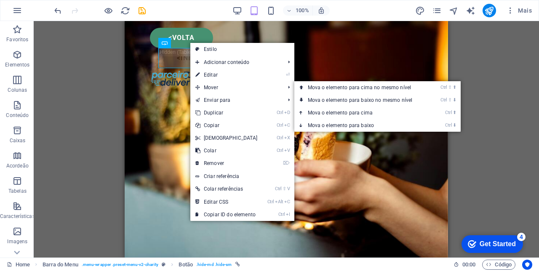
click at [360, 124] on link "Ctrl ⬇ Mova o elemento para baixo" at bounding box center [362, 125] width 135 height 13
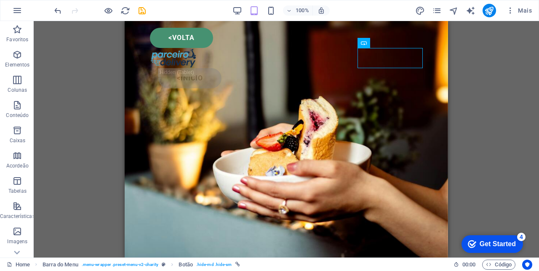
click at [195, 40] on div "<volta" at bounding box center [286, 38] width 273 height 20
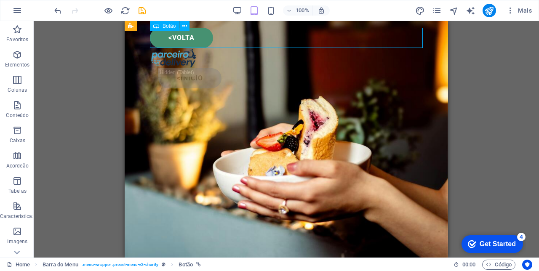
click at [184, 27] on icon at bounding box center [184, 26] width 5 height 9
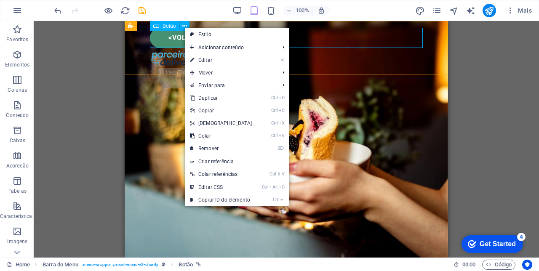
click at [213, 69] on span "Mover" at bounding box center [230, 73] width 91 height 13
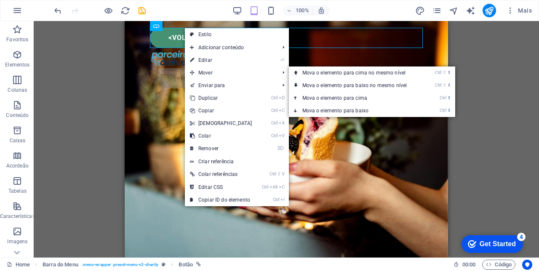
click at [348, 109] on link "Ctrl ⬇ Mova o elemento para baixo" at bounding box center [356, 111] width 135 height 13
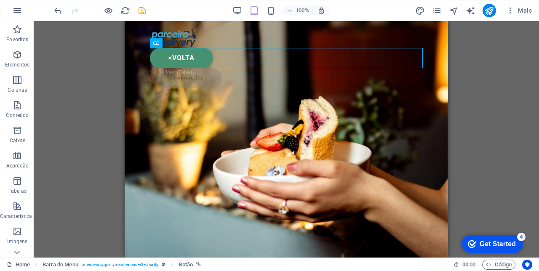
click at [224, 56] on div "<volta" at bounding box center [286, 58] width 273 height 20
click at [180, 42] on button at bounding box center [185, 43] width 10 height 10
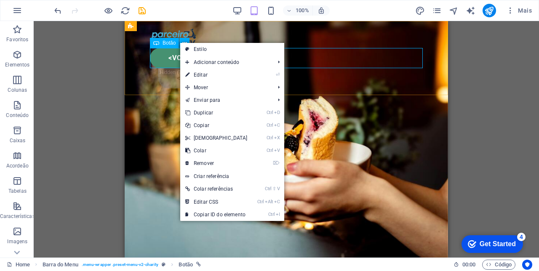
click at [212, 84] on span "Mover" at bounding box center [225, 87] width 91 height 13
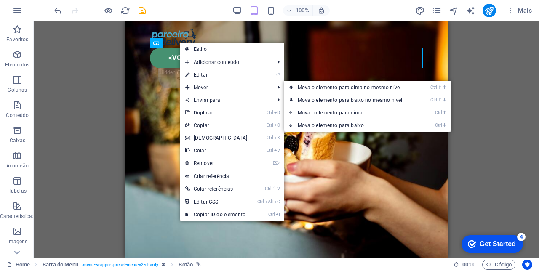
click at [335, 122] on link "Ctrl ⬇ Mova o elemento para baixo" at bounding box center [351, 125] width 135 height 13
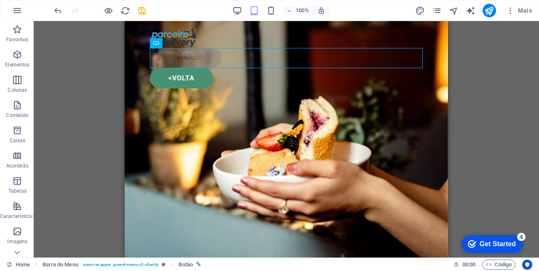
click at [189, 68] on div "<volta" at bounding box center [286, 78] width 273 height 20
click at [183, 43] on icon at bounding box center [184, 43] width 5 height 9
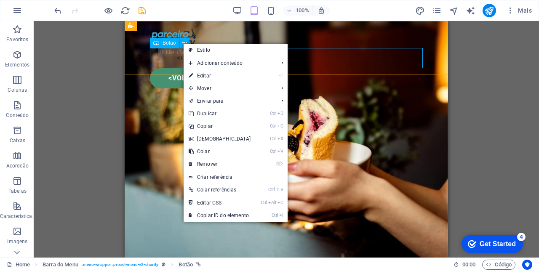
click at [217, 86] on span "Mover" at bounding box center [229, 88] width 91 height 13
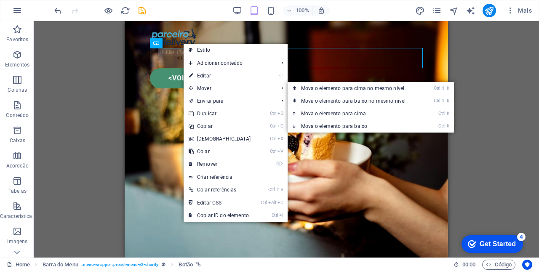
click at [335, 125] on link "Ctrl ⬇ Mova o elemento para baixo" at bounding box center [355, 126] width 135 height 13
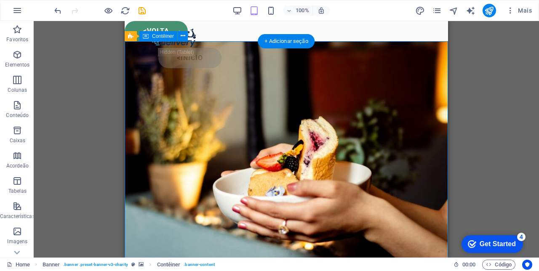
click at [236, 13] on icon "button" at bounding box center [238, 11] width 10 height 10
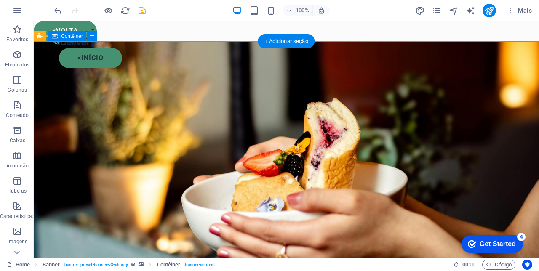
click at [85, 25] on div "<início" at bounding box center [287, 48] width 506 height 54
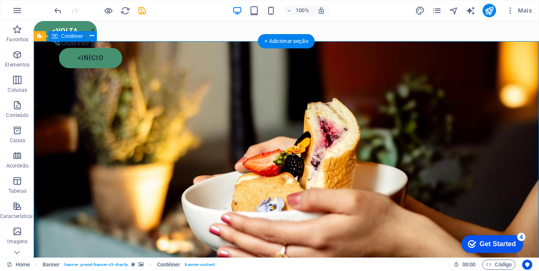
click at [59, 8] on icon "undo" at bounding box center [58, 11] width 10 height 10
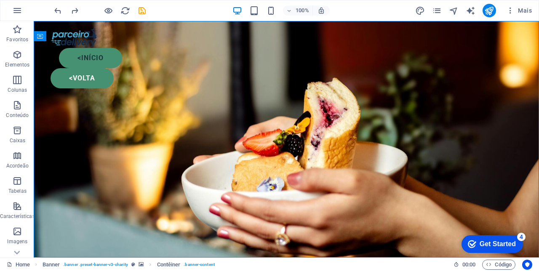
click at [89, 68] on div "<volta" at bounding box center [287, 78] width 472 height 20
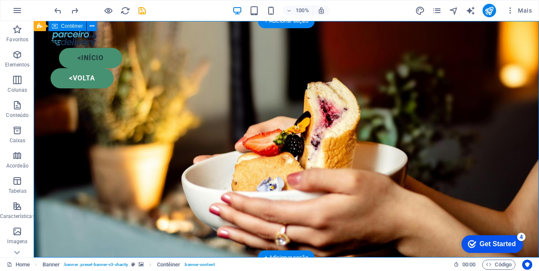
click at [258, 8] on icon "button" at bounding box center [255, 11] width 10 height 10
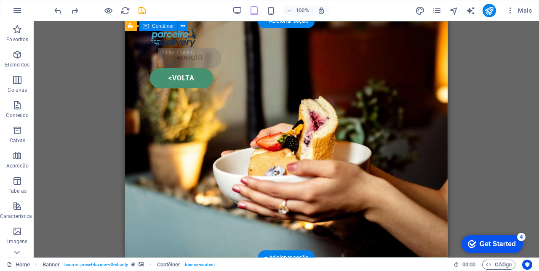
click at [237, 15] on icon "button" at bounding box center [238, 11] width 10 height 10
